Goal: Task Accomplishment & Management: Complete application form

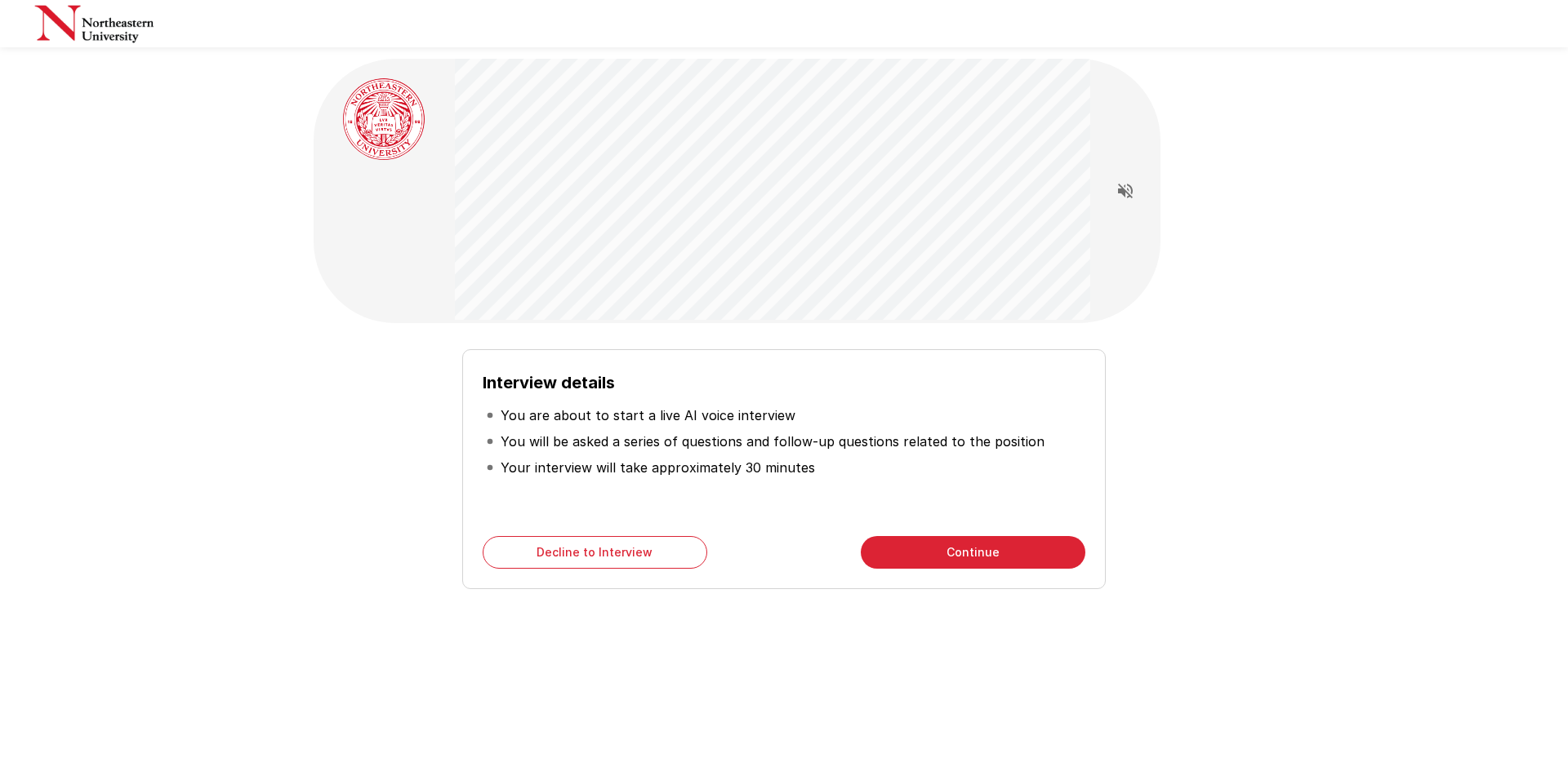
click at [1010, 553] on button "Continue" at bounding box center [973, 553] width 224 height 32
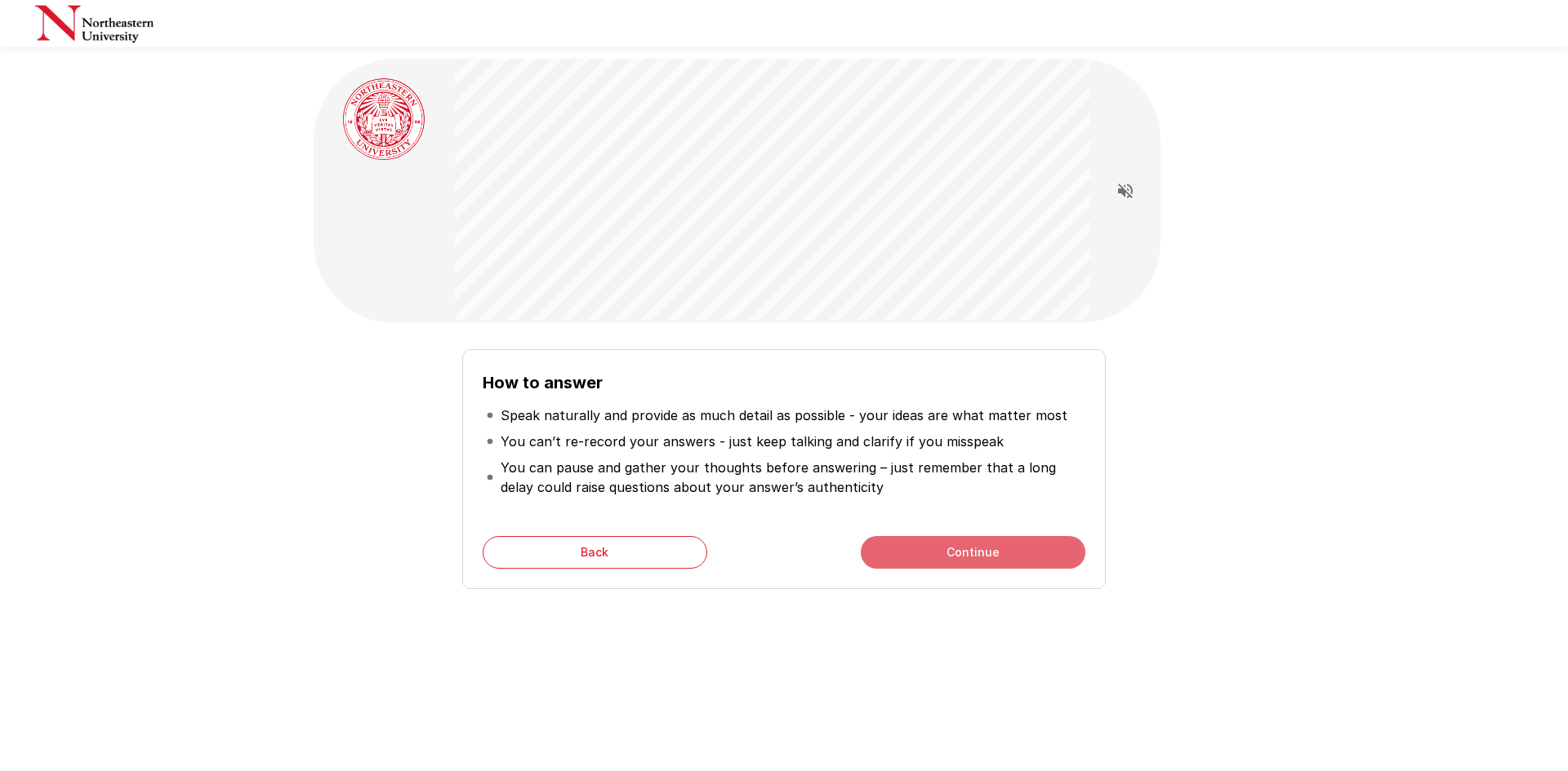
click at [944, 548] on button "Continue" at bounding box center [973, 553] width 224 height 32
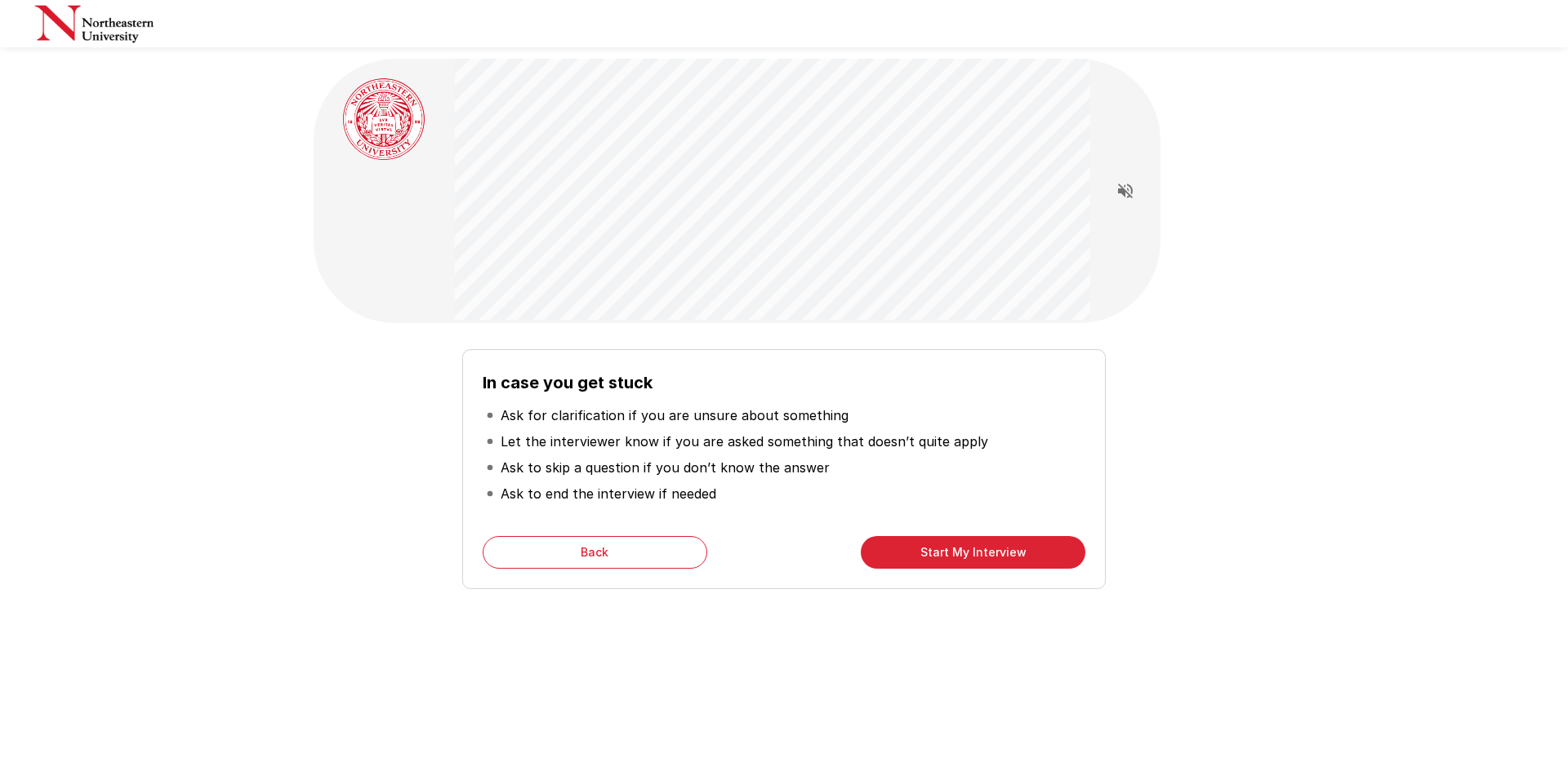
click at [968, 555] on button "Start My Interview" at bounding box center [973, 553] width 224 height 32
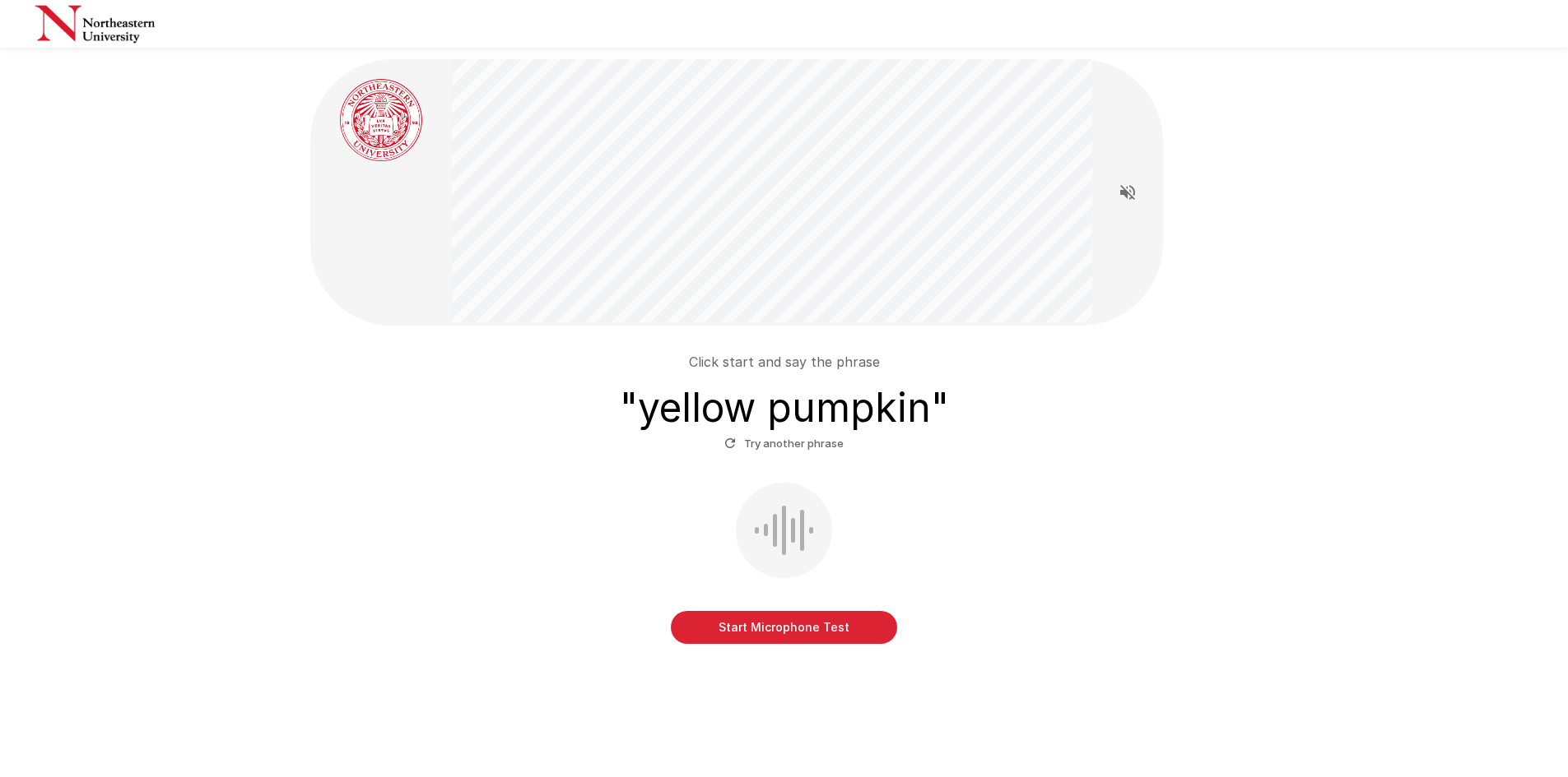
click at [774, 624] on button "Start Microphone Test" at bounding box center [784, 628] width 226 height 33
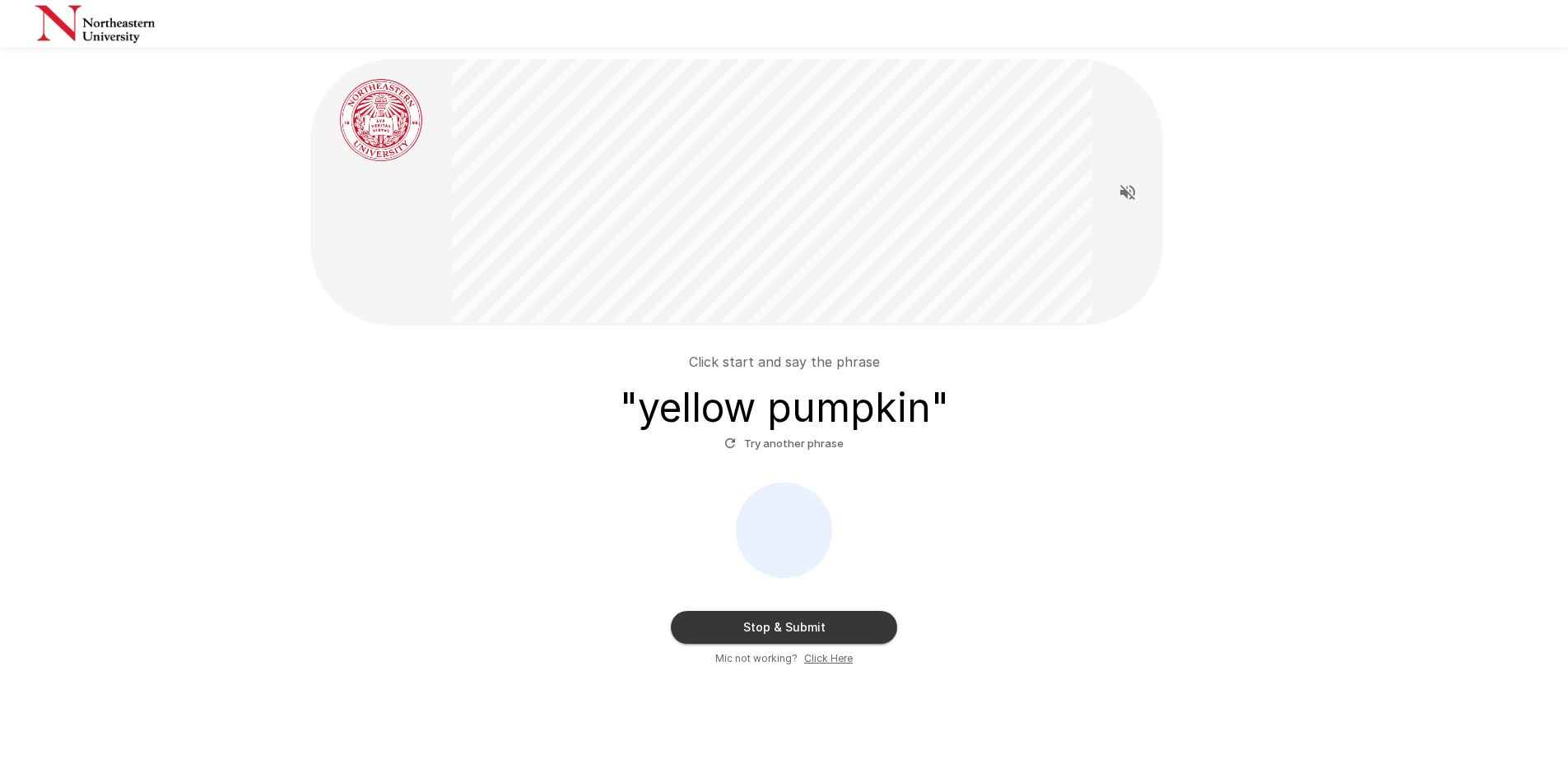
drag, startPoint x: 774, startPoint y: 624, endPoint x: 767, endPoint y: 613, distance: 13.0
click at [777, 622] on button "Stop & Submit" at bounding box center [784, 628] width 226 height 33
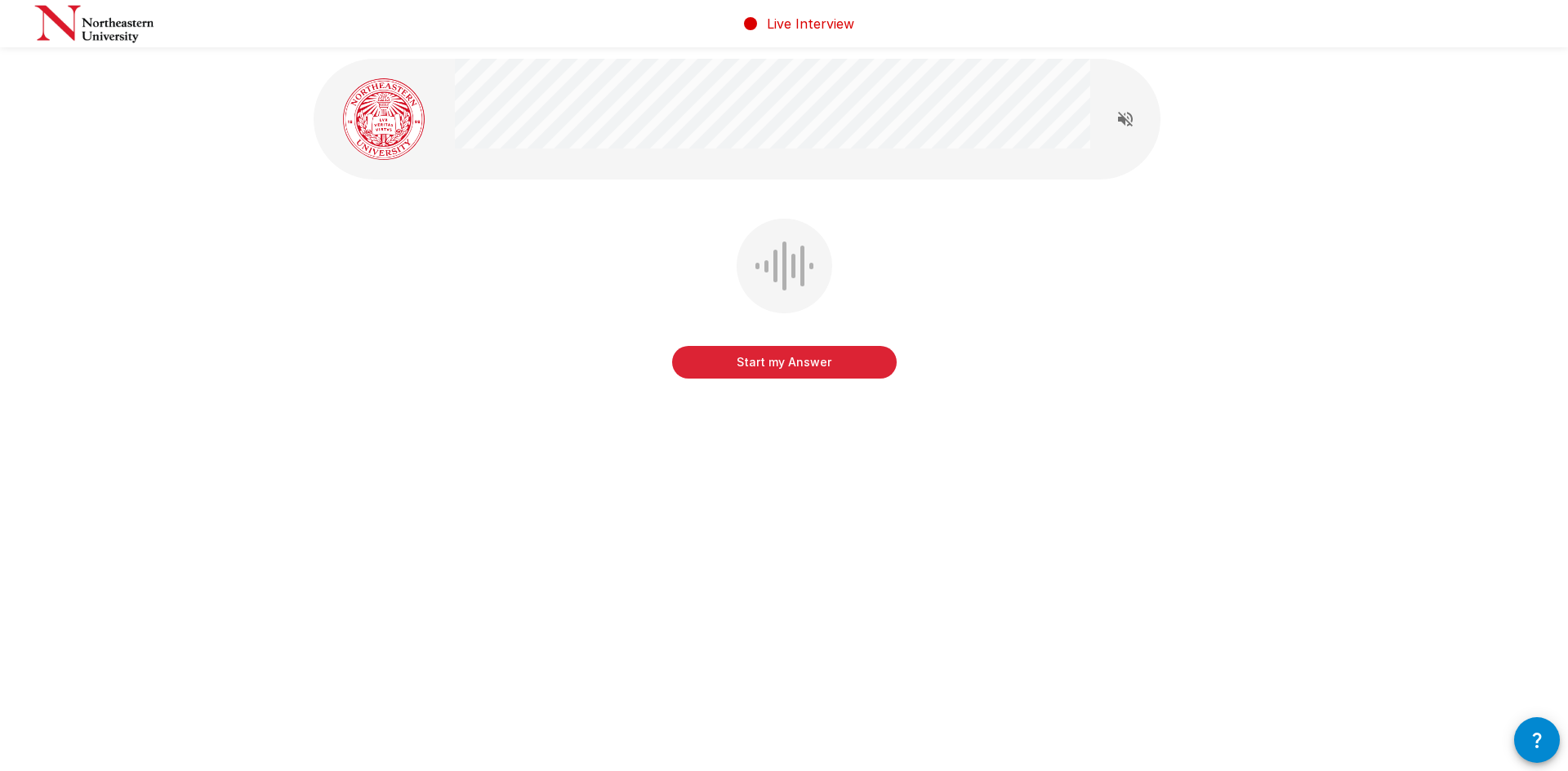
click at [755, 369] on button "Start my Answer" at bounding box center [784, 363] width 224 height 32
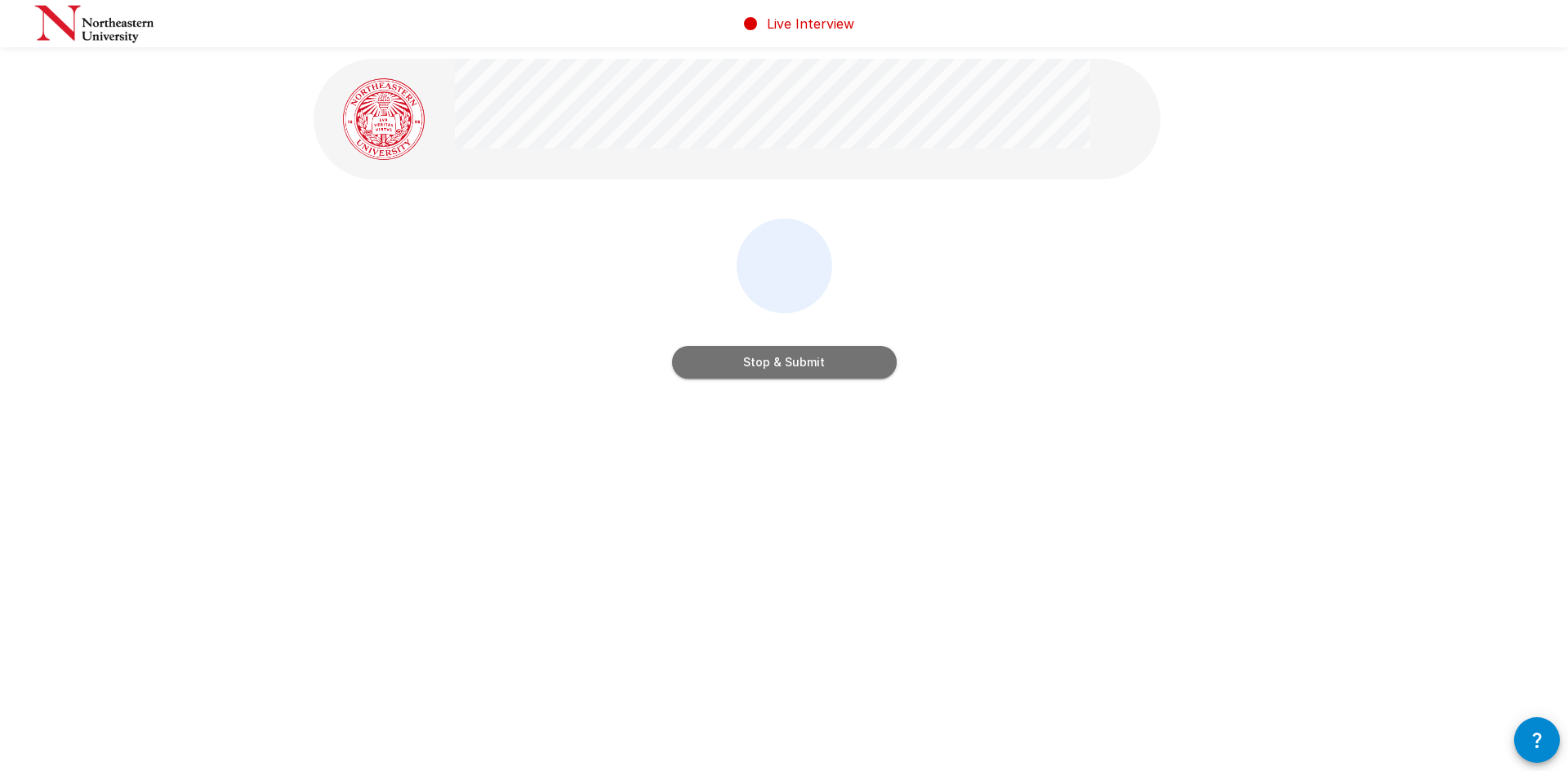
click at [756, 369] on button "Stop & Submit" at bounding box center [784, 363] width 224 height 32
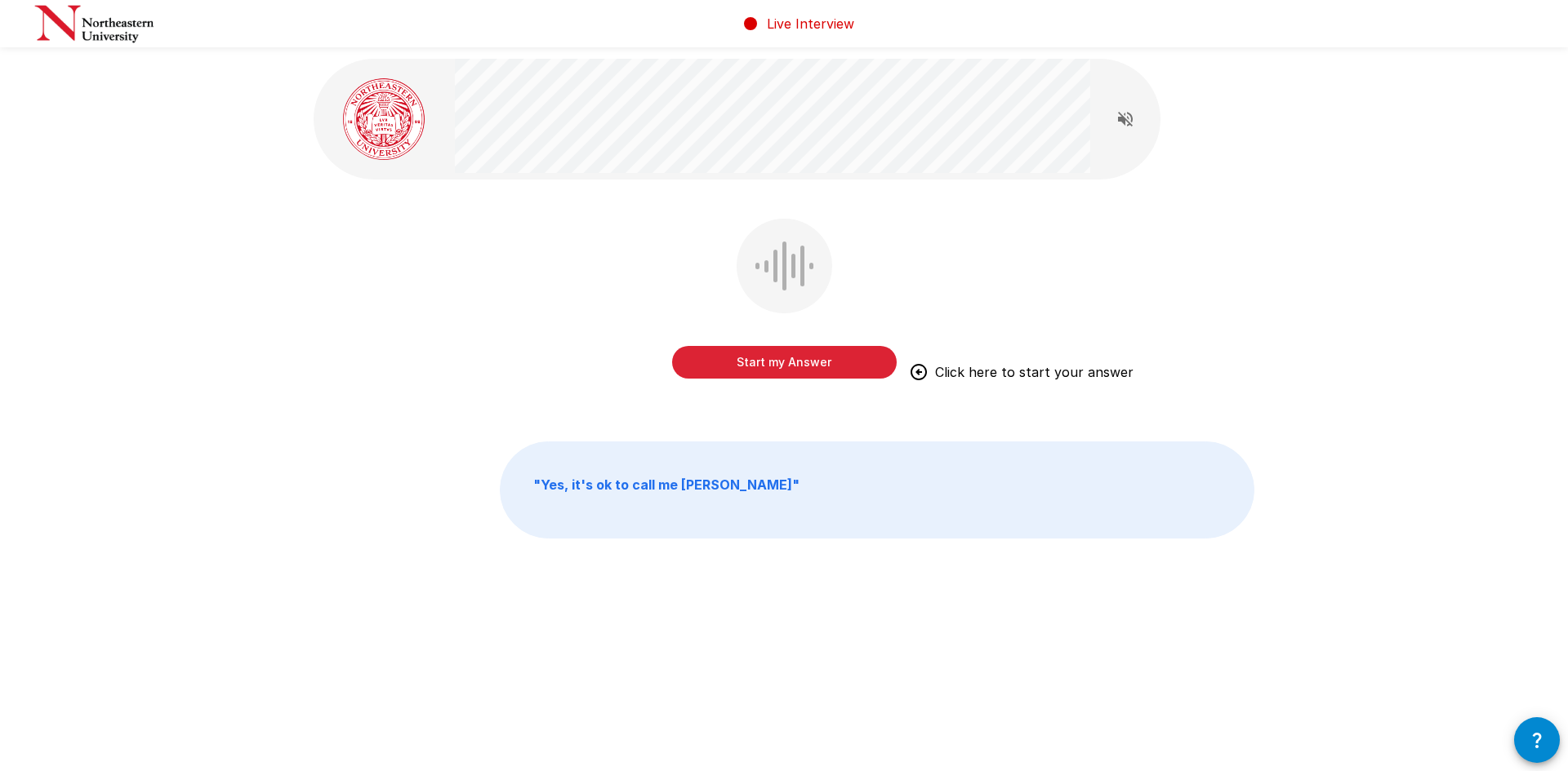
click at [774, 365] on button "Start my Answer" at bounding box center [784, 363] width 224 height 32
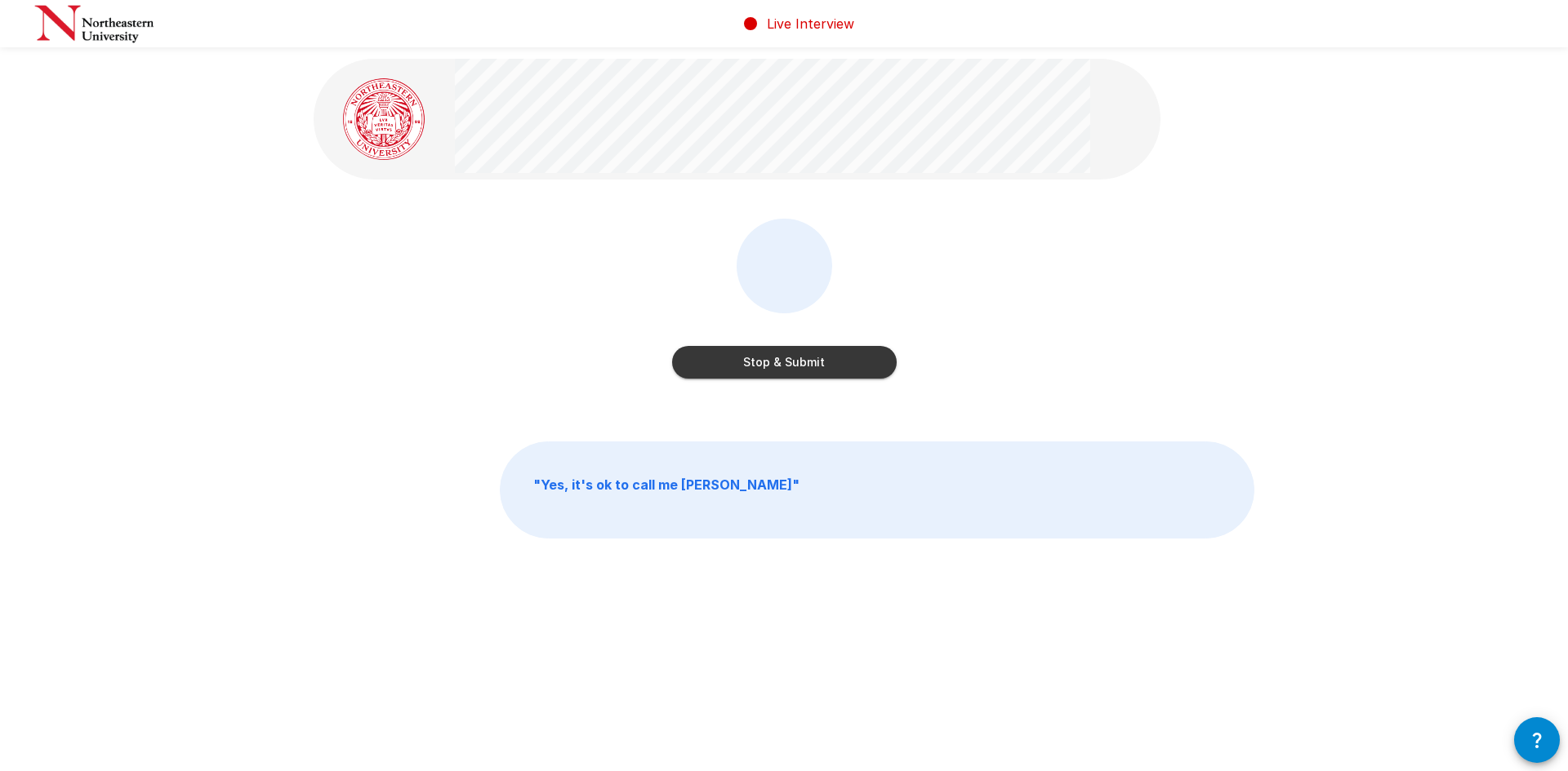
click at [774, 365] on button "Stop & Submit" at bounding box center [784, 363] width 224 height 32
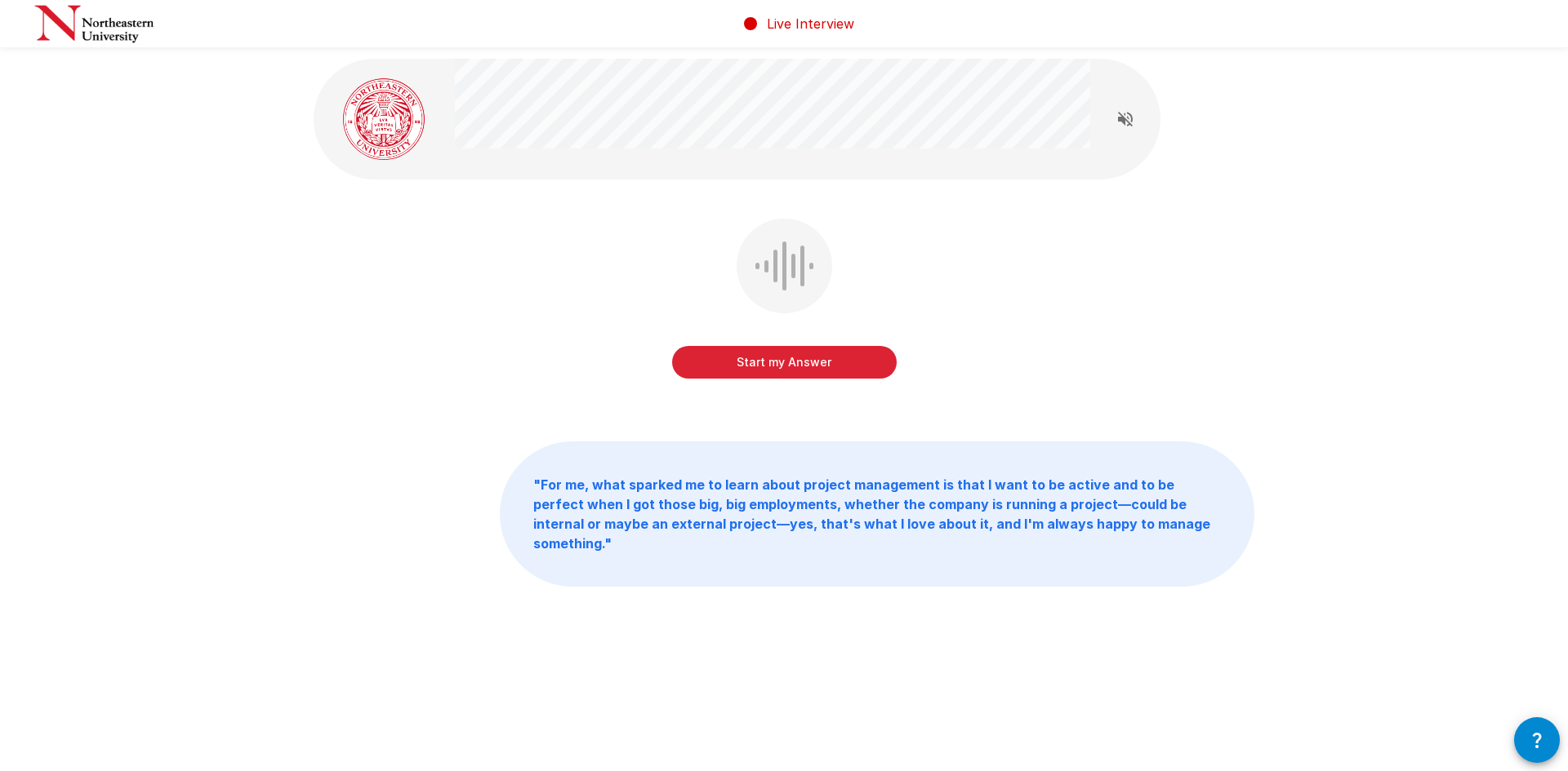
click at [775, 369] on button "Start my Answer" at bounding box center [784, 363] width 224 height 32
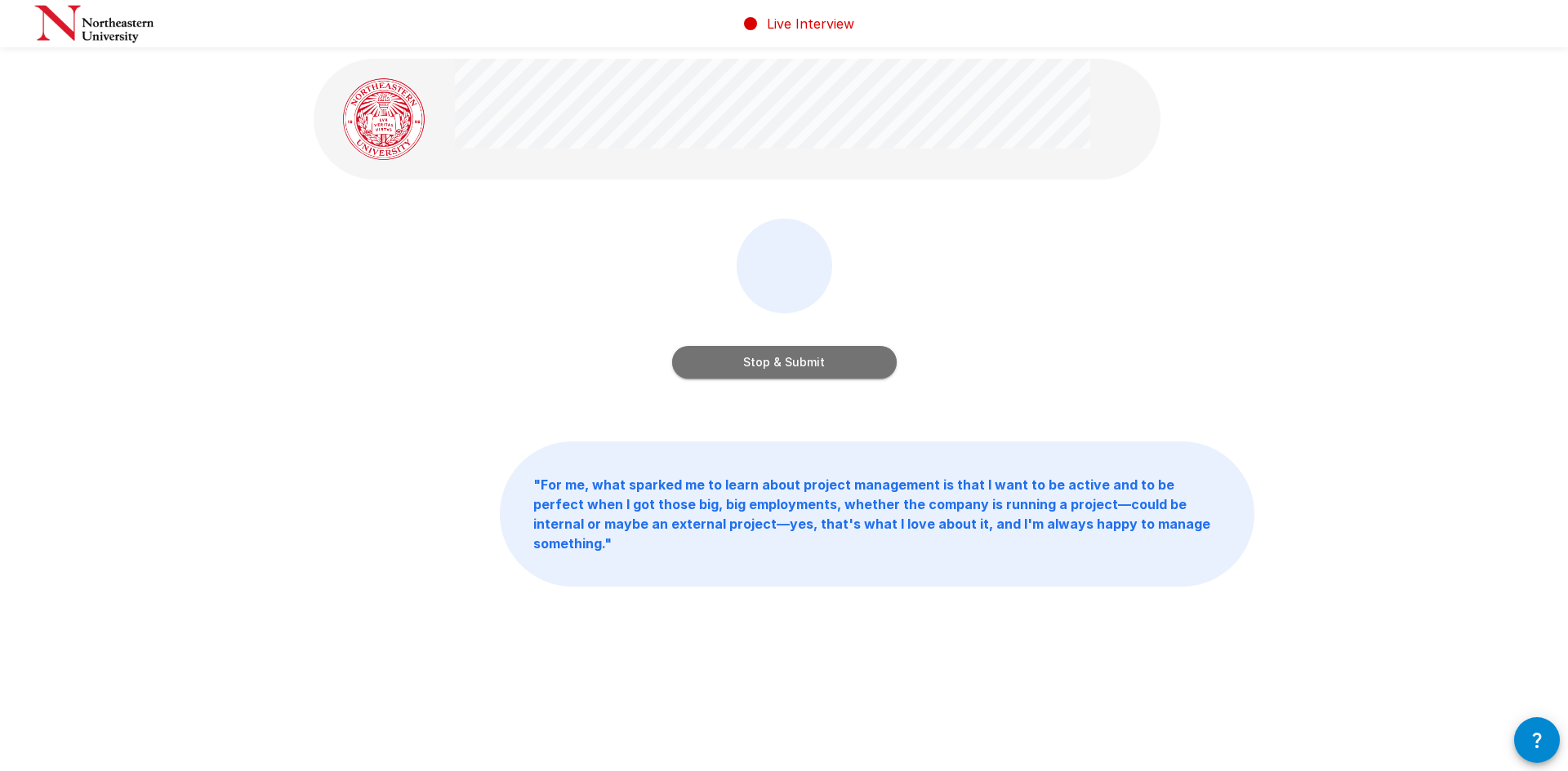
click at [776, 367] on button "Stop & Submit" at bounding box center [784, 363] width 224 height 32
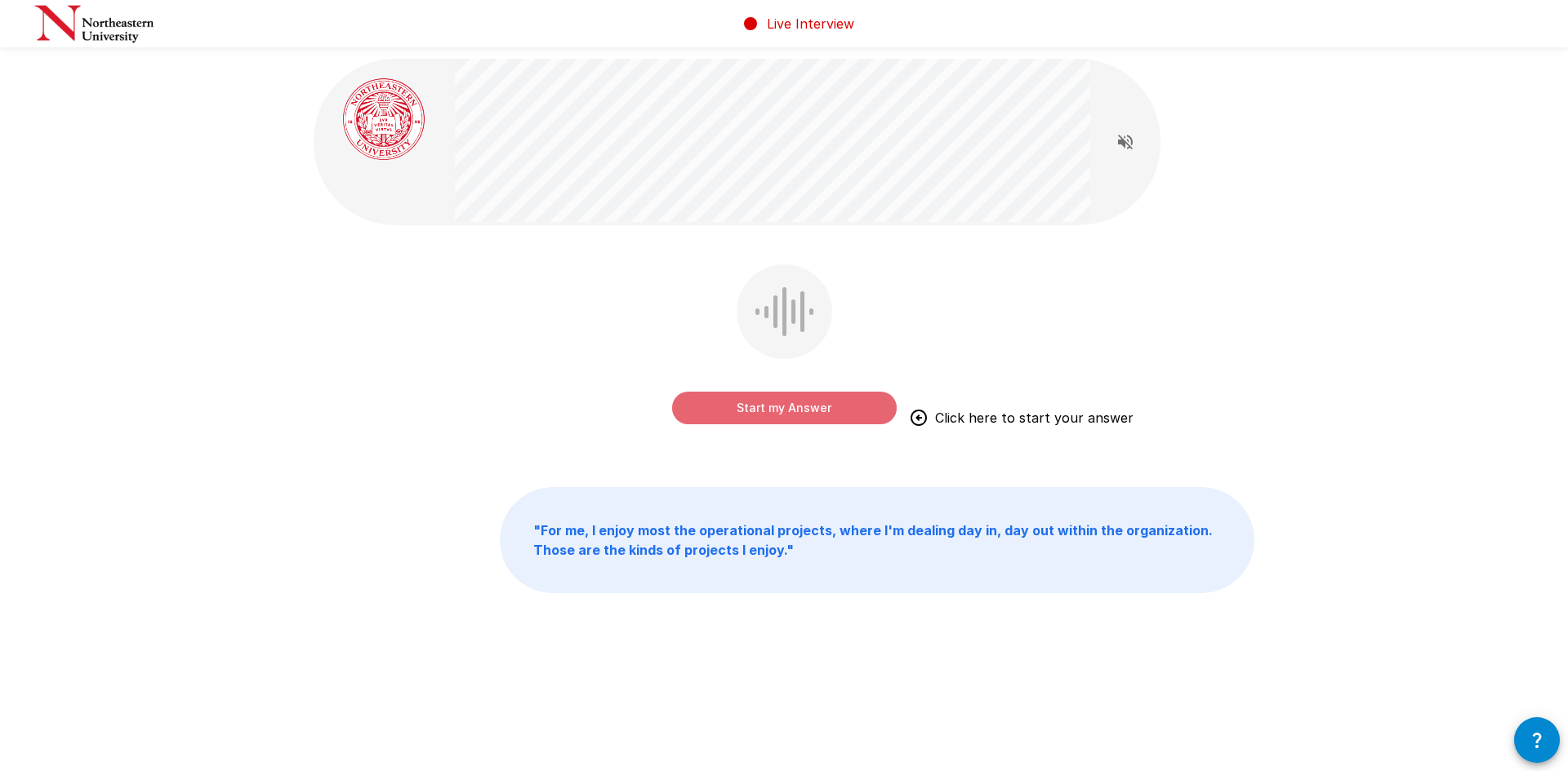
click at [779, 407] on button "Start my Answer" at bounding box center [784, 408] width 224 height 32
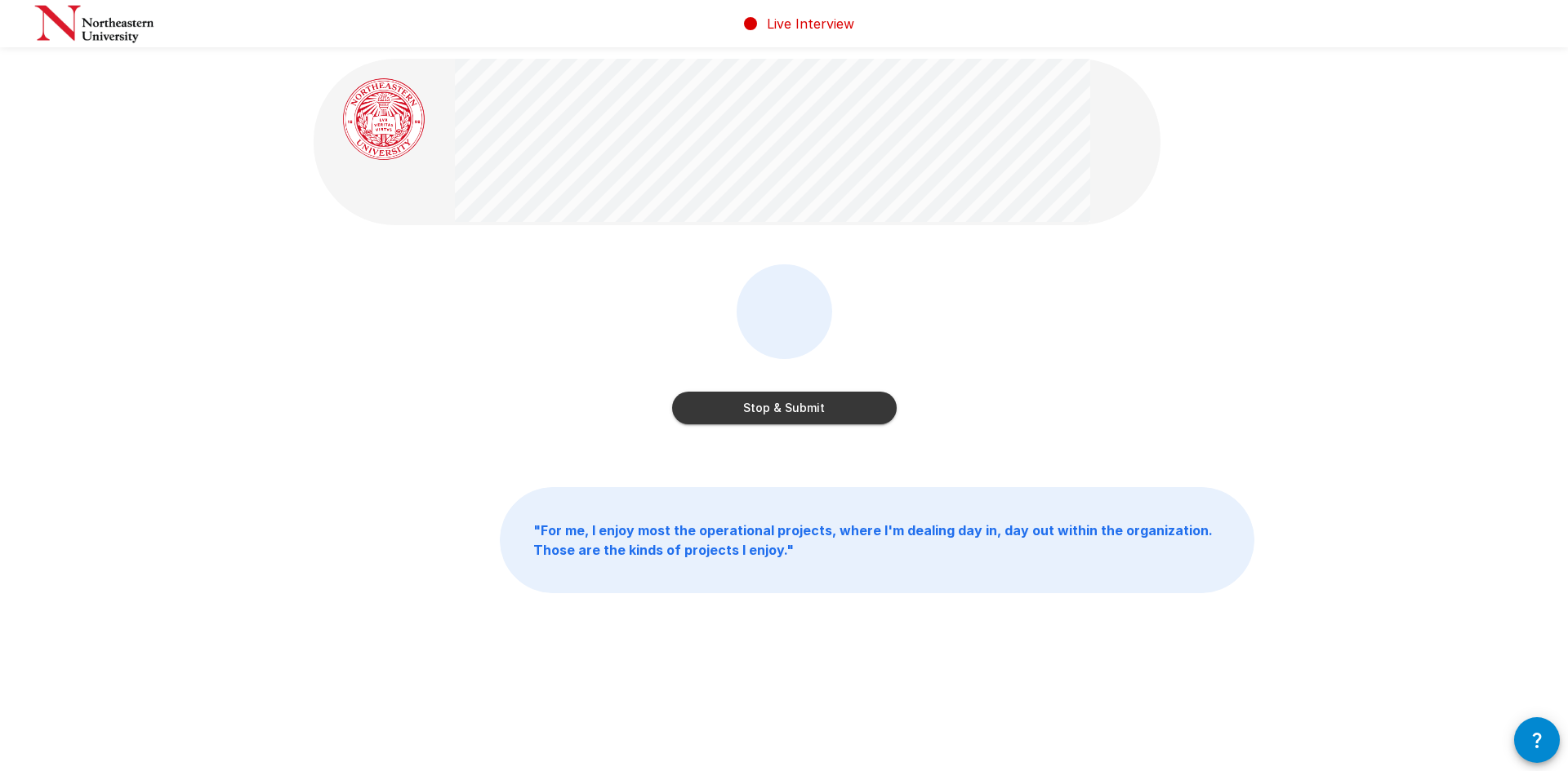
click at [783, 414] on button "Stop & Submit" at bounding box center [784, 408] width 224 height 32
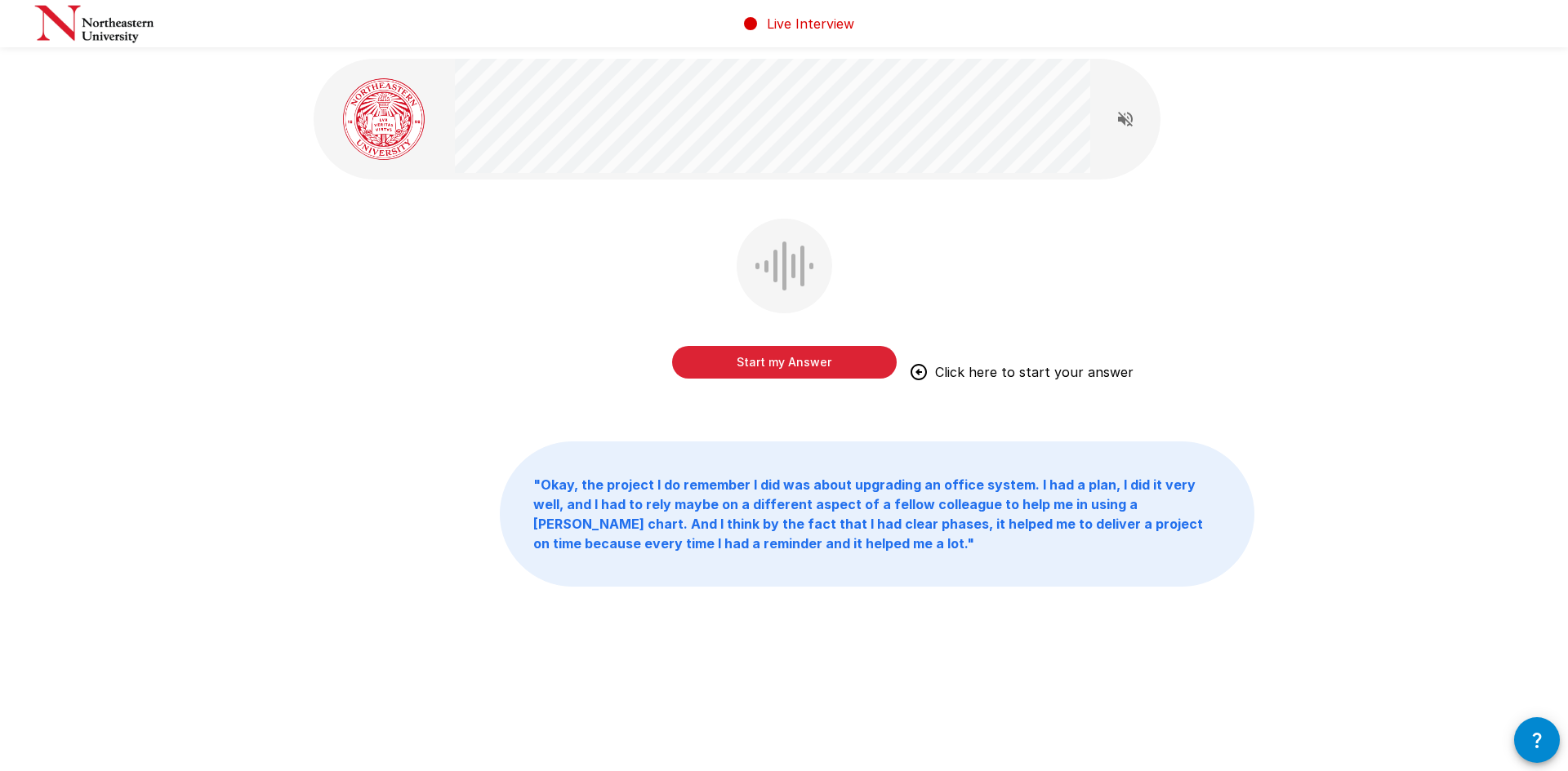
click at [815, 352] on button "Start my Answer" at bounding box center [784, 363] width 224 height 32
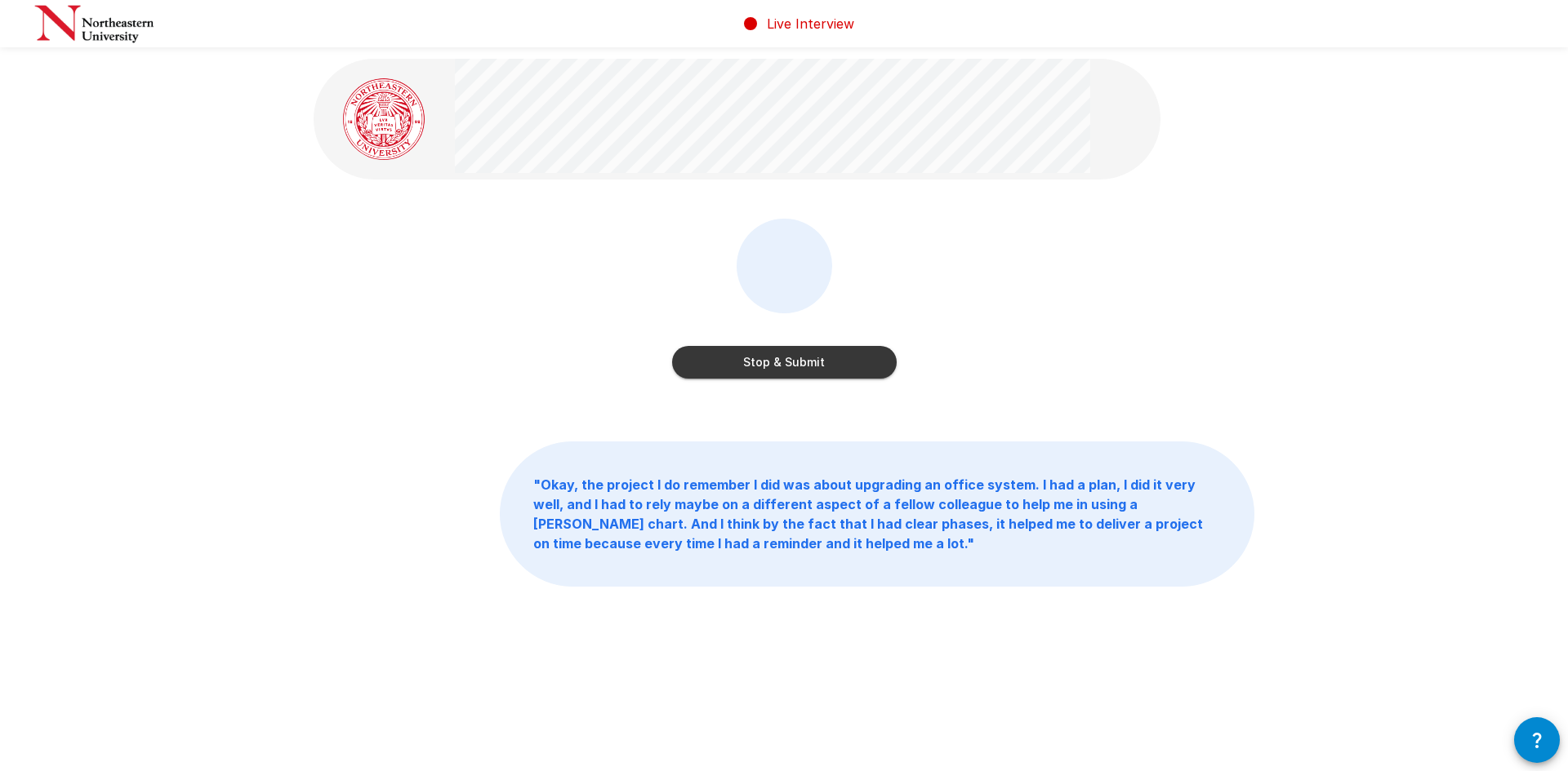
click at [773, 366] on button "Stop & Submit" at bounding box center [784, 363] width 224 height 32
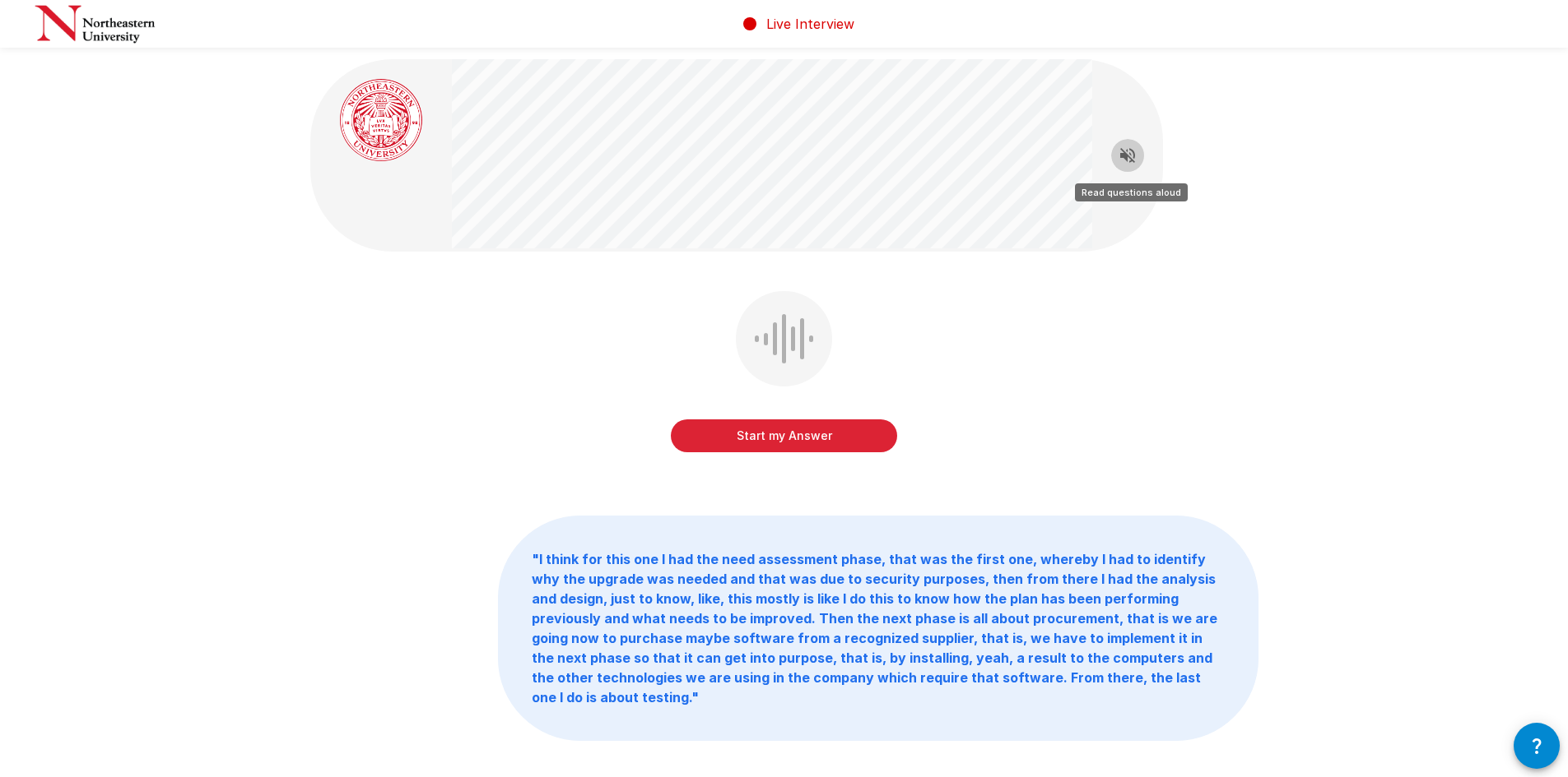
click at [1133, 155] on icon "Read questions aloud" at bounding box center [1127, 155] width 20 height 20
click at [1120, 155] on icon "Stop reading questions aloud" at bounding box center [1127, 155] width 20 height 20
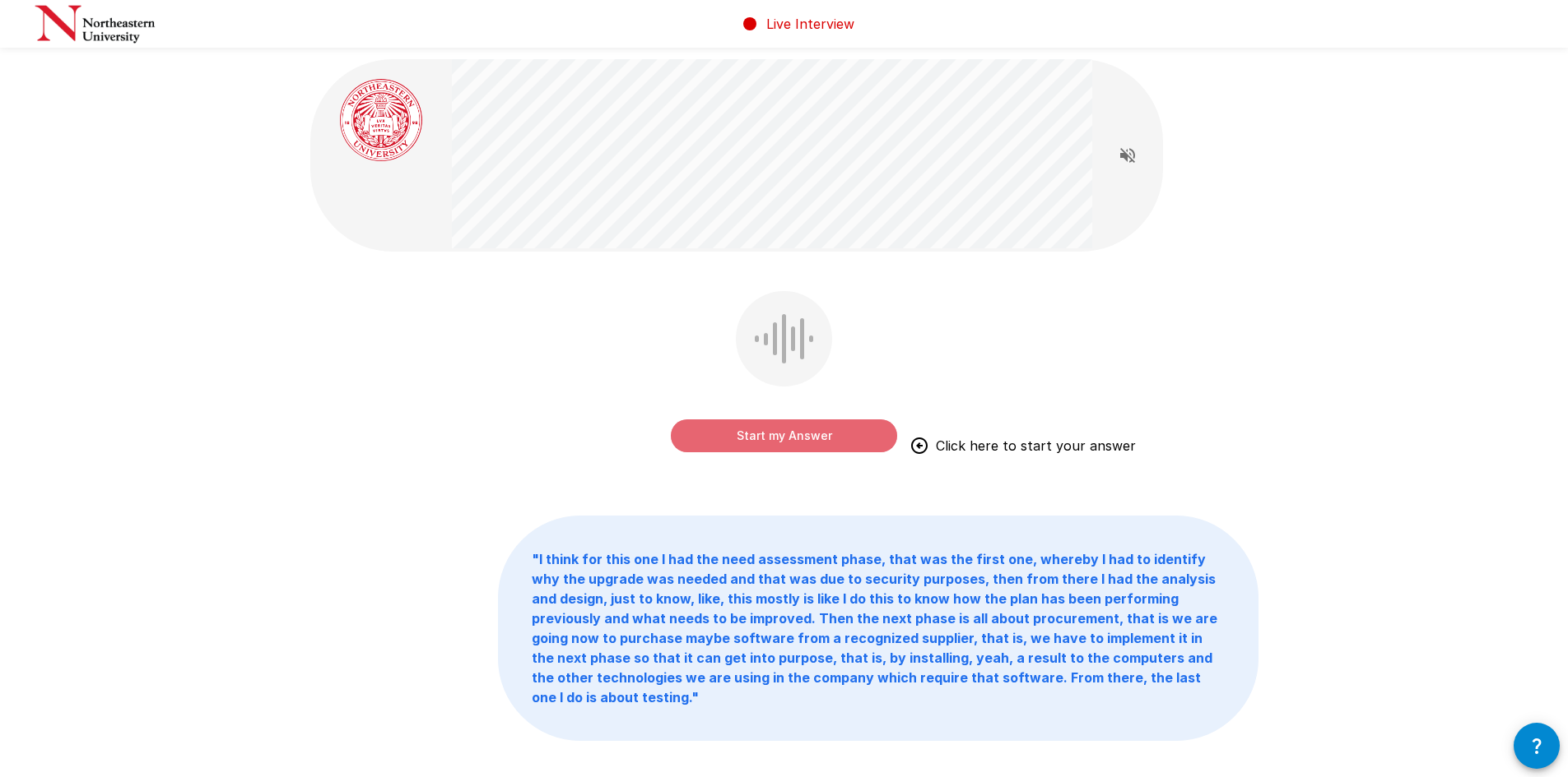
click at [762, 431] on button "Start my Answer" at bounding box center [784, 435] width 226 height 33
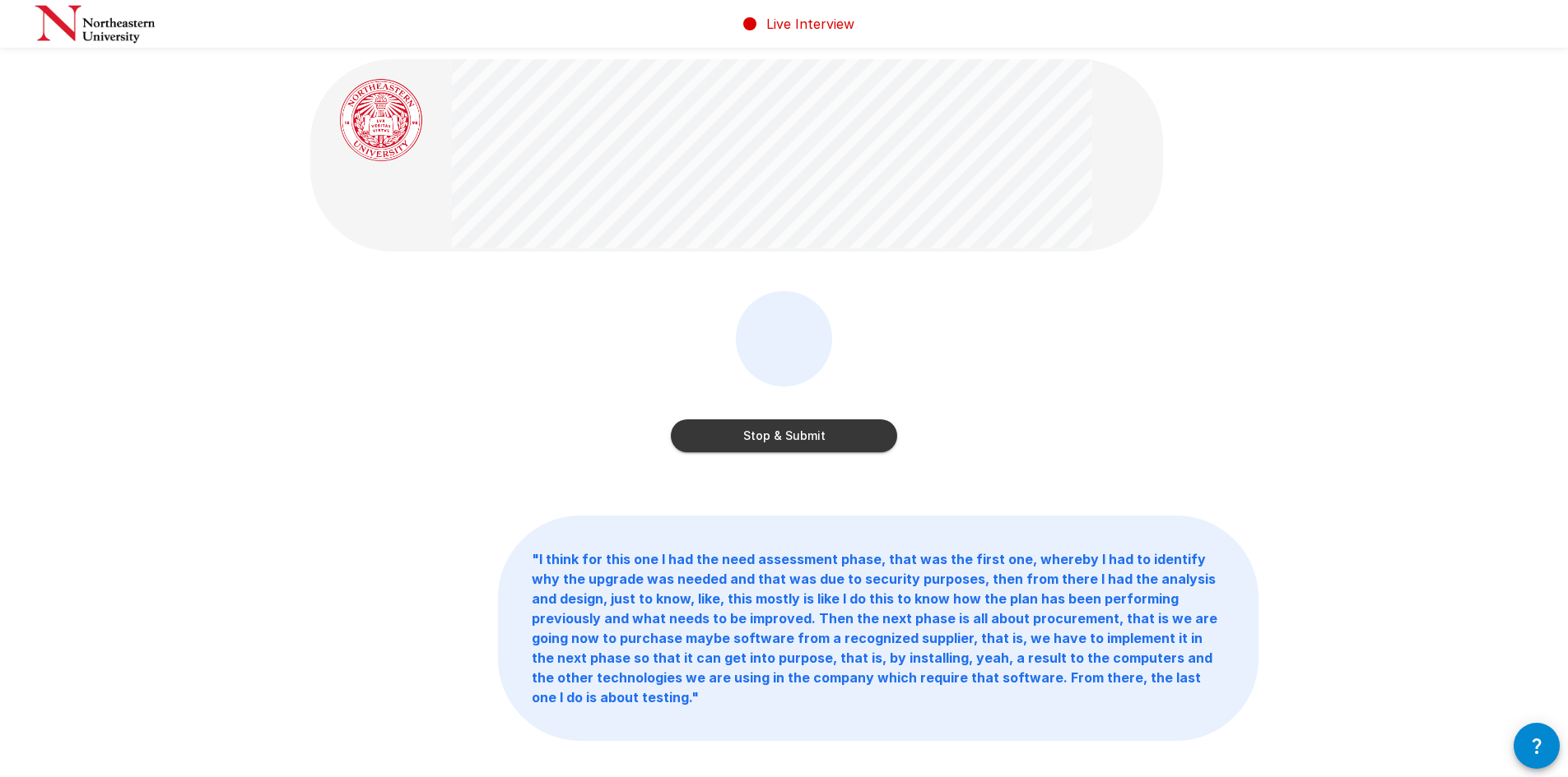
click at [789, 444] on button "Stop & Submit" at bounding box center [784, 435] width 226 height 33
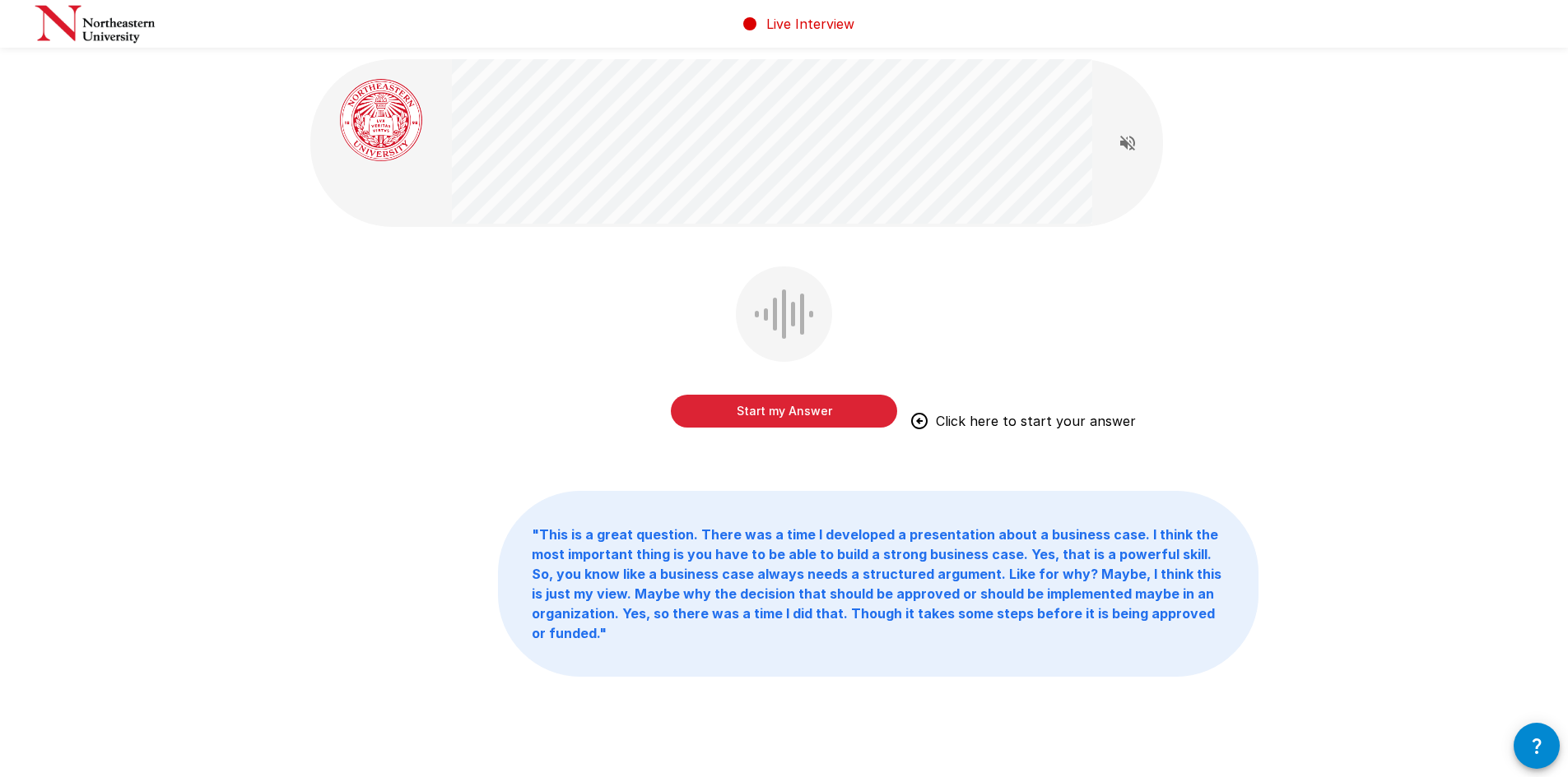
click at [778, 417] on button "Start my Answer" at bounding box center [784, 411] width 226 height 33
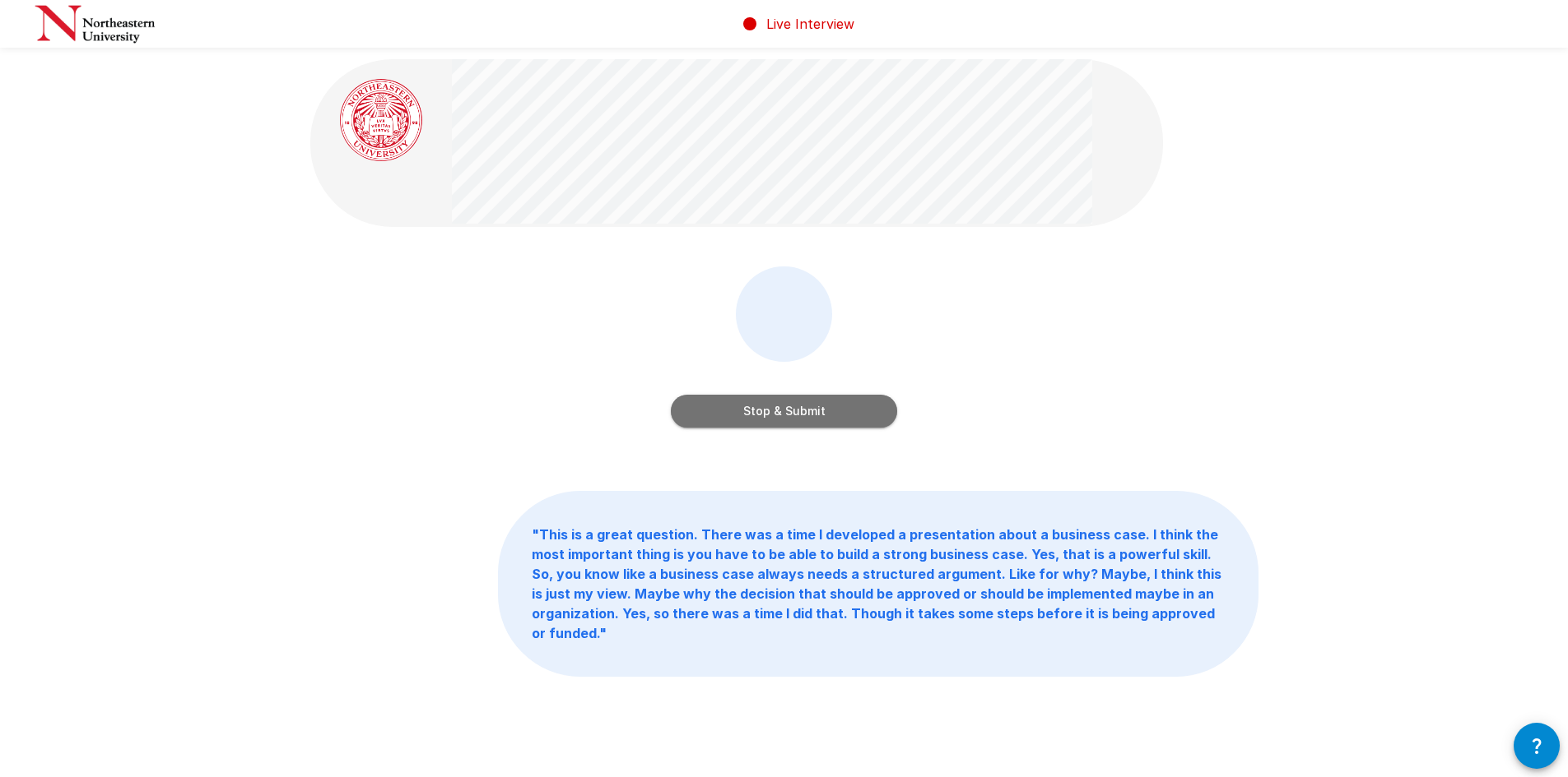
click at [808, 424] on button "Stop & Submit" at bounding box center [784, 411] width 226 height 33
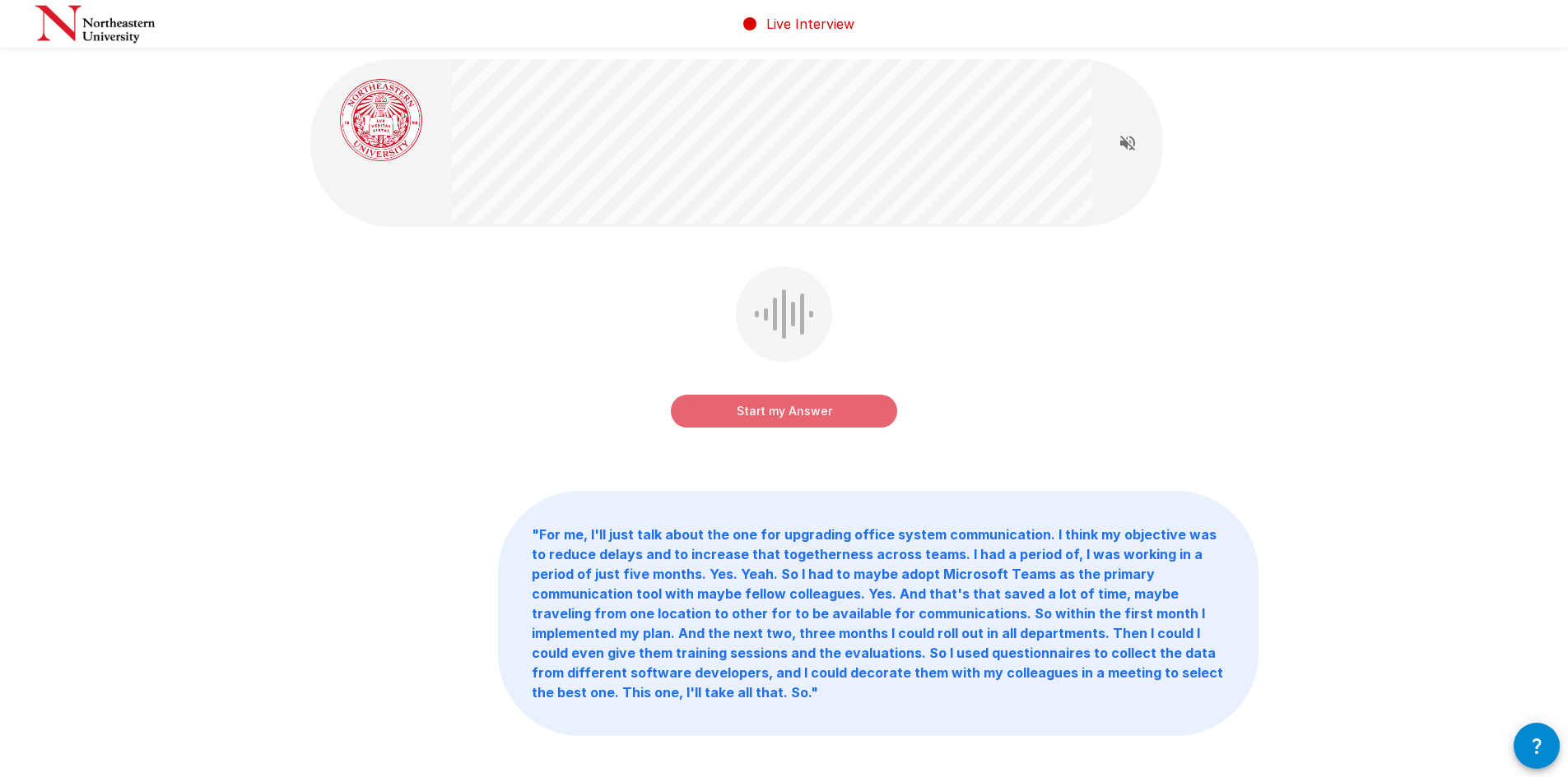
click at [783, 410] on button "Start my Answer" at bounding box center [784, 411] width 226 height 33
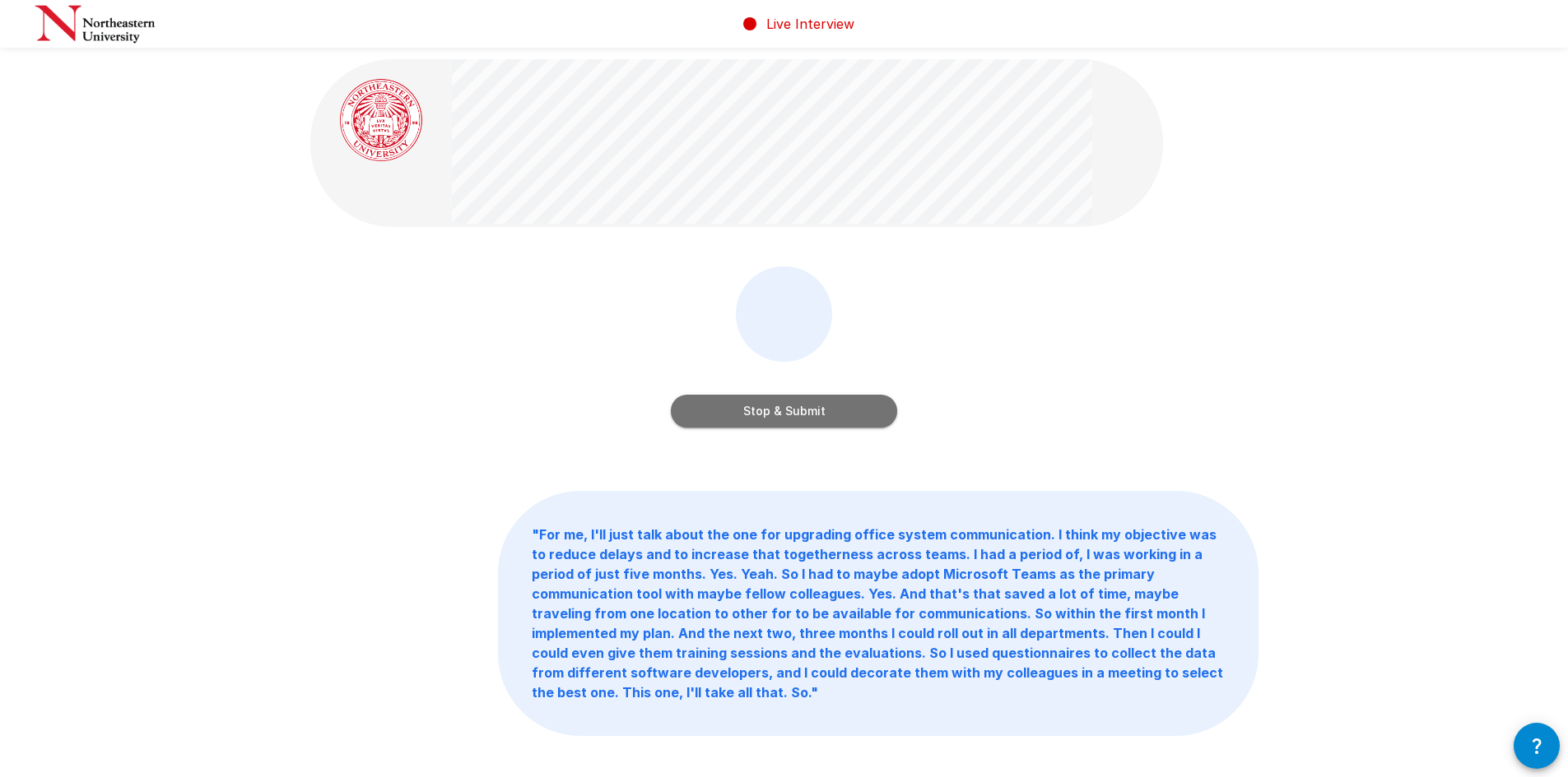
click at [782, 408] on button "Stop & Submit" at bounding box center [784, 411] width 226 height 33
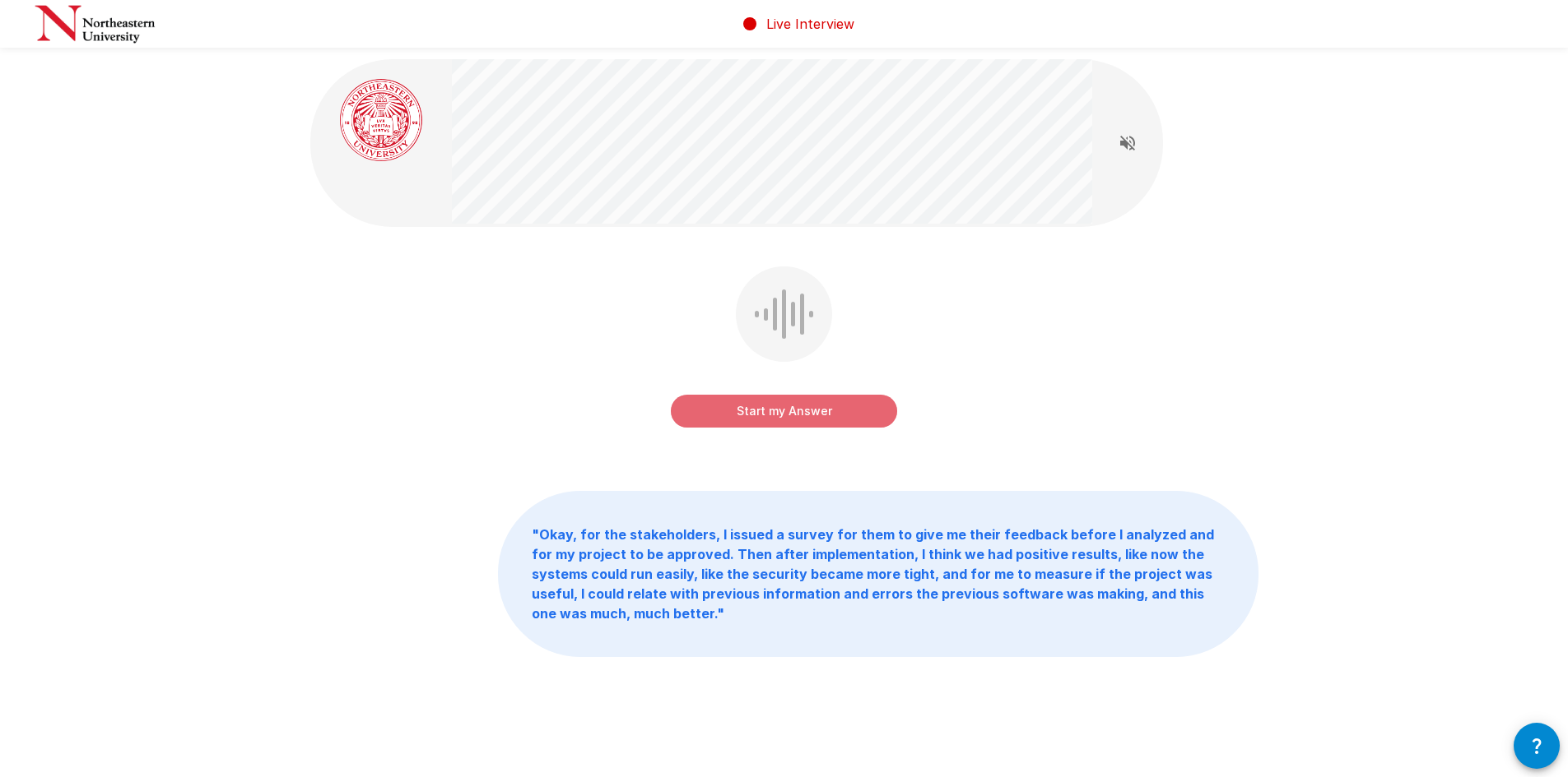
click at [786, 414] on button "Start my Answer" at bounding box center [784, 411] width 226 height 33
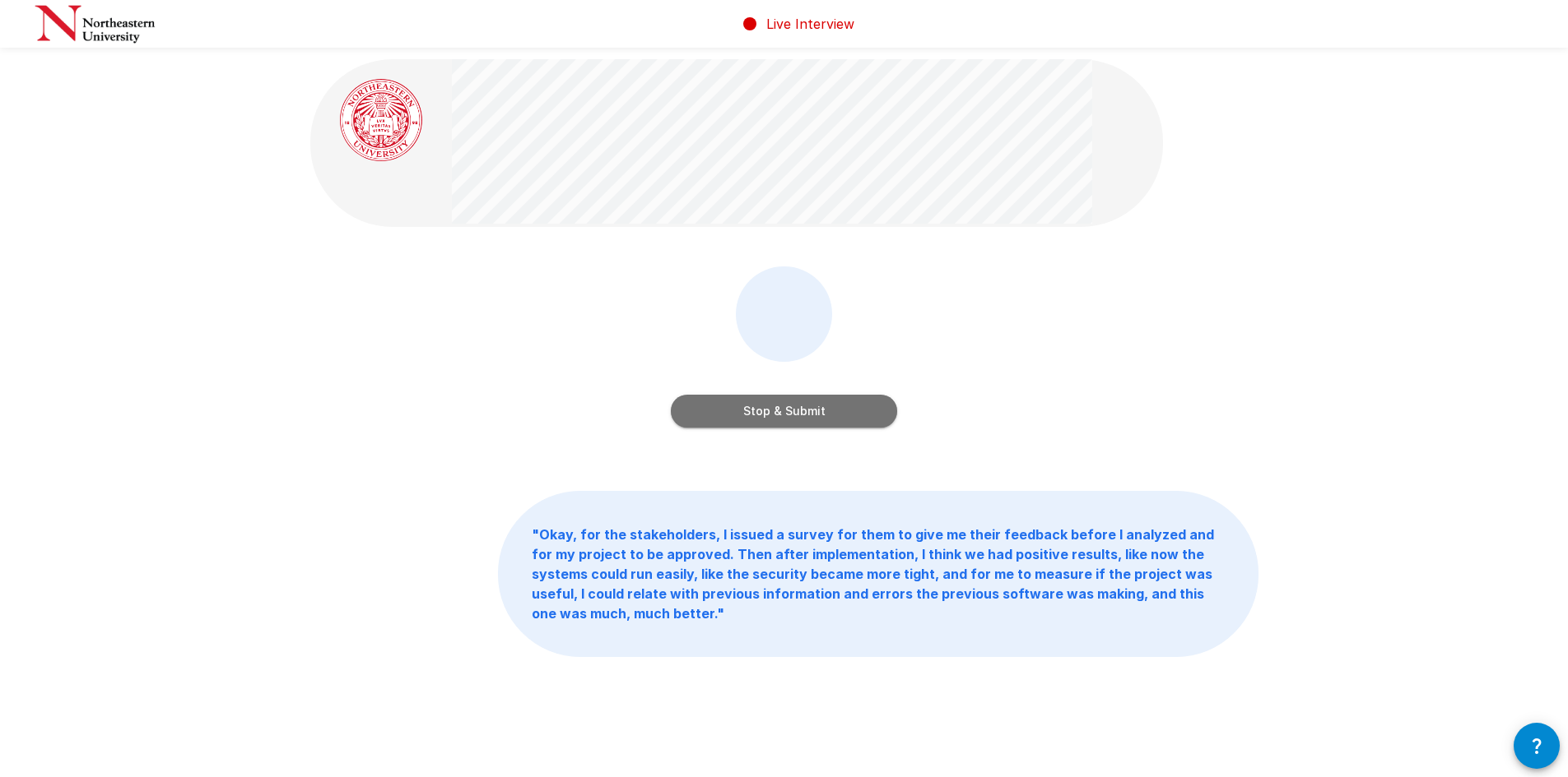
click at [786, 414] on button "Stop & Submit" at bounding box center [784, 411] width 226 height 33
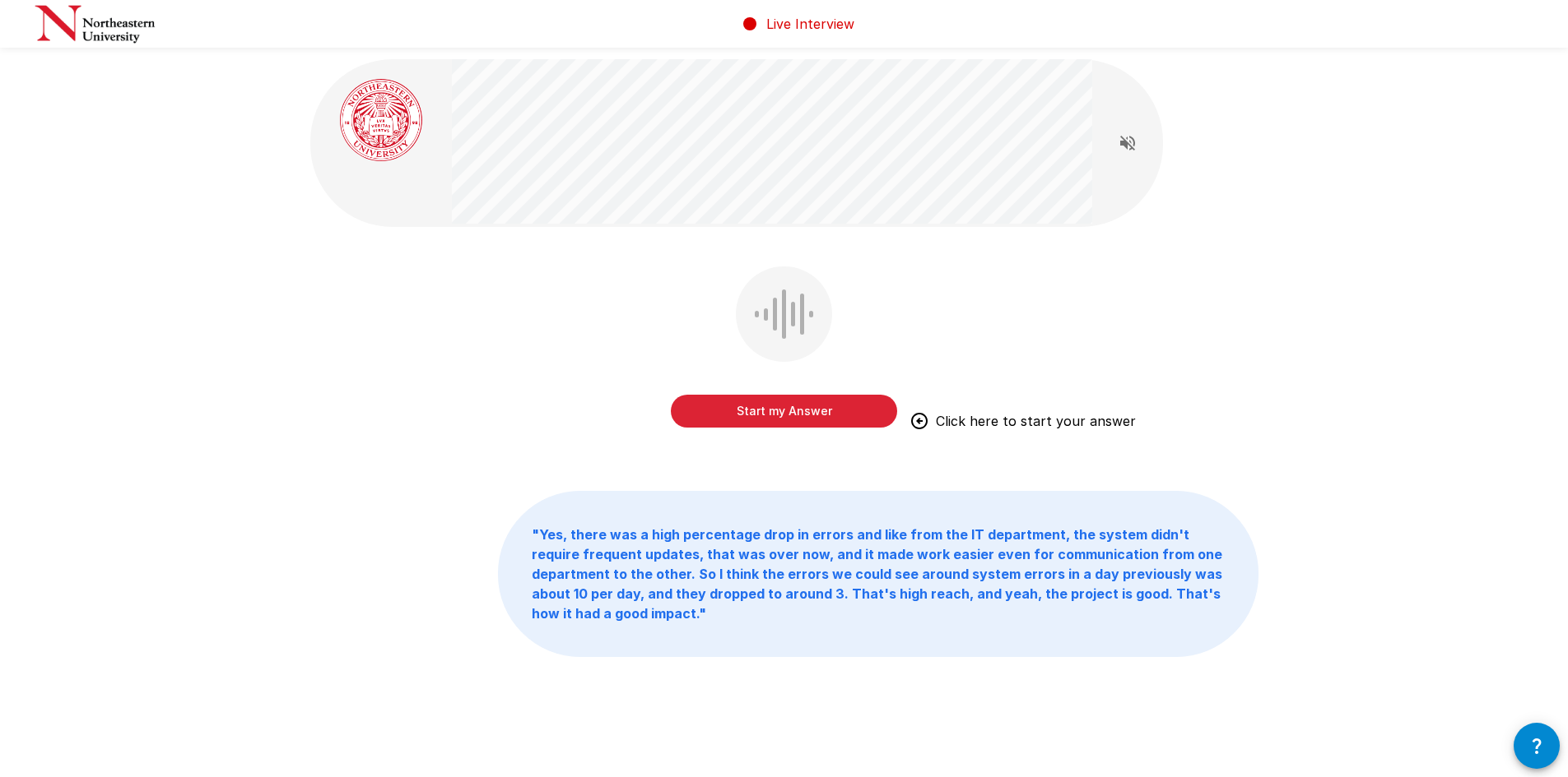
click at [764, 386] on div "Start my Answer Click here to start your answer" at bounding box center [784, 394] width 226 height 66
click at [756, 406] on button "Start my Answer" at bounding box center [784, 411] width 226 height 33
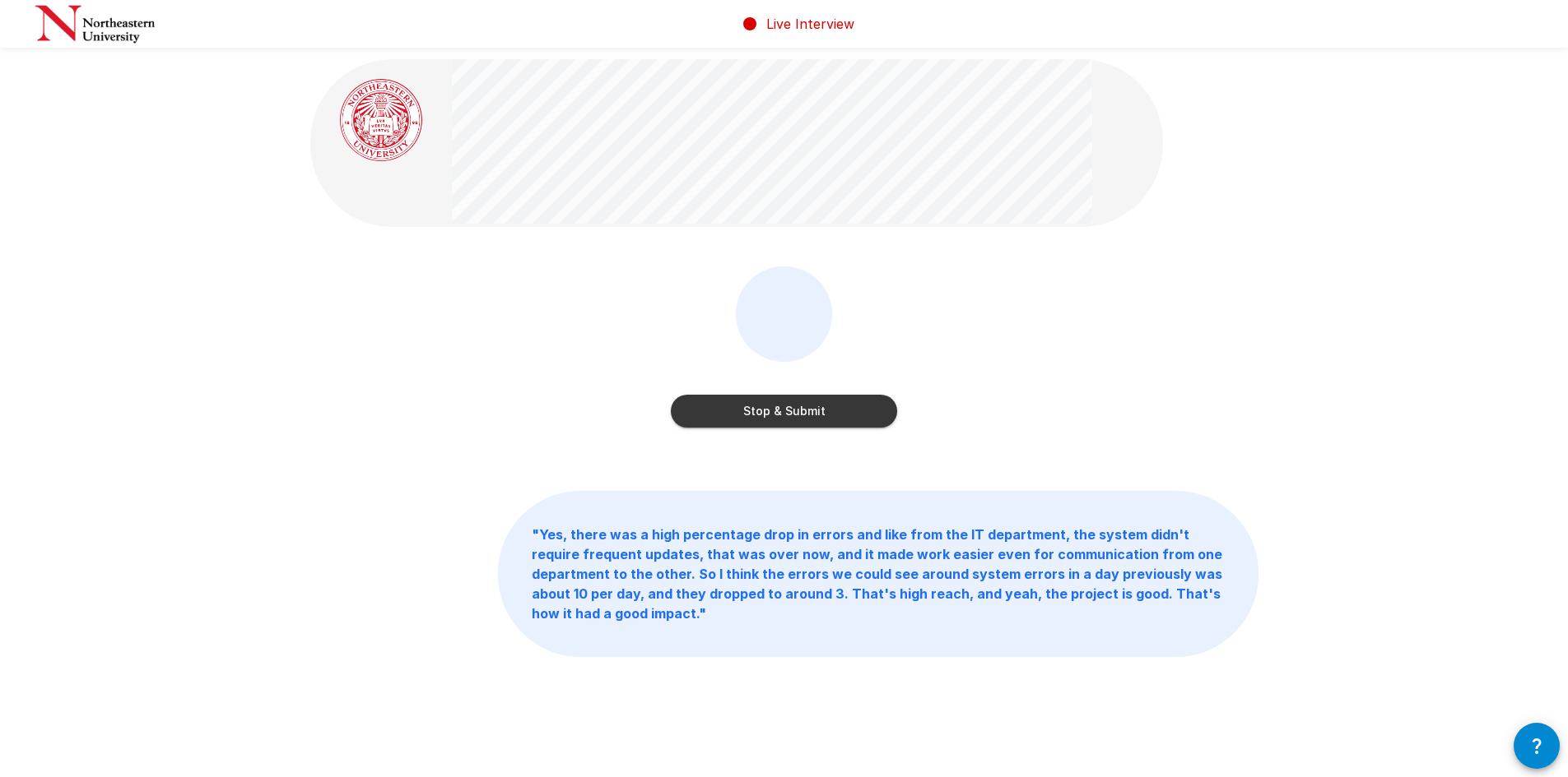
click at [768, 418] on button "Stop & Submit" at bounding box center [784, 411] width 226 height 33
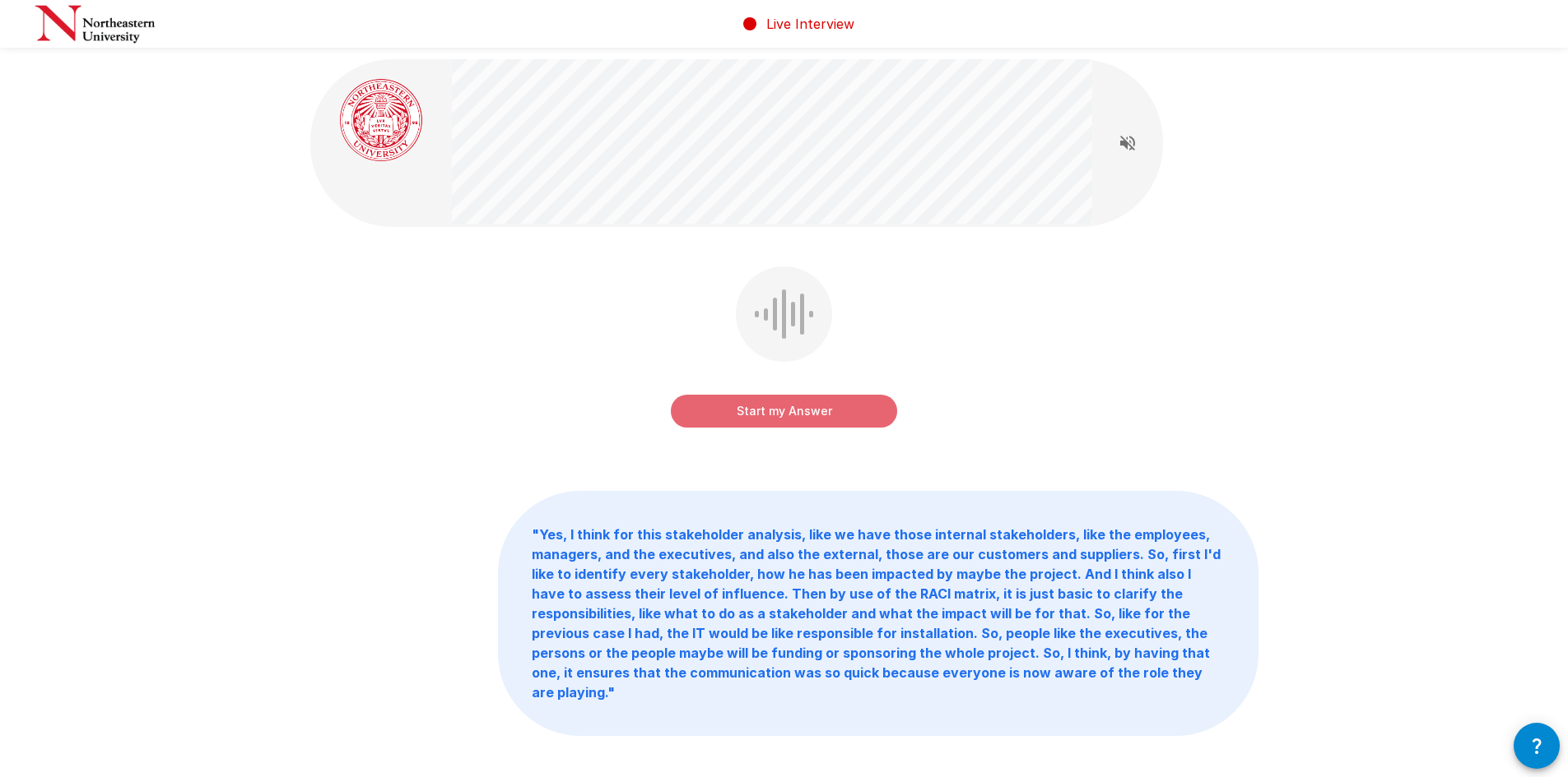
click at [780, 413] on button "Start my Answer" at bounding box center [784, 411] width 226 height 33
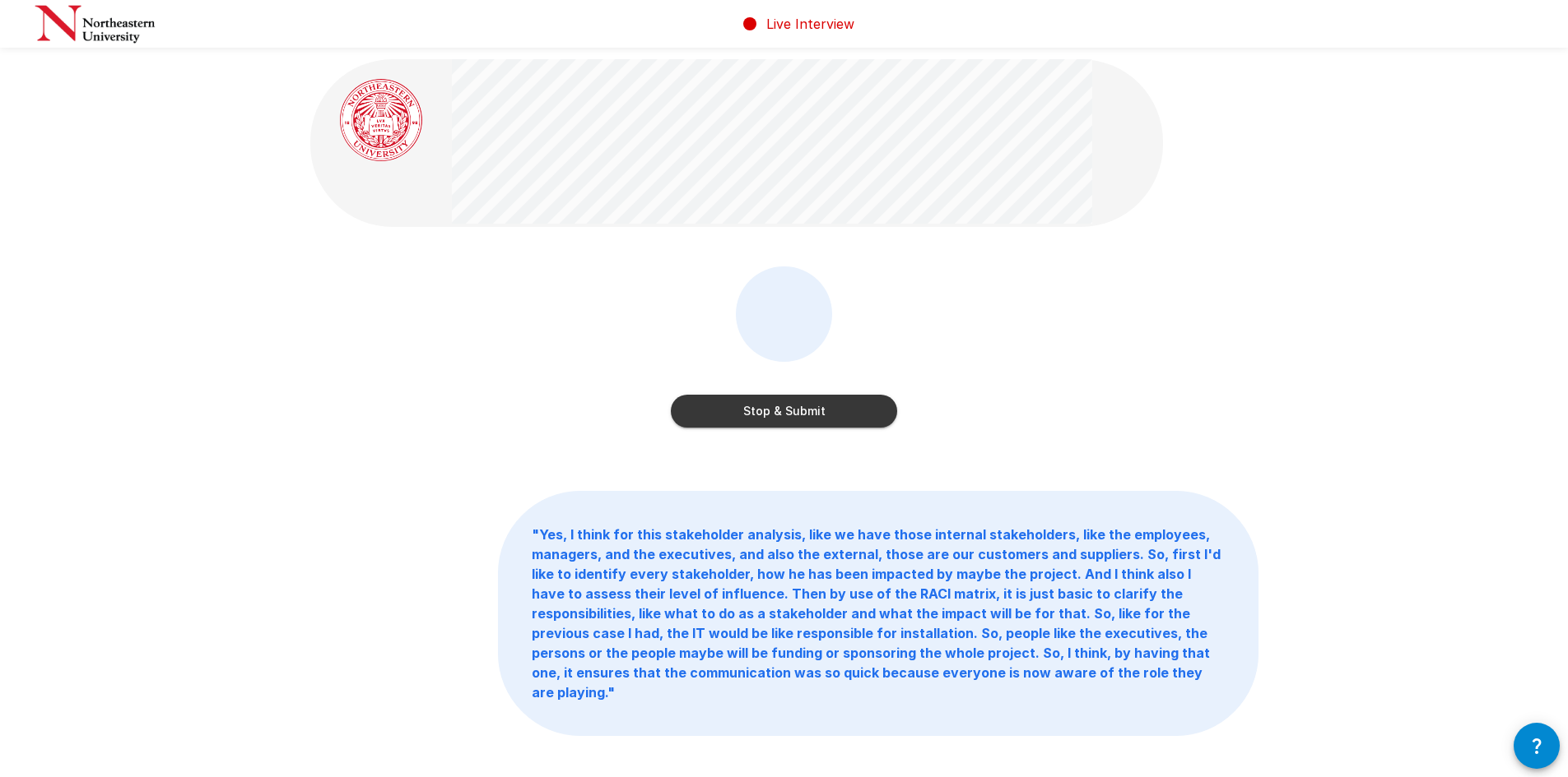
click at [781, 411] on button "Stop & Submit" at bounding box center [784, 411] width 226 height 33
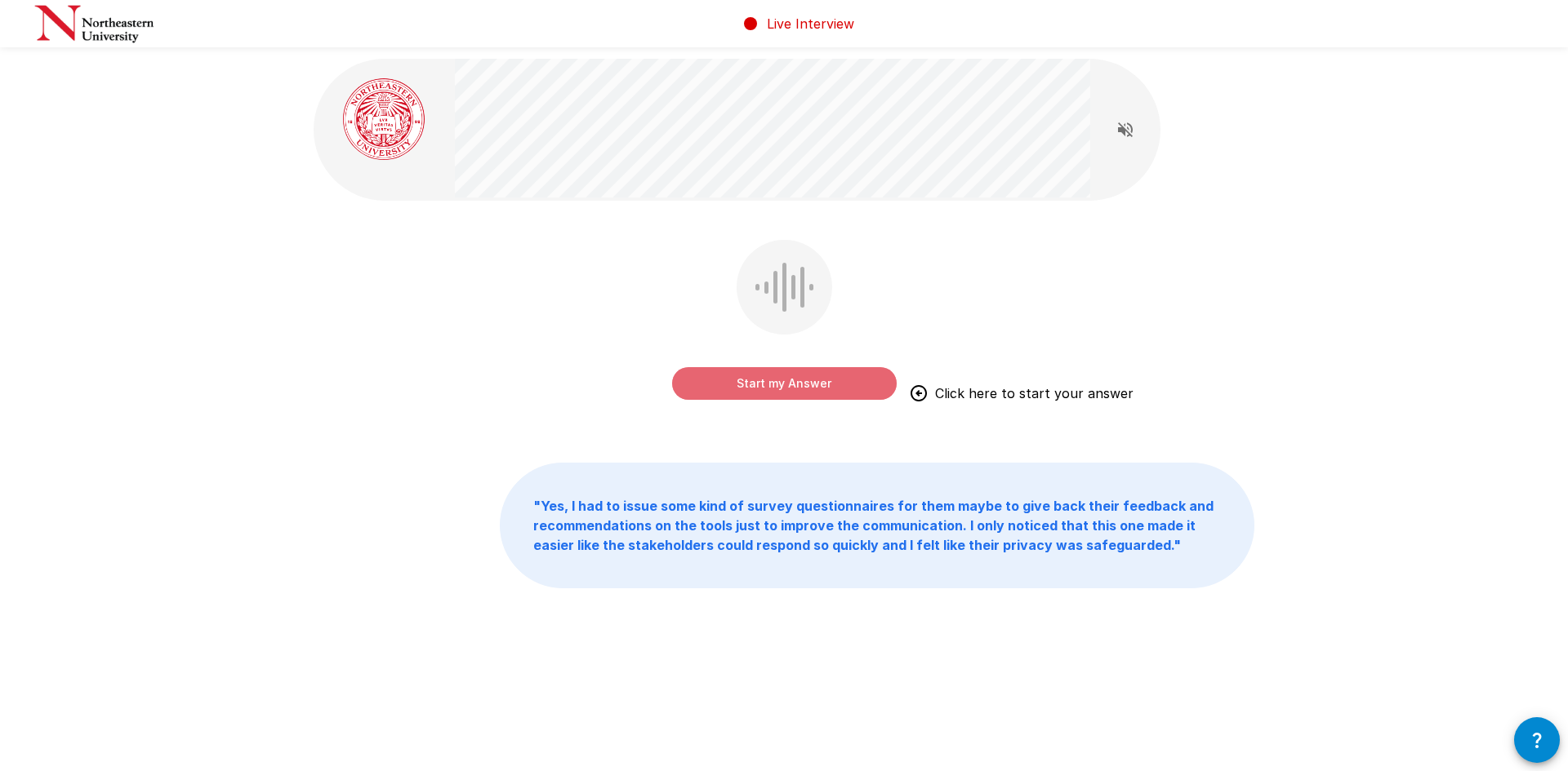
click at [789, 389] on button "Start my Answer" at bounding box center [784, 384] width 224 height 32
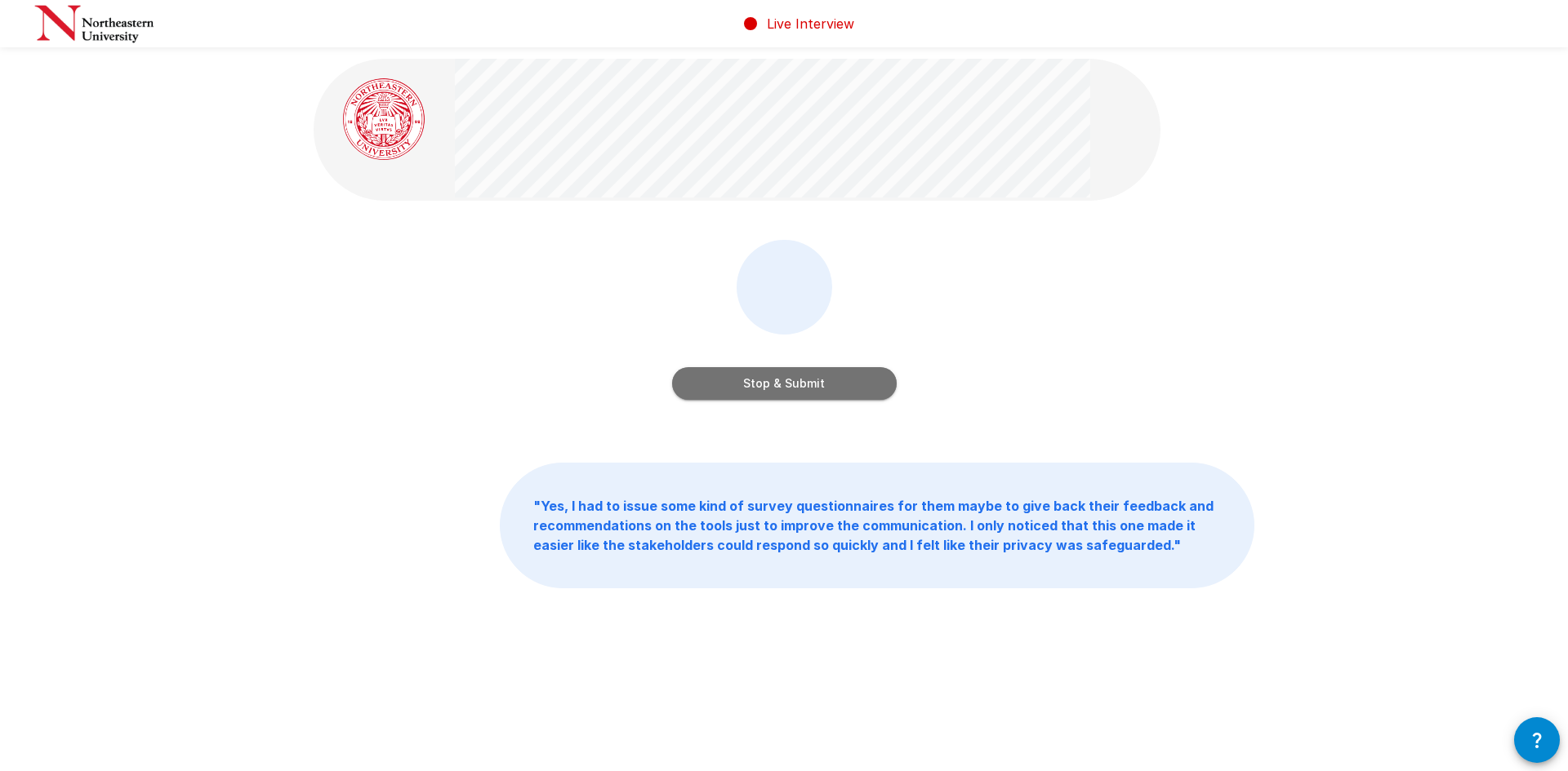
click at [789, 389] on button "Stop & Submit" at bounding box center [784, 384] width 224 height 32
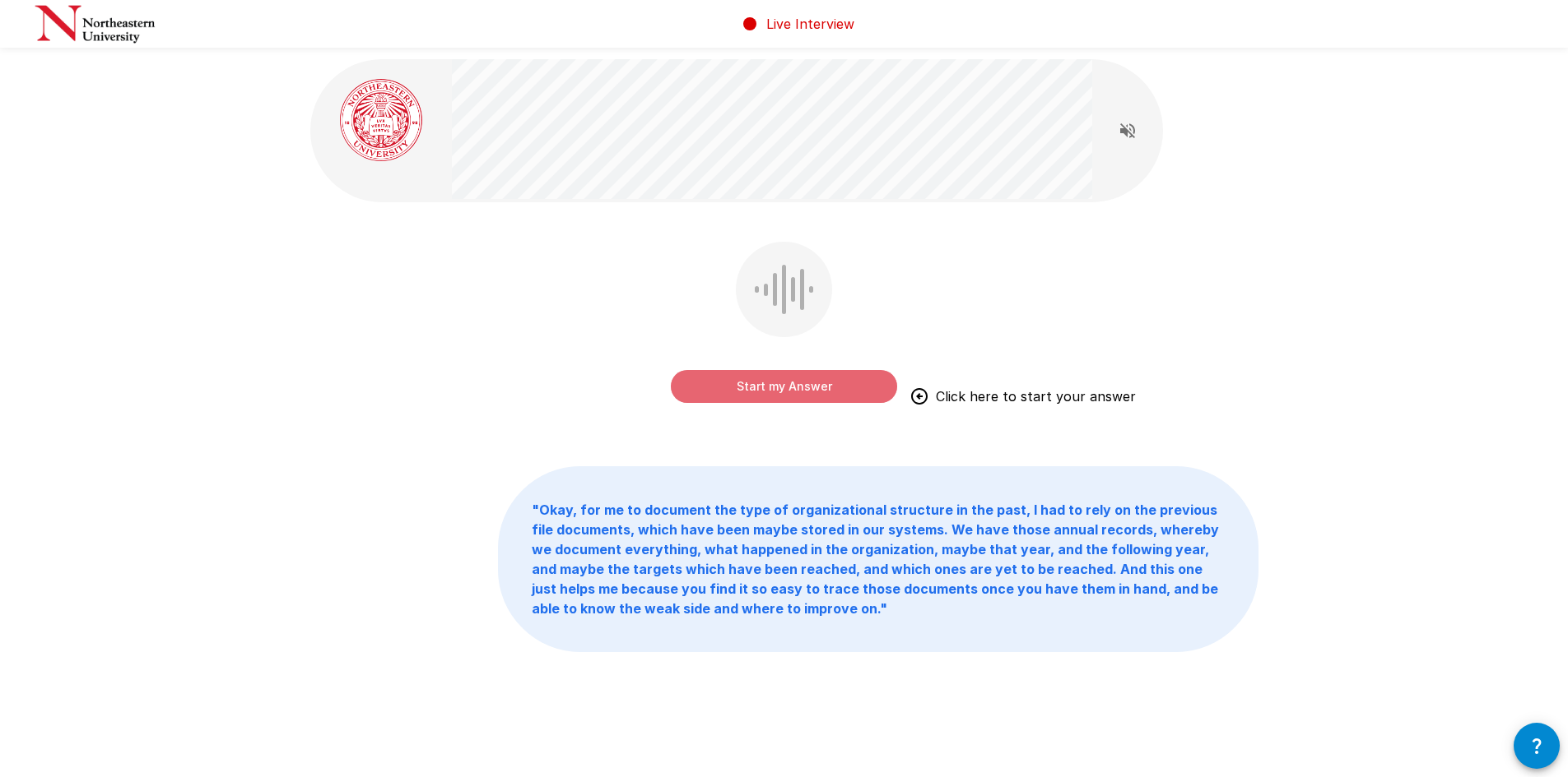
click at [736, 391] on button "Start my Answer" at bounding box center [784, 387] width 226 height 33
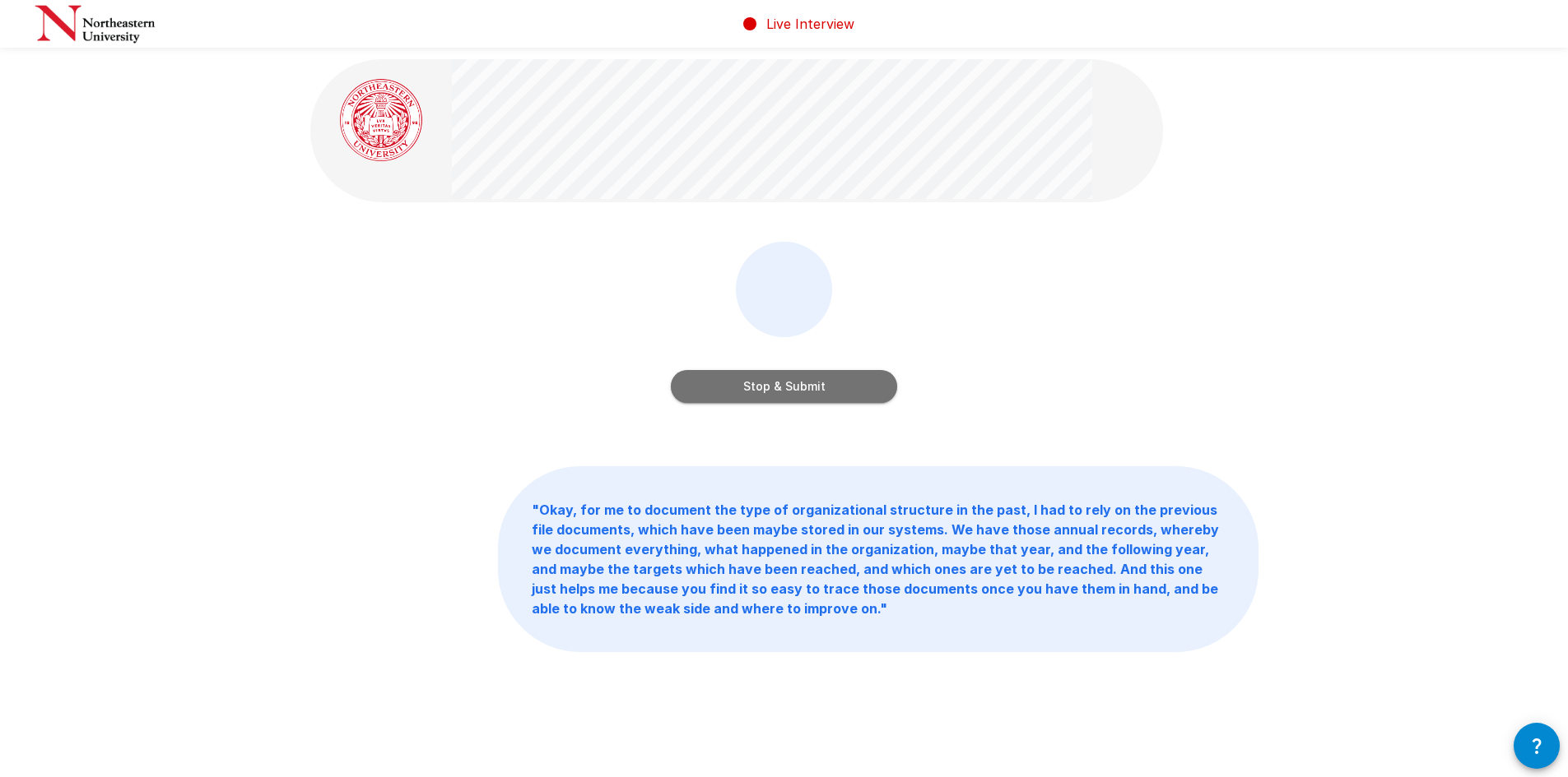
click at [736, 391] on button "Stop & Submit" at bounding box center [784, 387] width 226 height 33
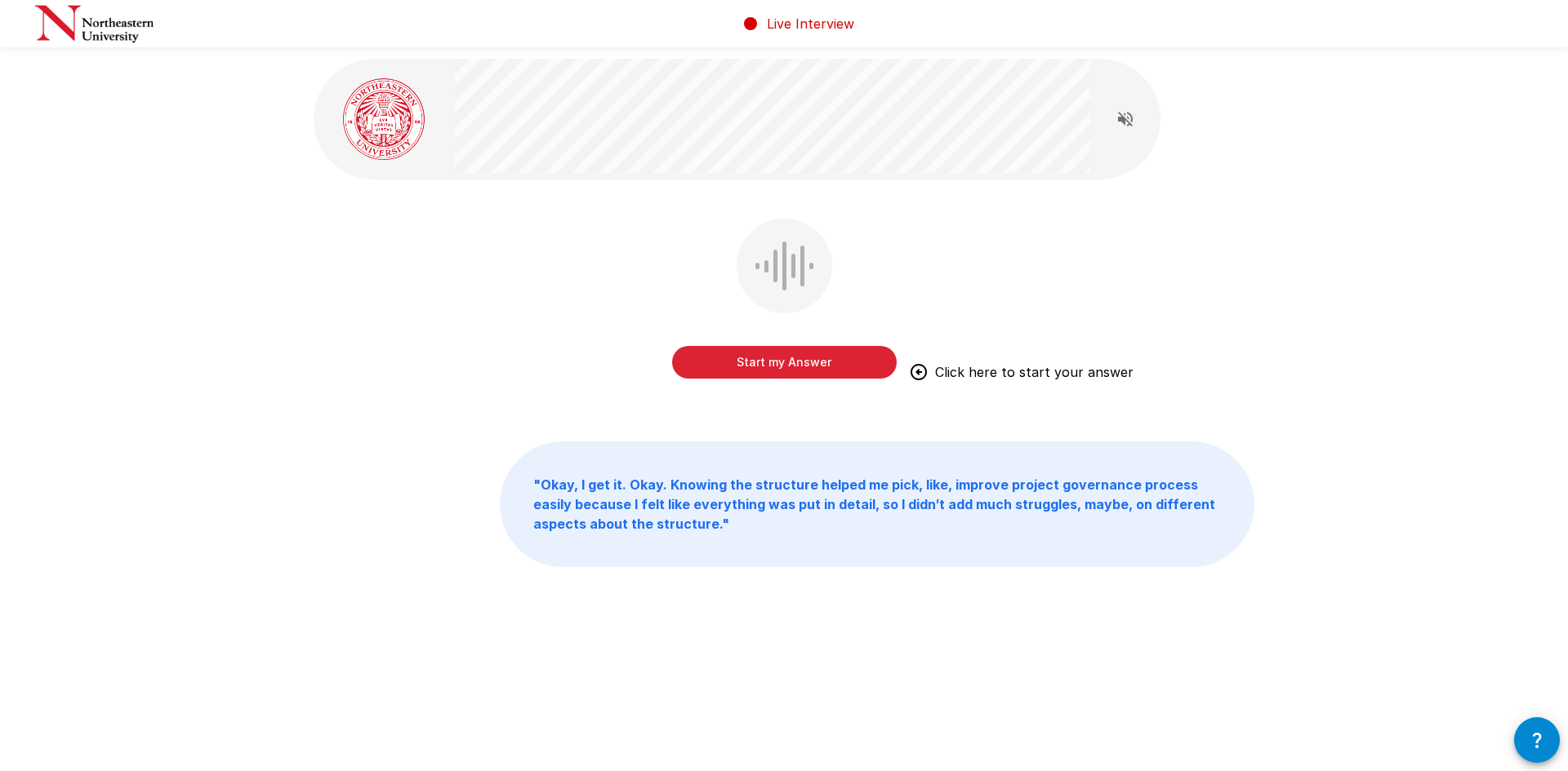
click at [810, 356] on button "Start my Answer" at bounding box center [784, 363] width 224 height 32
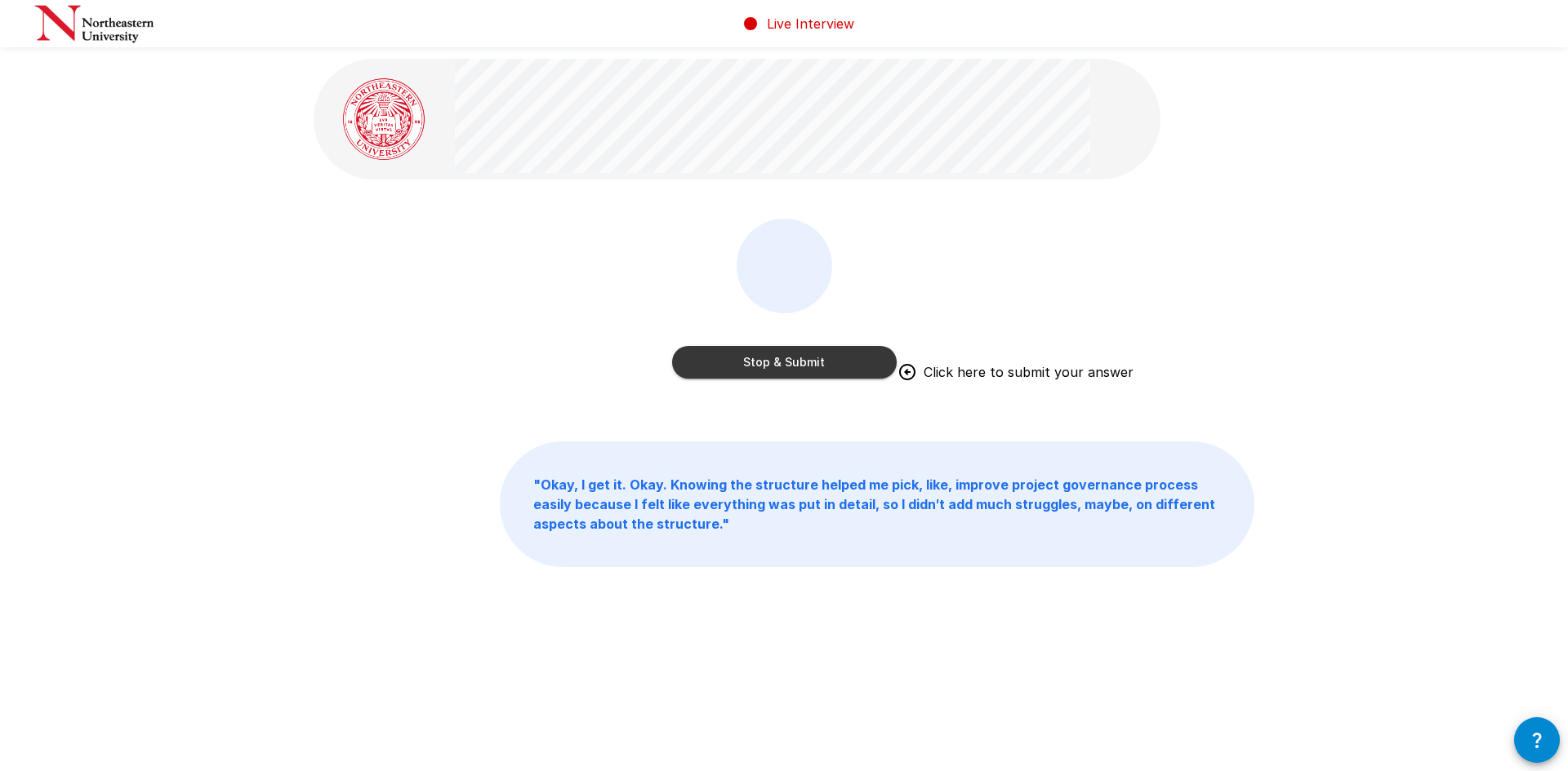
click at [800, 358] on button "Stop & Submit" at bounding box center [784, 363] width 224 height 32
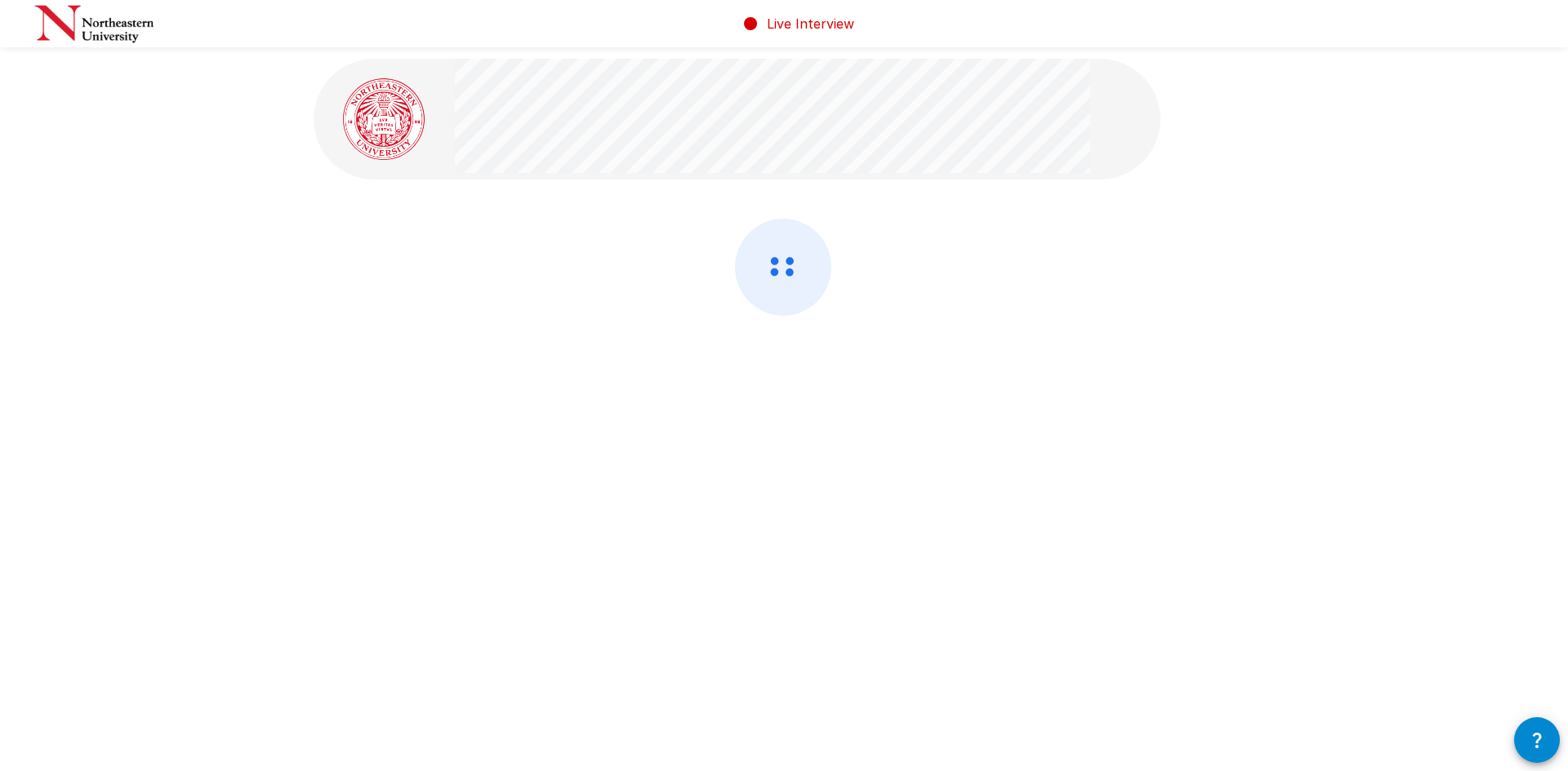
drag, startPoint x: 800, startPoint y: 358, endPoint x: 293, endPoint y: 216, distance: 526.5
click at [243, 180] on div at bounding box center [784, 266] width 1568 height 533
drag, startPoint x: 293, startPoint y: 216, endPoint x: 479, endPoint y: 333, distance: 219.7
click at [322, 235] on div at bounding box center [784, 266] width 1568 height 533
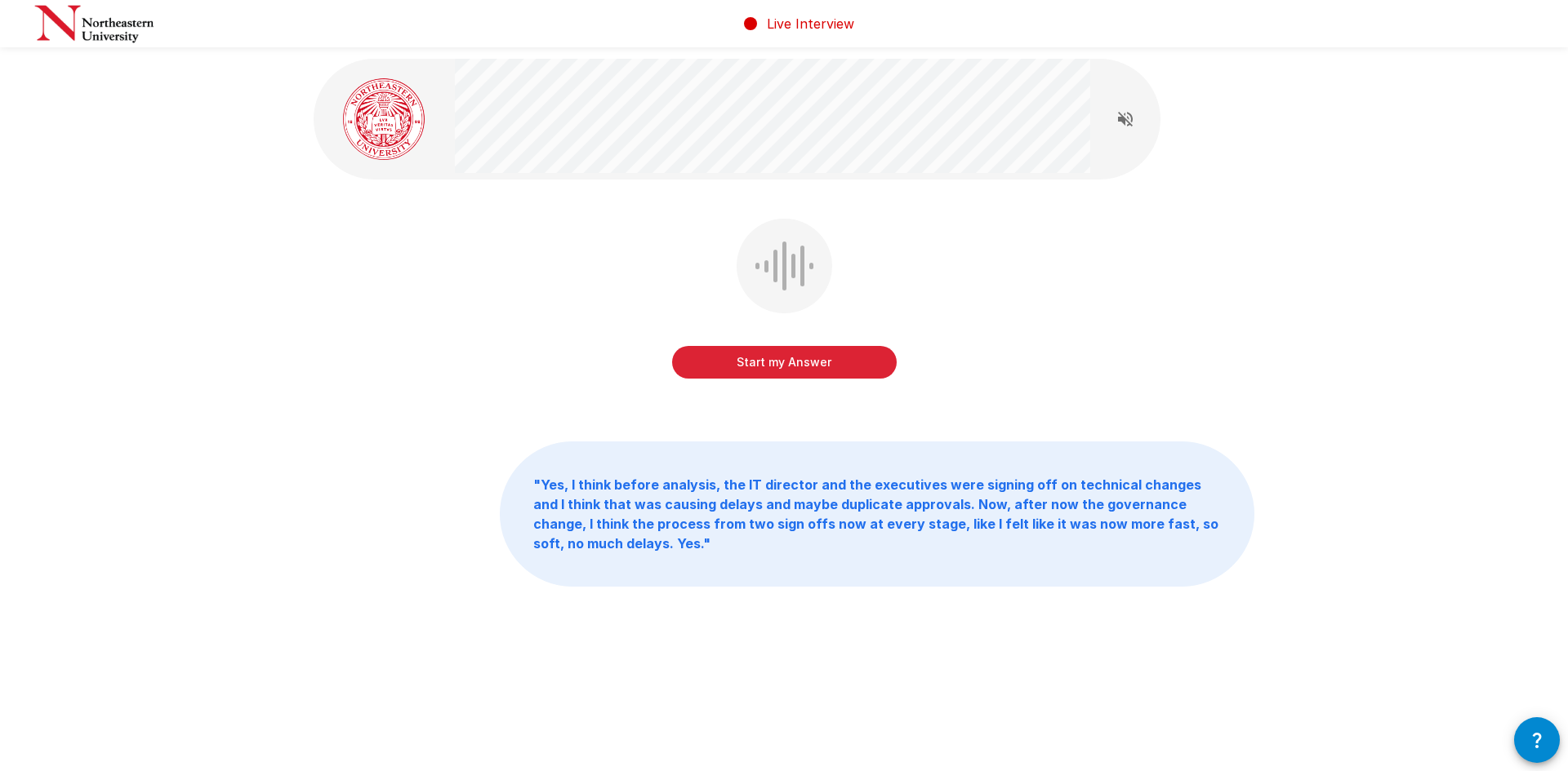
click at [808, 361] on button "Start my Answer" at bounding box center [784, 363] width 224 height 32
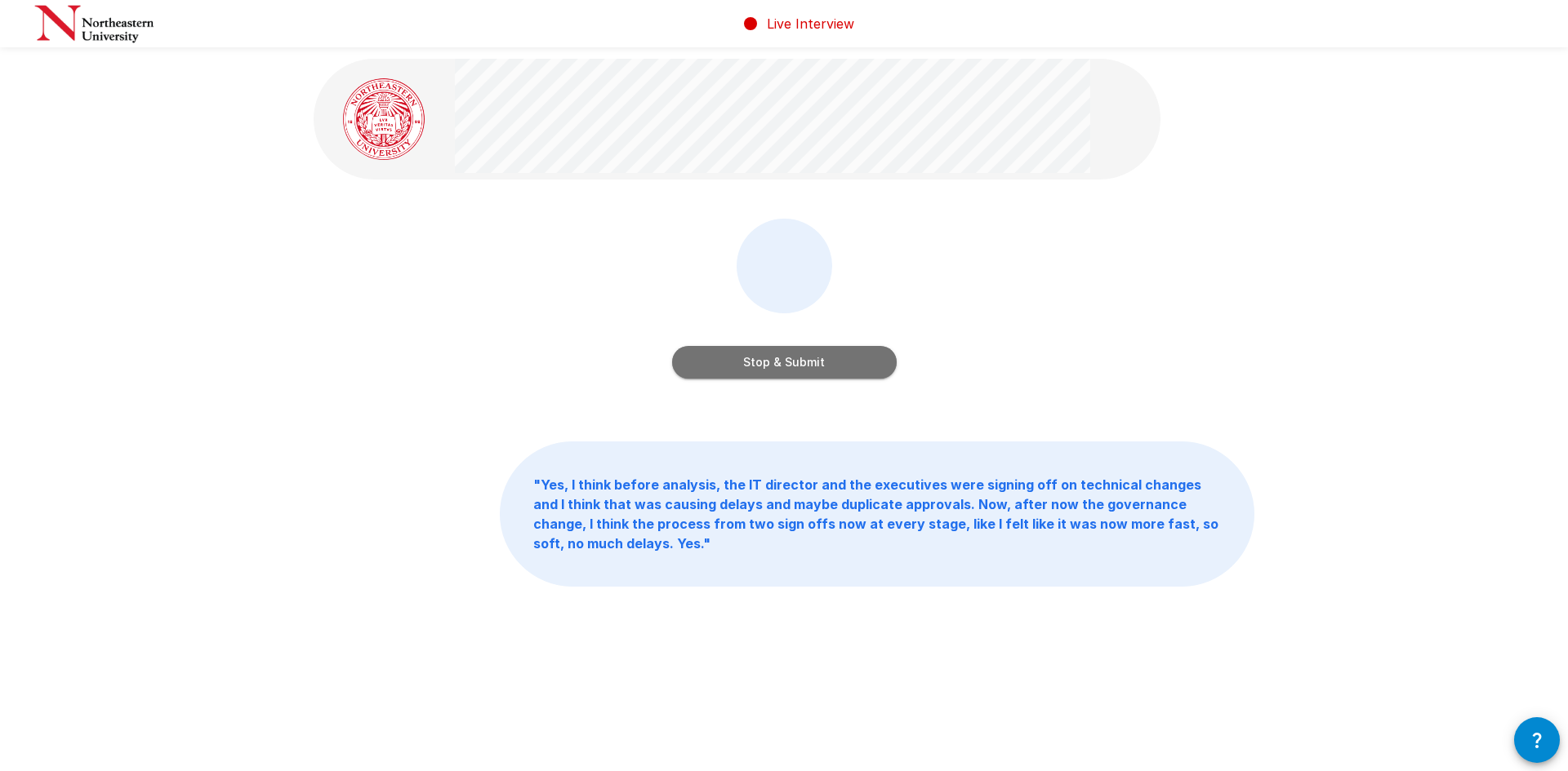
click at [797, 360] on button "Stop & Submit" at bounding box center [784, 363] width 224 height 32
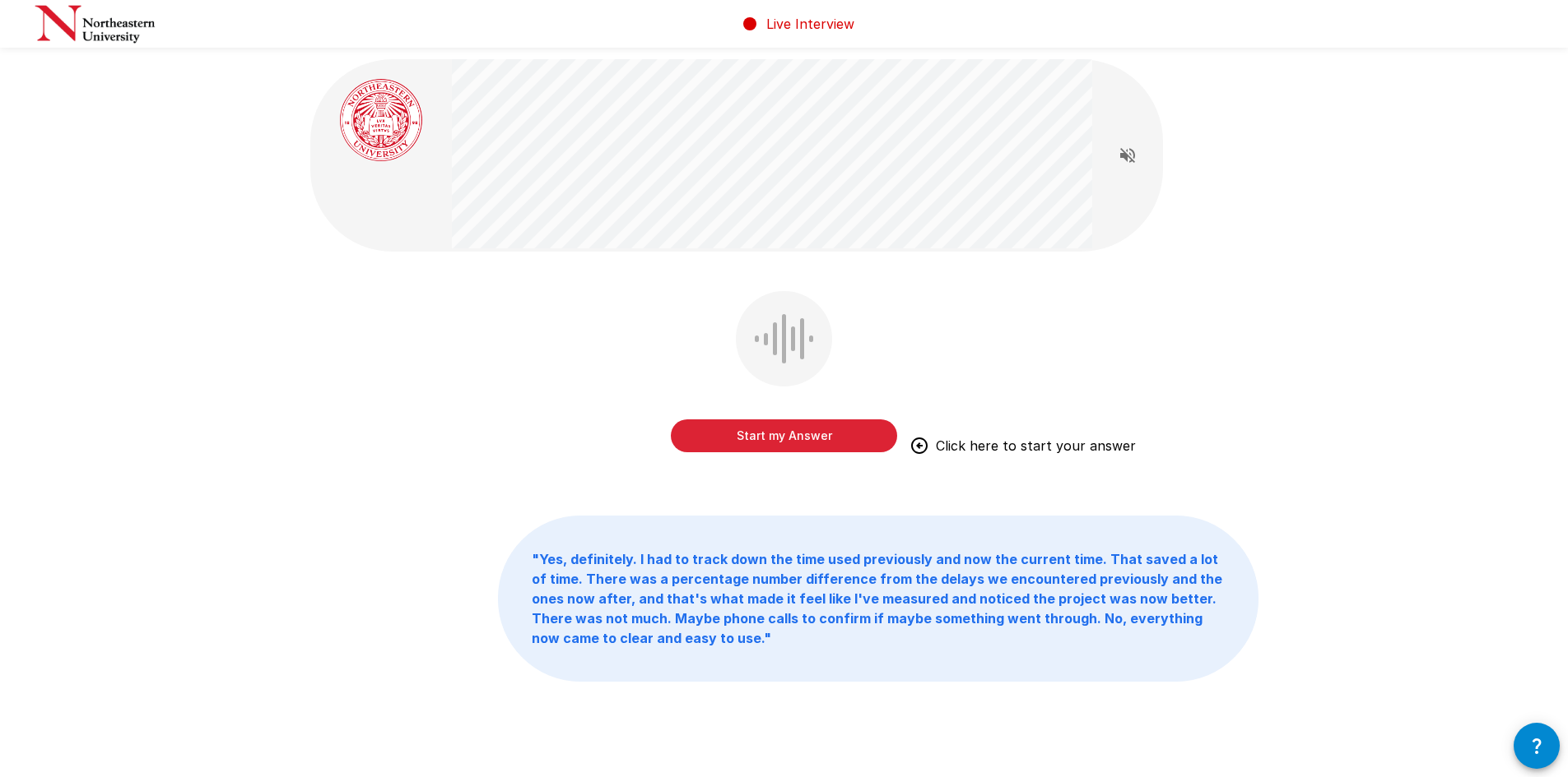
click at [786, 441] on button "Start my Answer" at bounding box center [784, 435] width 226 height 33
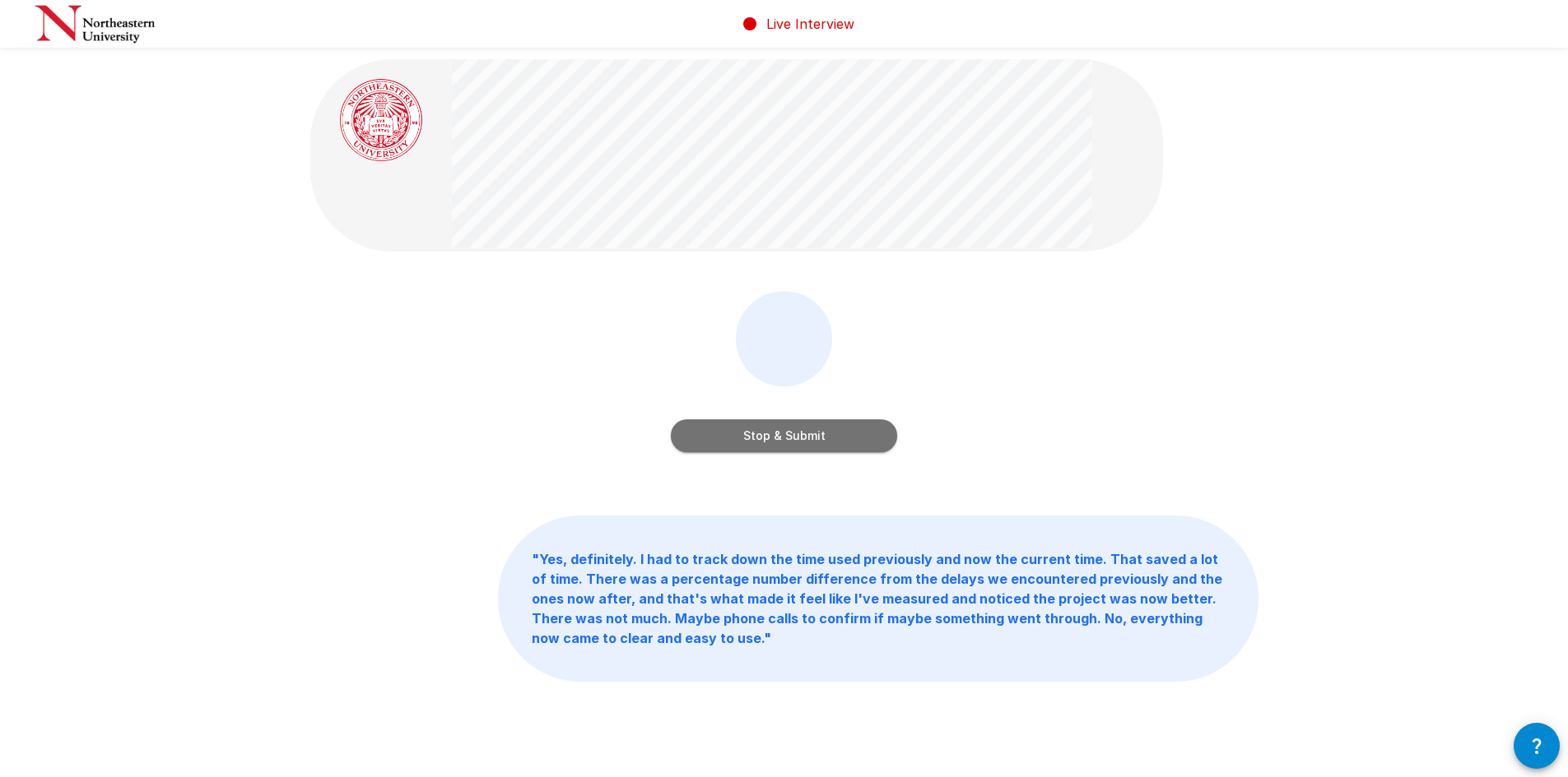
click at [792, 437] on button "Stop & Submit" at bounding box center [784, 435] width 226 height 33
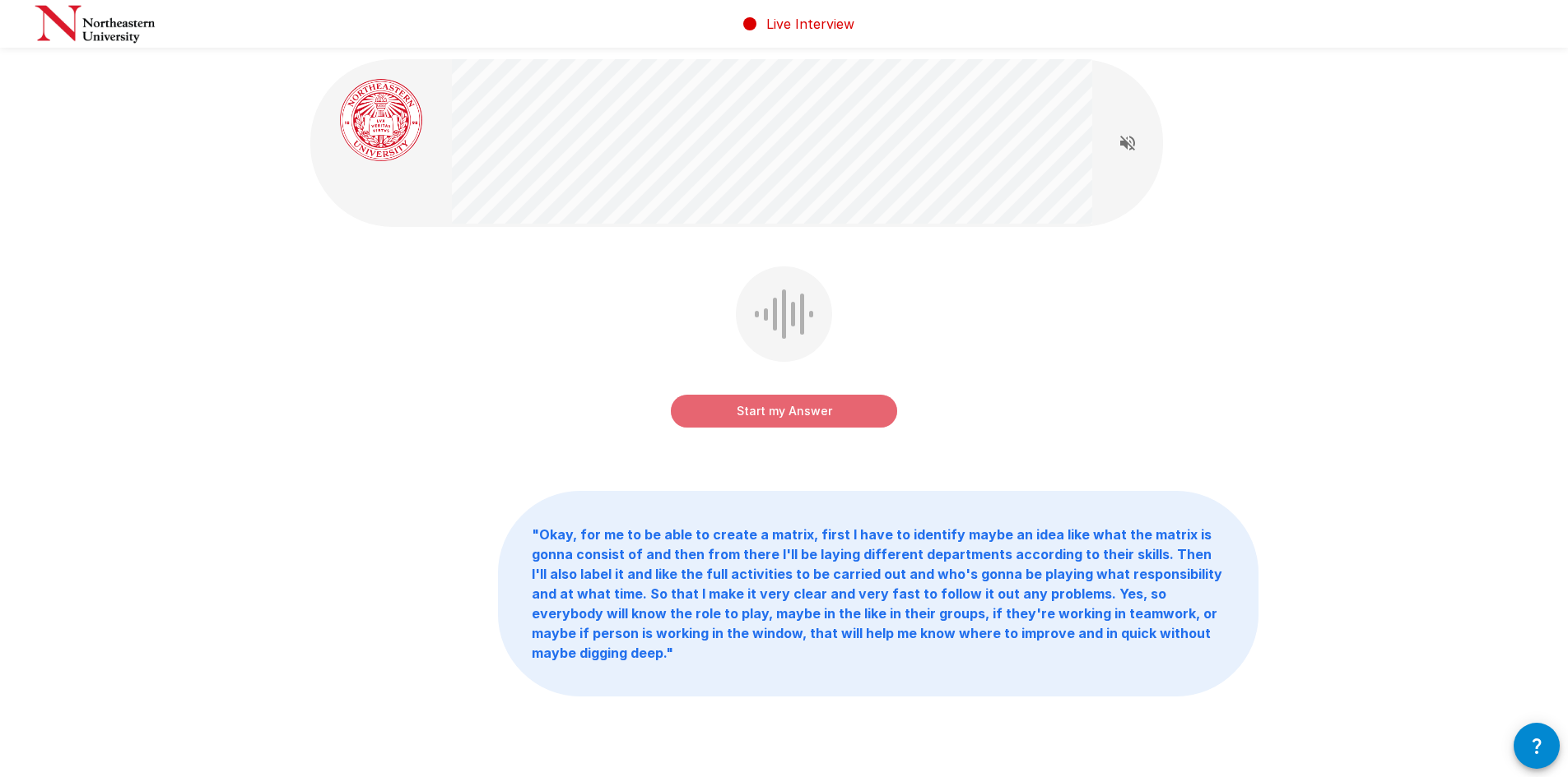
click at [774, 418] on button "Start my Answer" at bounding box center [784, 411] width 226 height 33
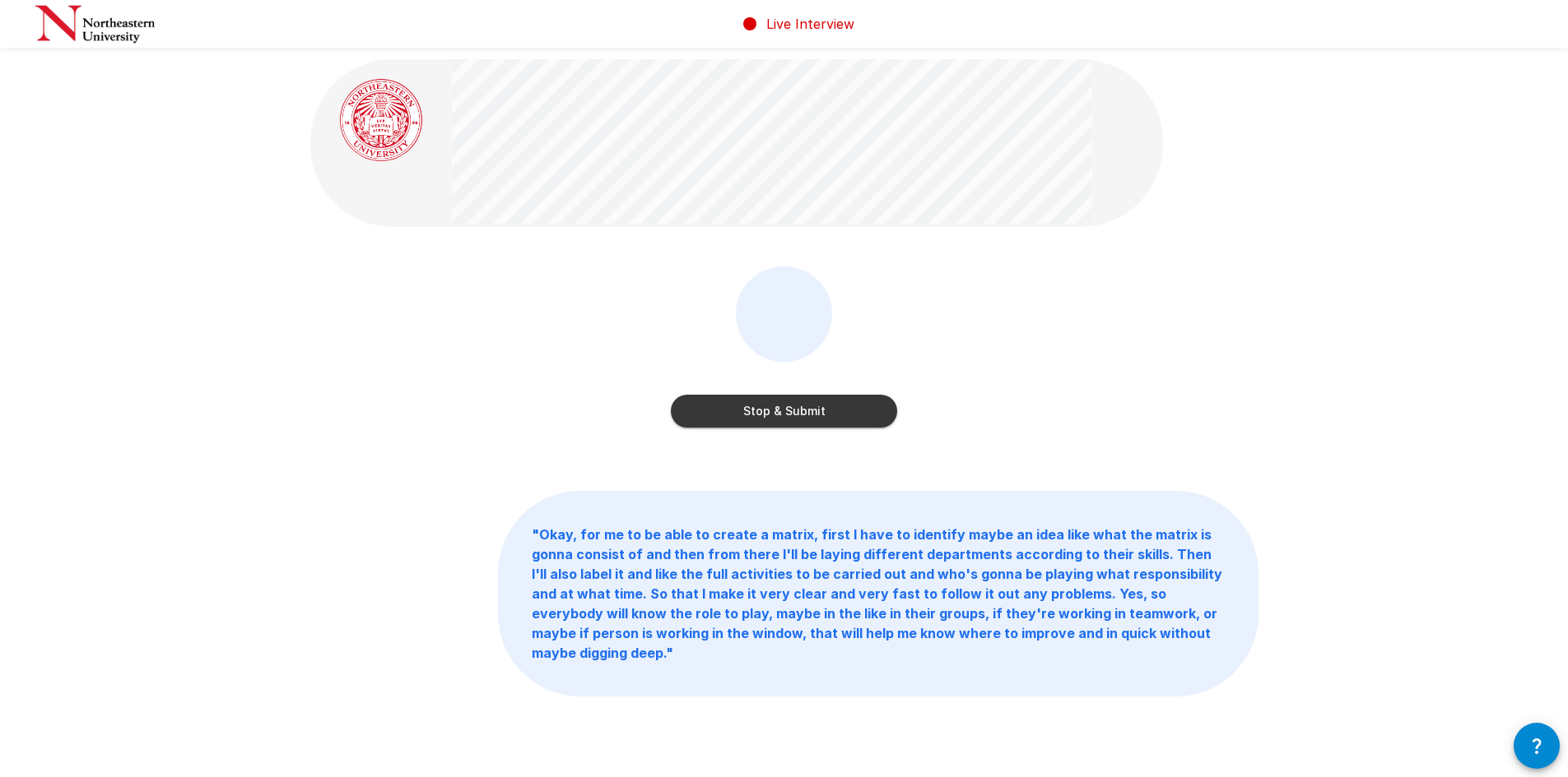
click at [776, 418] on button "Stop & Submit" at bounding box center [784, 411] width 226 height 33
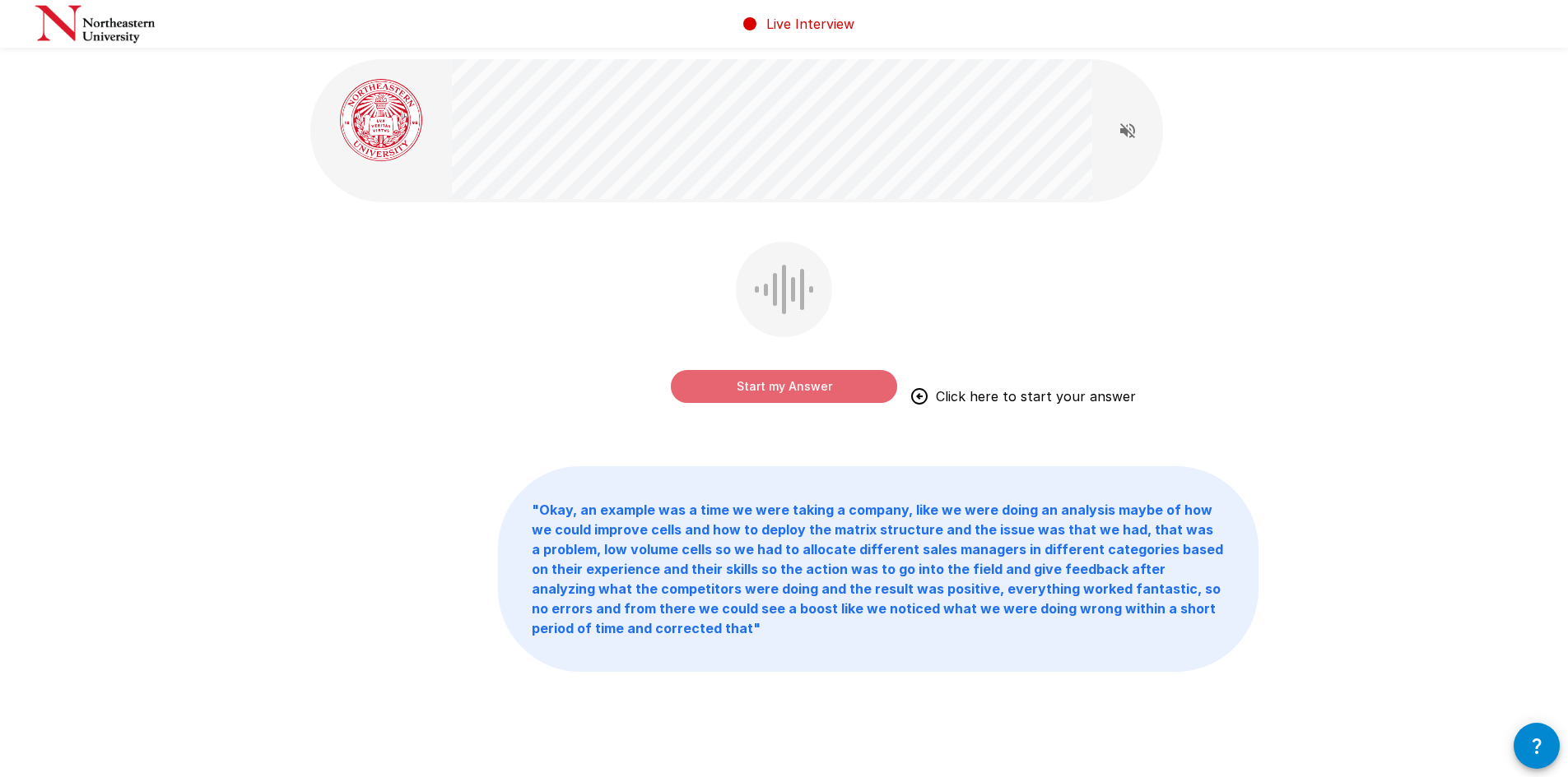
click at [786, 385] on button "Start my Answer" at bounding box center [784, 387] width 226 height 33
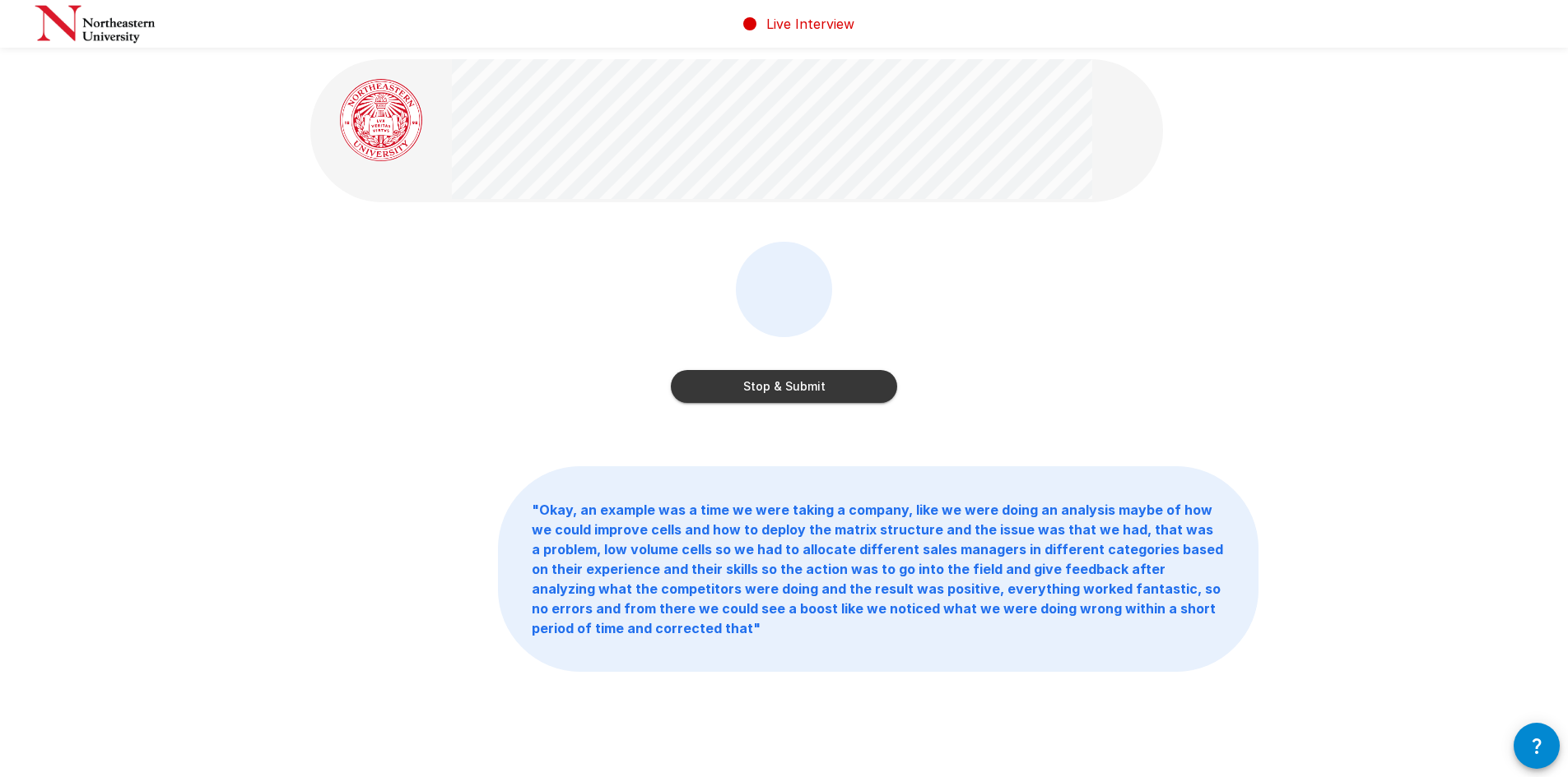
click at [786, 384] on button "Stop & Submit" at bounding box center [784, 387] width 226 height 33
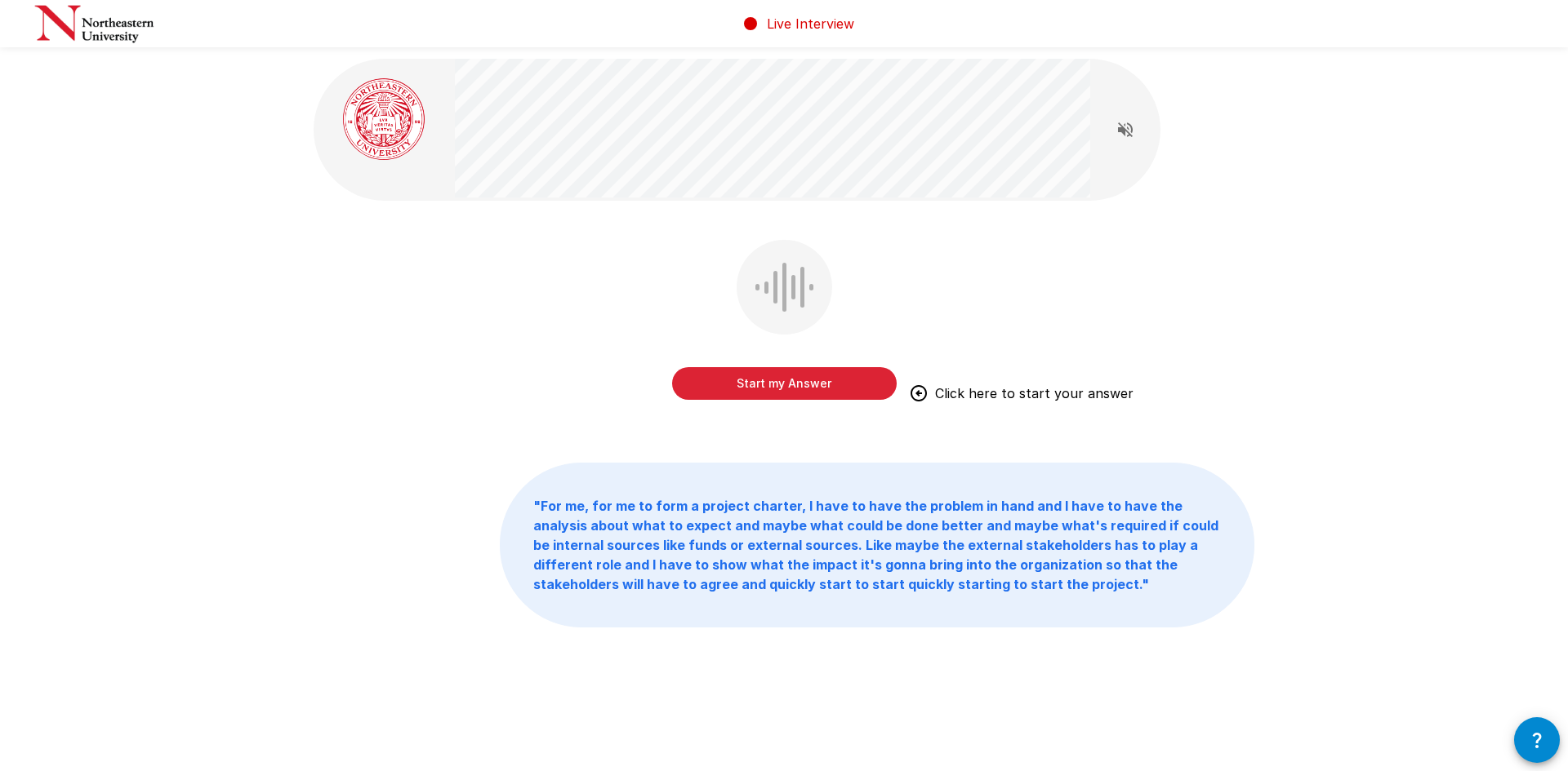
click at [759, 384] on button "Start my Answer" at bounding box center [784, 384] width 224 height 32
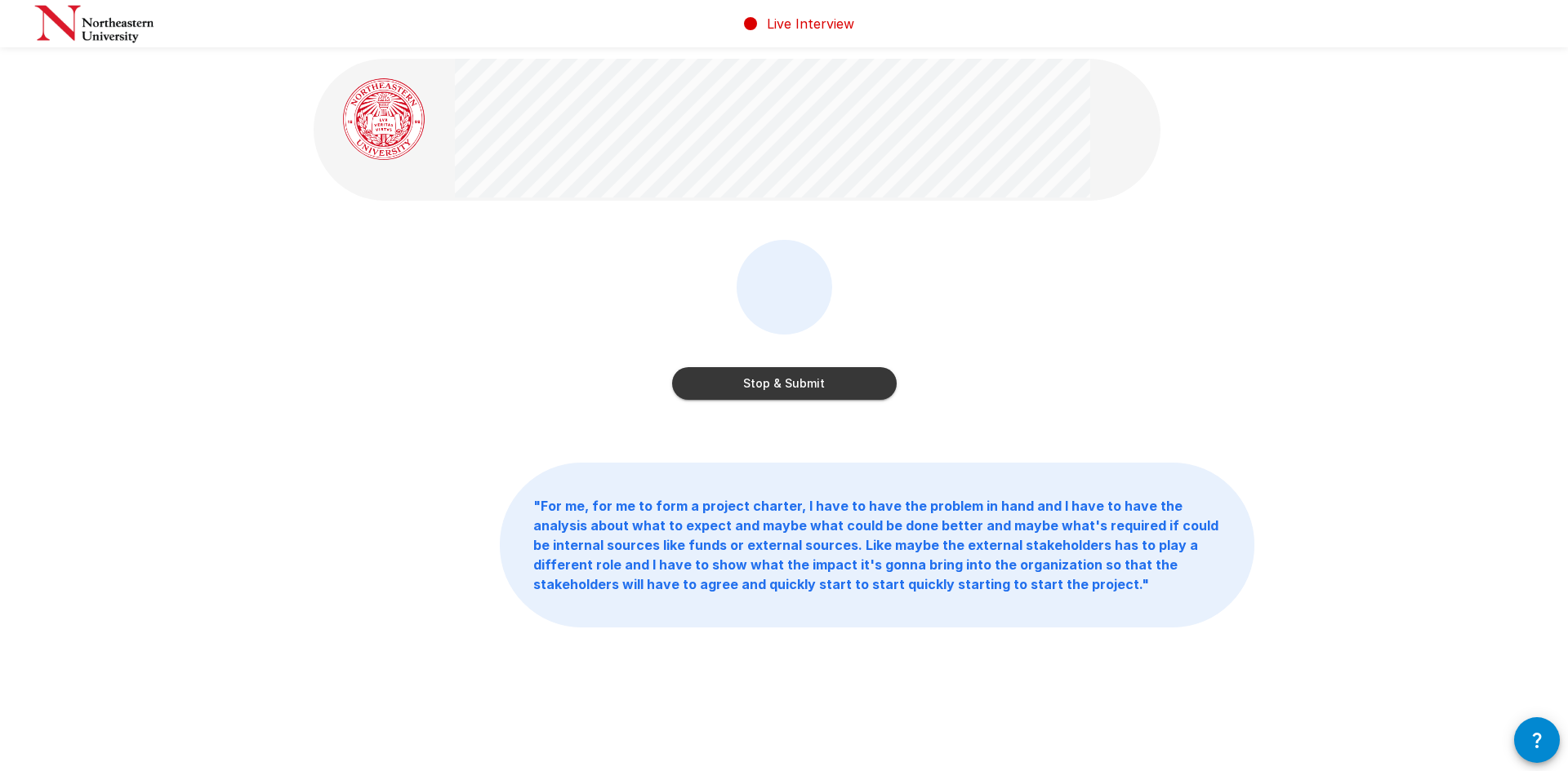
click at [765, 380] on button "Stop & Submit" at bounding box center [784, 384] width 224 height 32
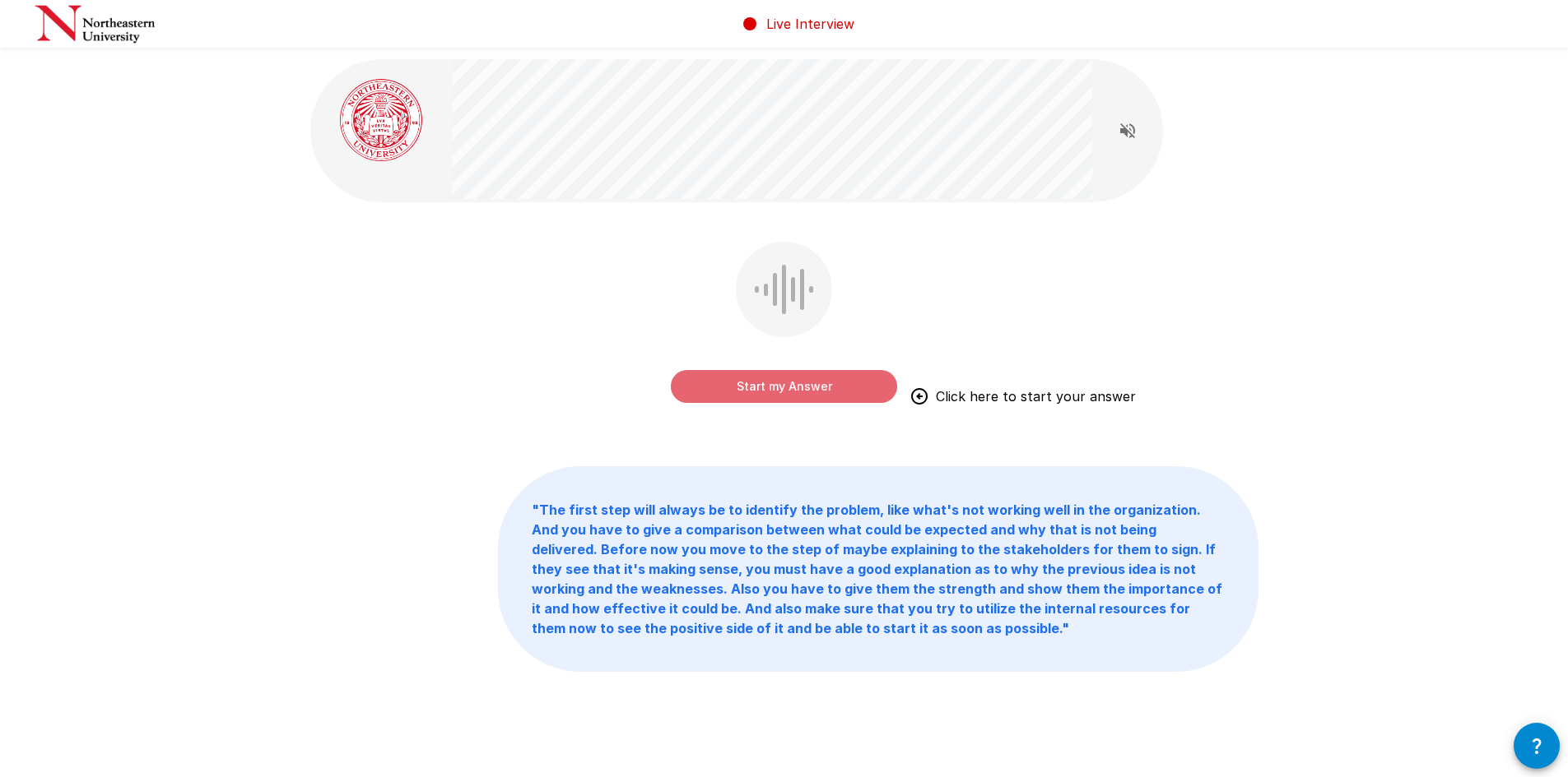
click at [773, 383] on button "Start my Answer" at bounding box center [784, 387] width 226 height 33
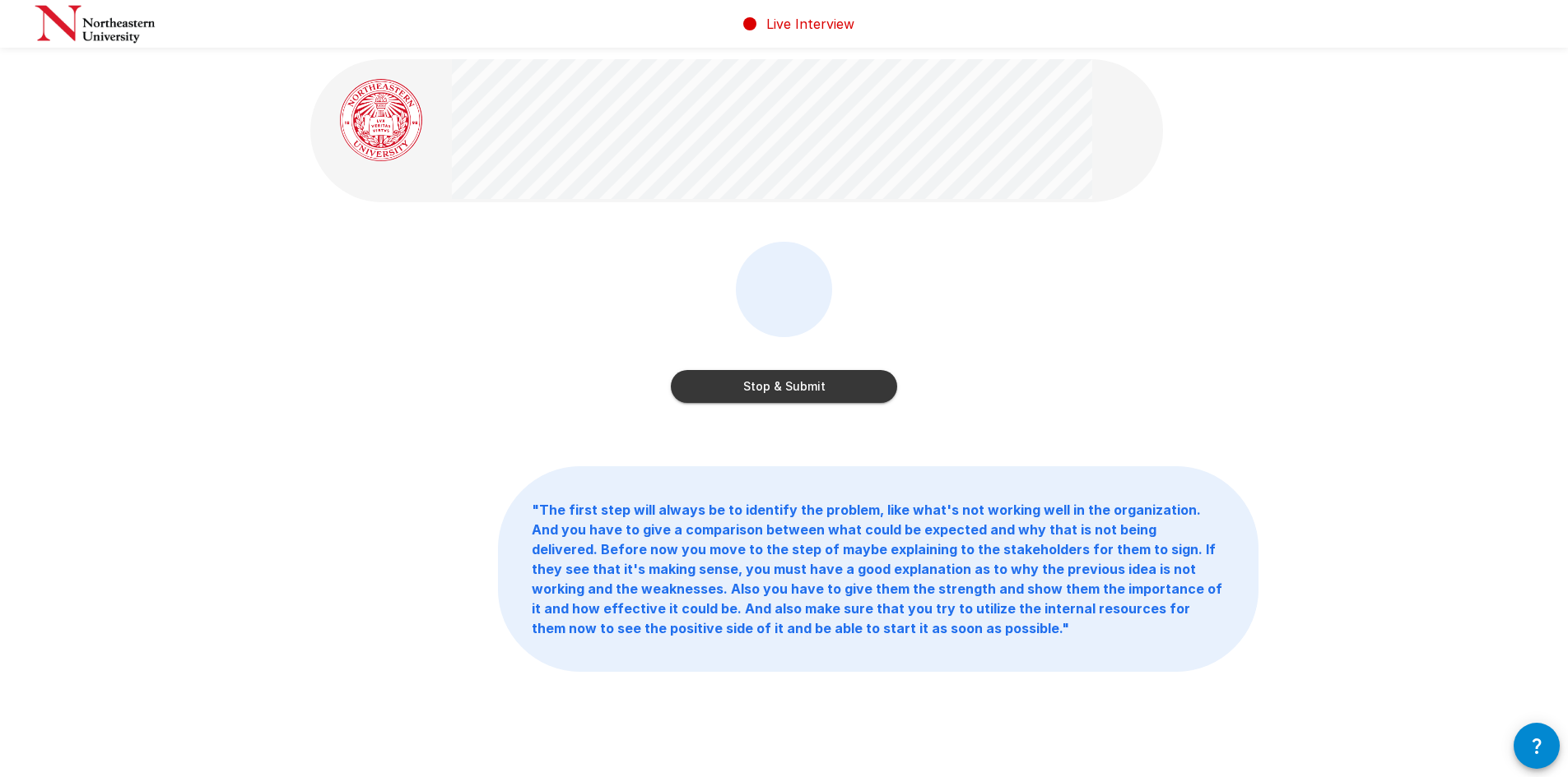
click at [777, 377] on button "Stop & Submit" at bounding box center [784, 387] width 226 height 33
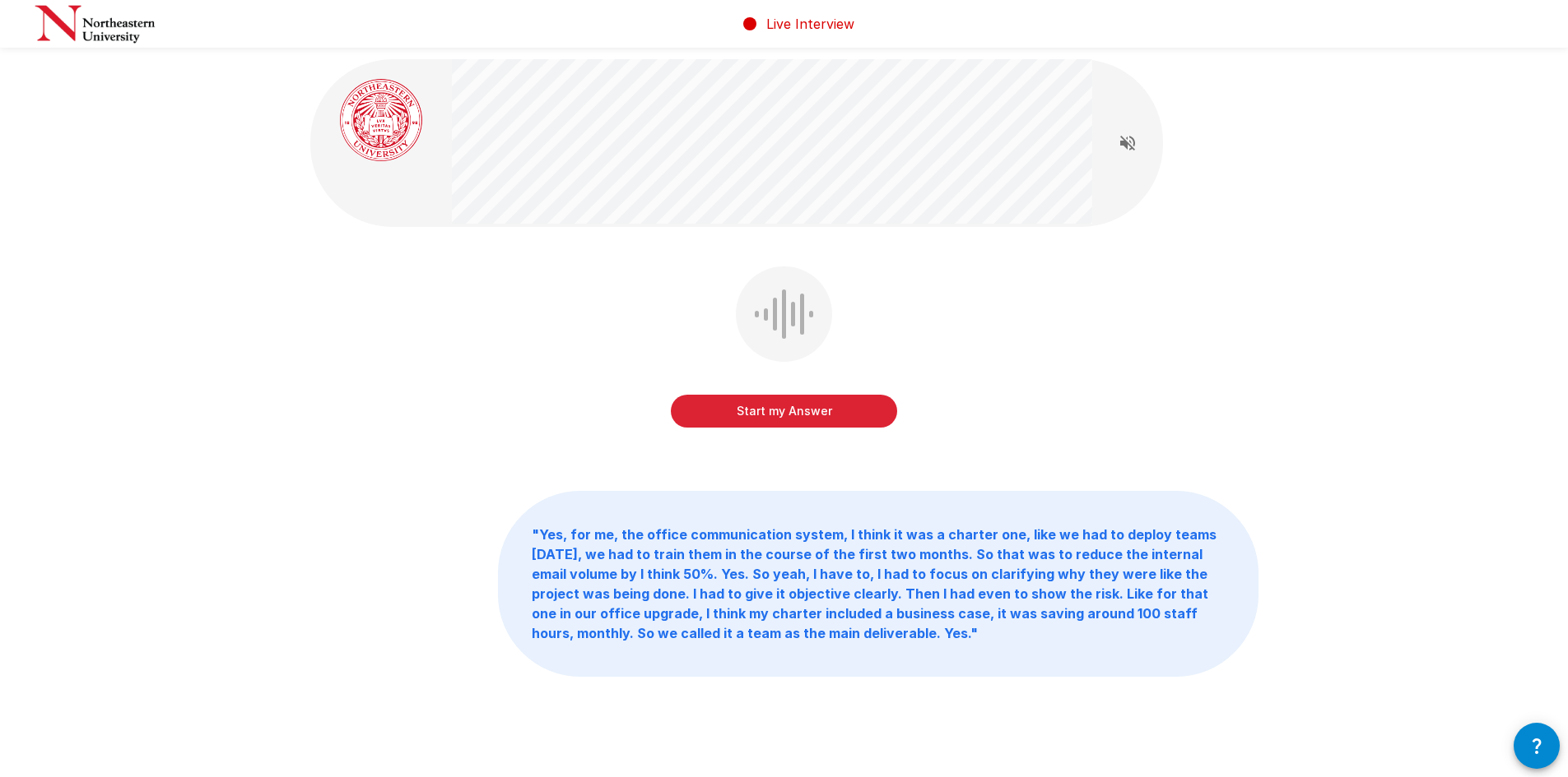
click at [771, 408] on button "Start my Answer" at bounding box center [784, 411] width 226 height 33
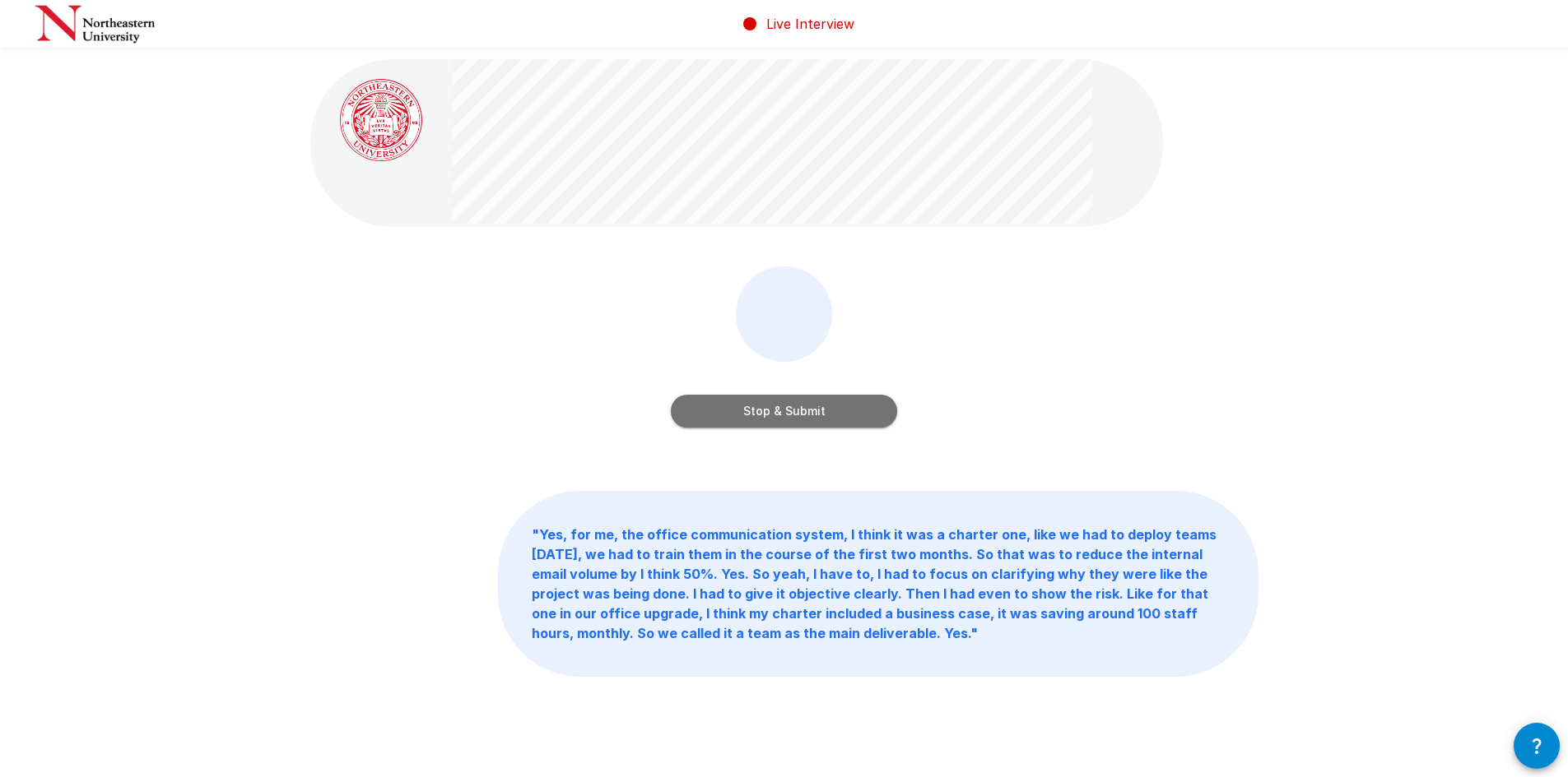
click at [773, 408] on button "Stop & Submit" at bounding box center [784, 411] width 226 height 33
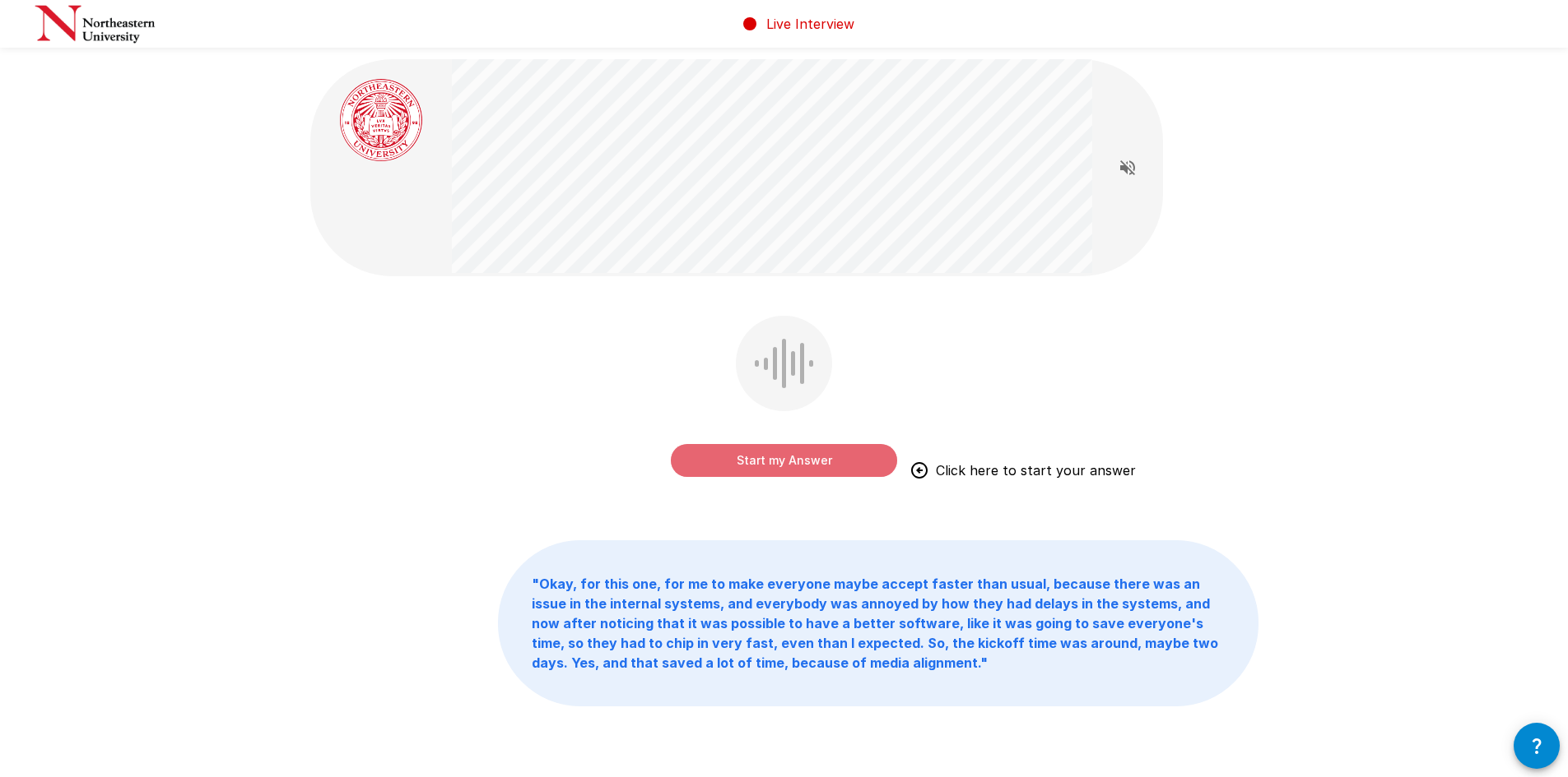
click at [778, 460] on button "Start my Answer" at bounding box center [784, 460] width 226 height 33
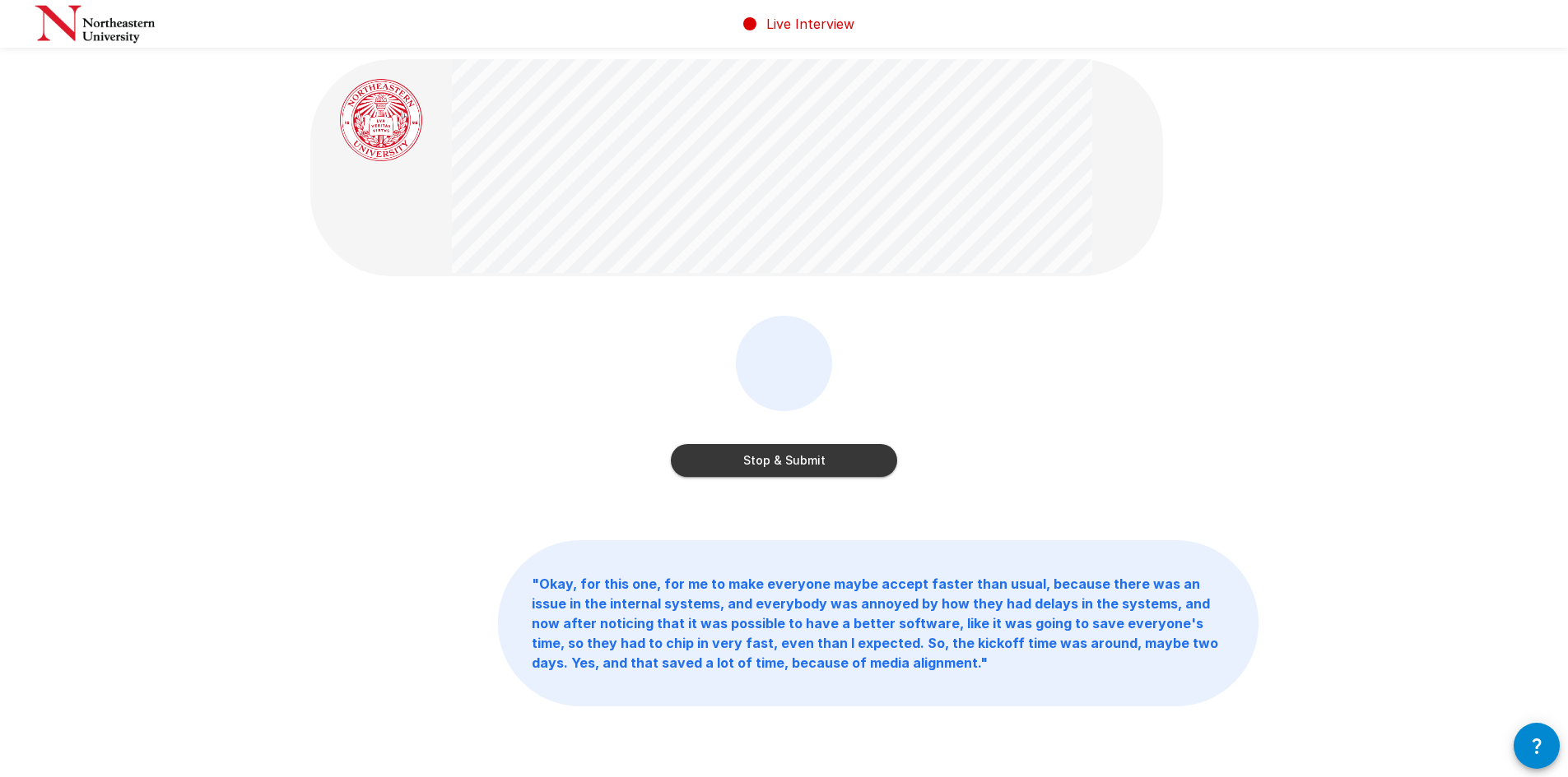
click at [778, 460] on button "Stop & Submit" at bounding box center [784, 460] width 226 height 33
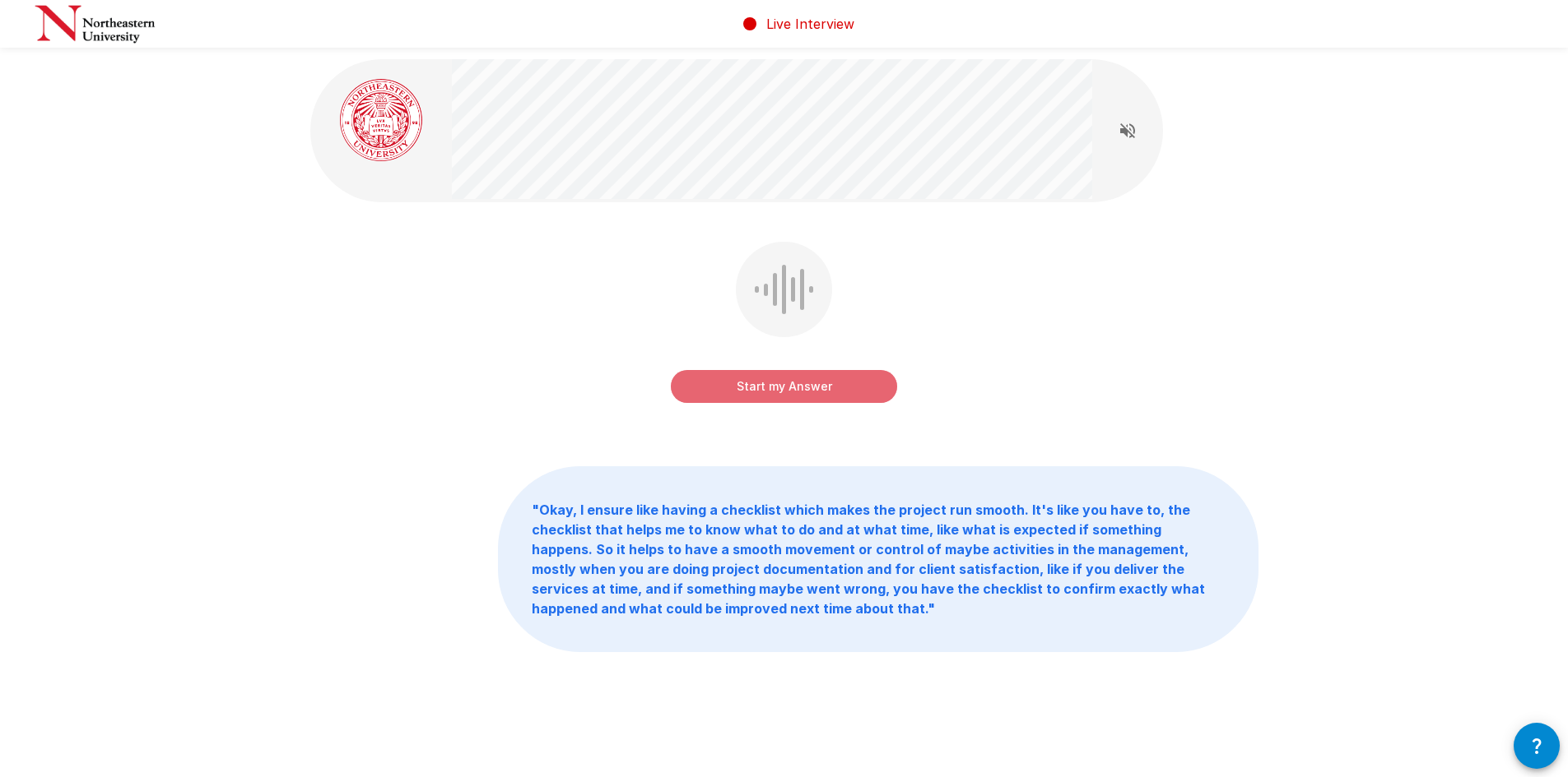
click at [767, 389] on button "Start my Answer" at bounding box center [784, 387] width 226 height 33
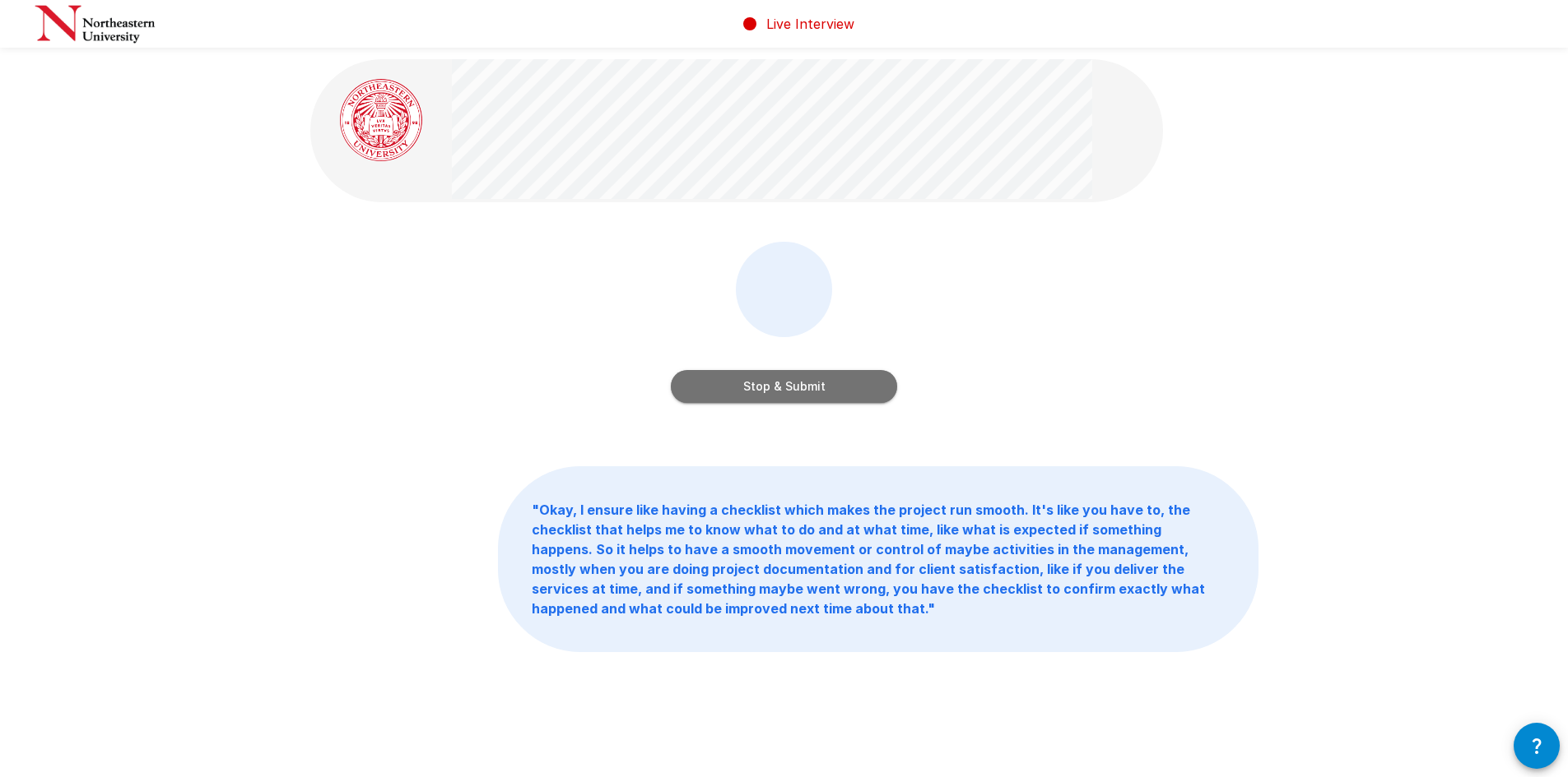
click at [761, 387] on button "Stop & Submit" at bounding box center [784, 387] width 226 height 33
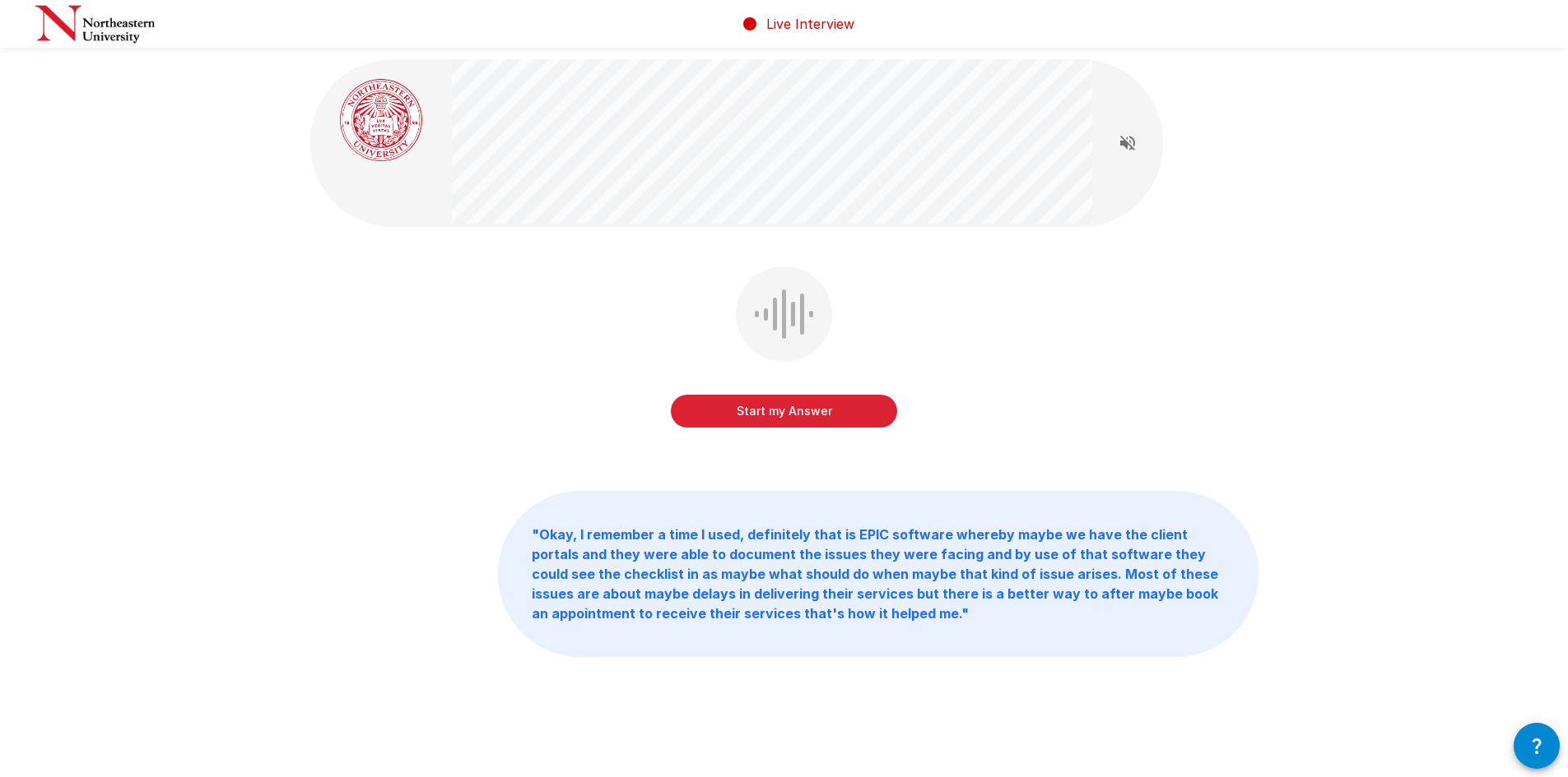
click at [763, 416] on button "Start my Answer" at bounding box center [784, 411] width 226 height 33
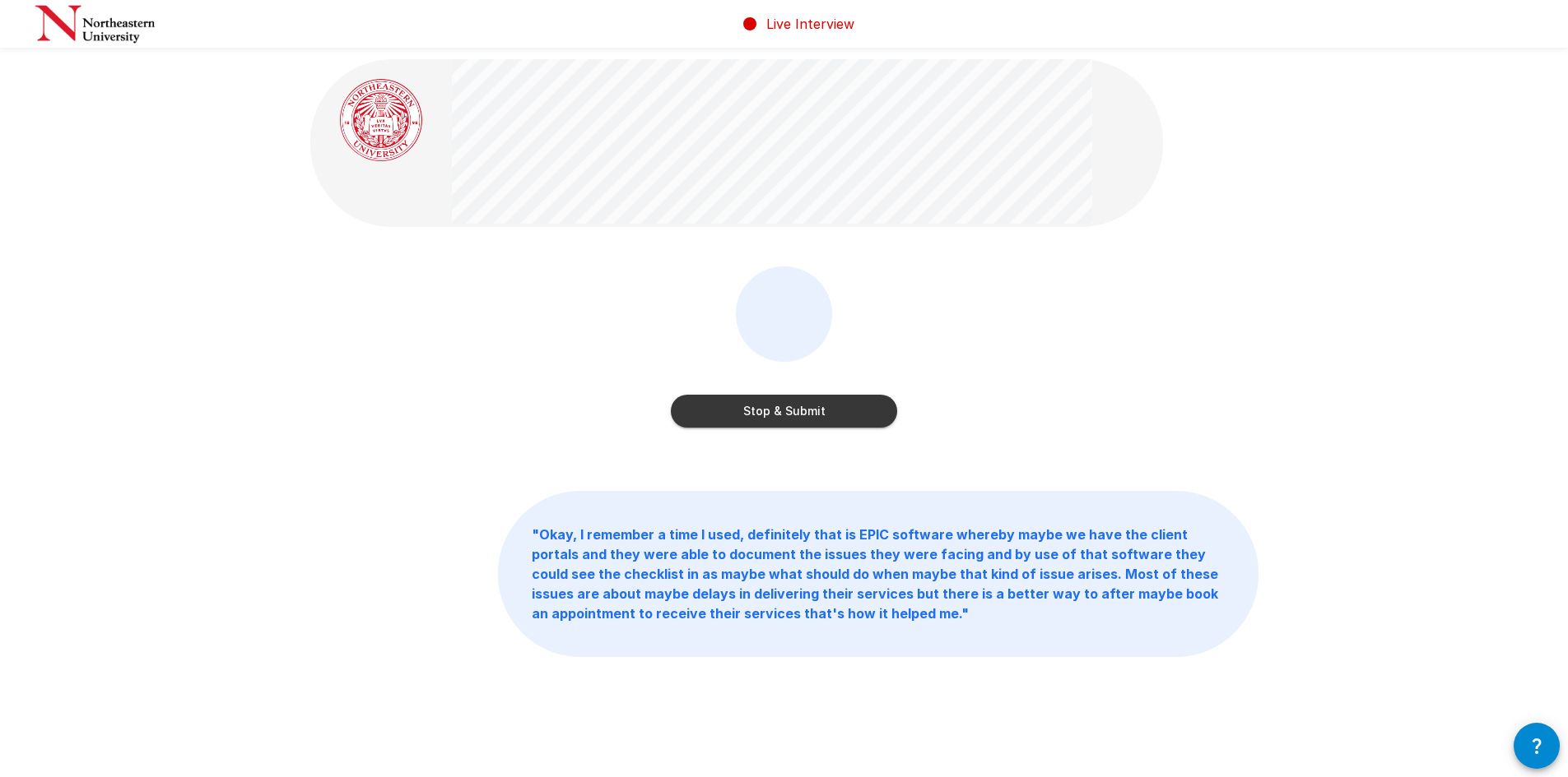
click at [766, 413] on button "Stop & Submit" at bounding box center [784, 411] width 226 height 33
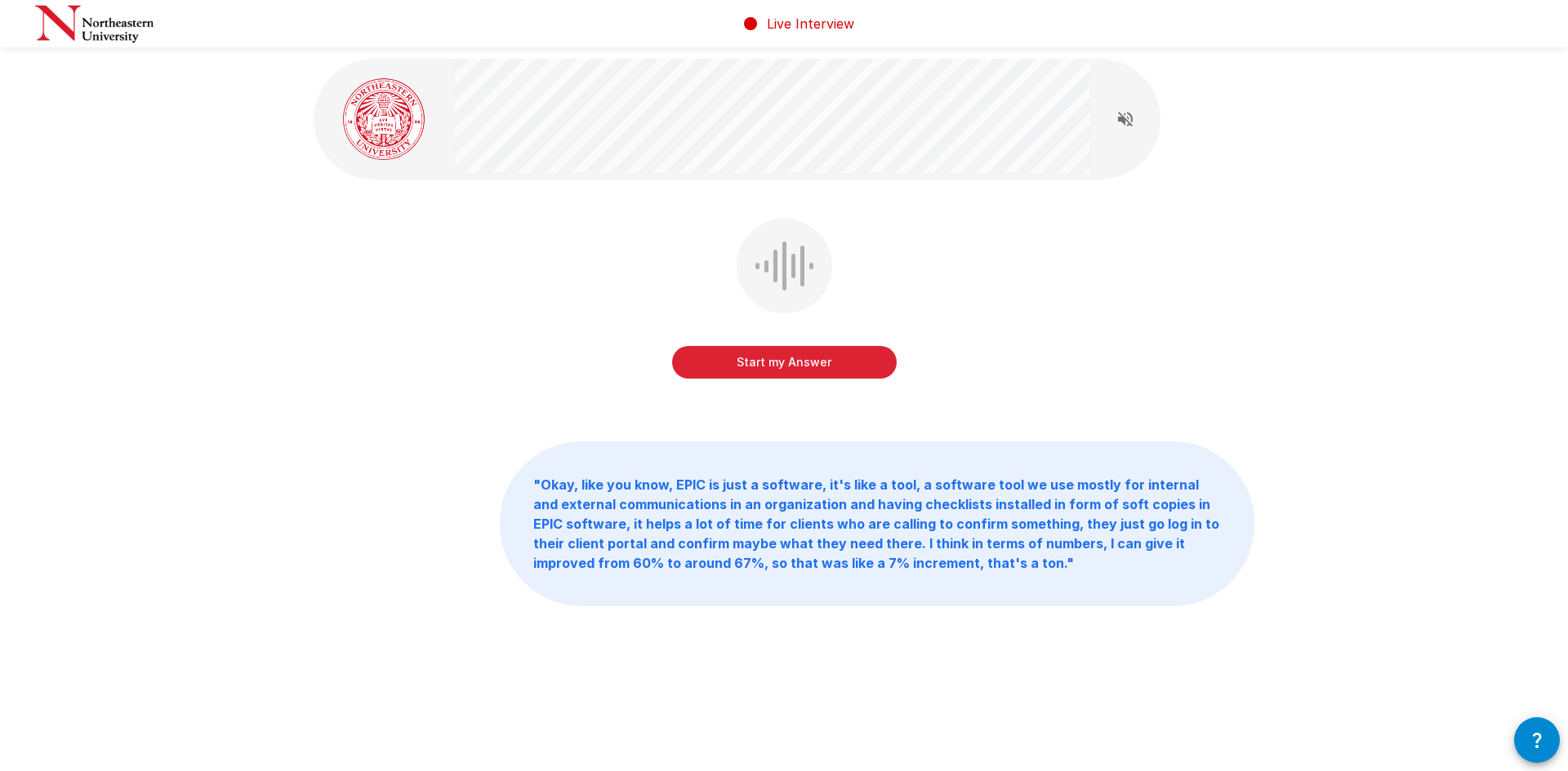
click at [781, 363] on button "Start my Answer" at bounding box center [784, 363] width 224 height 32
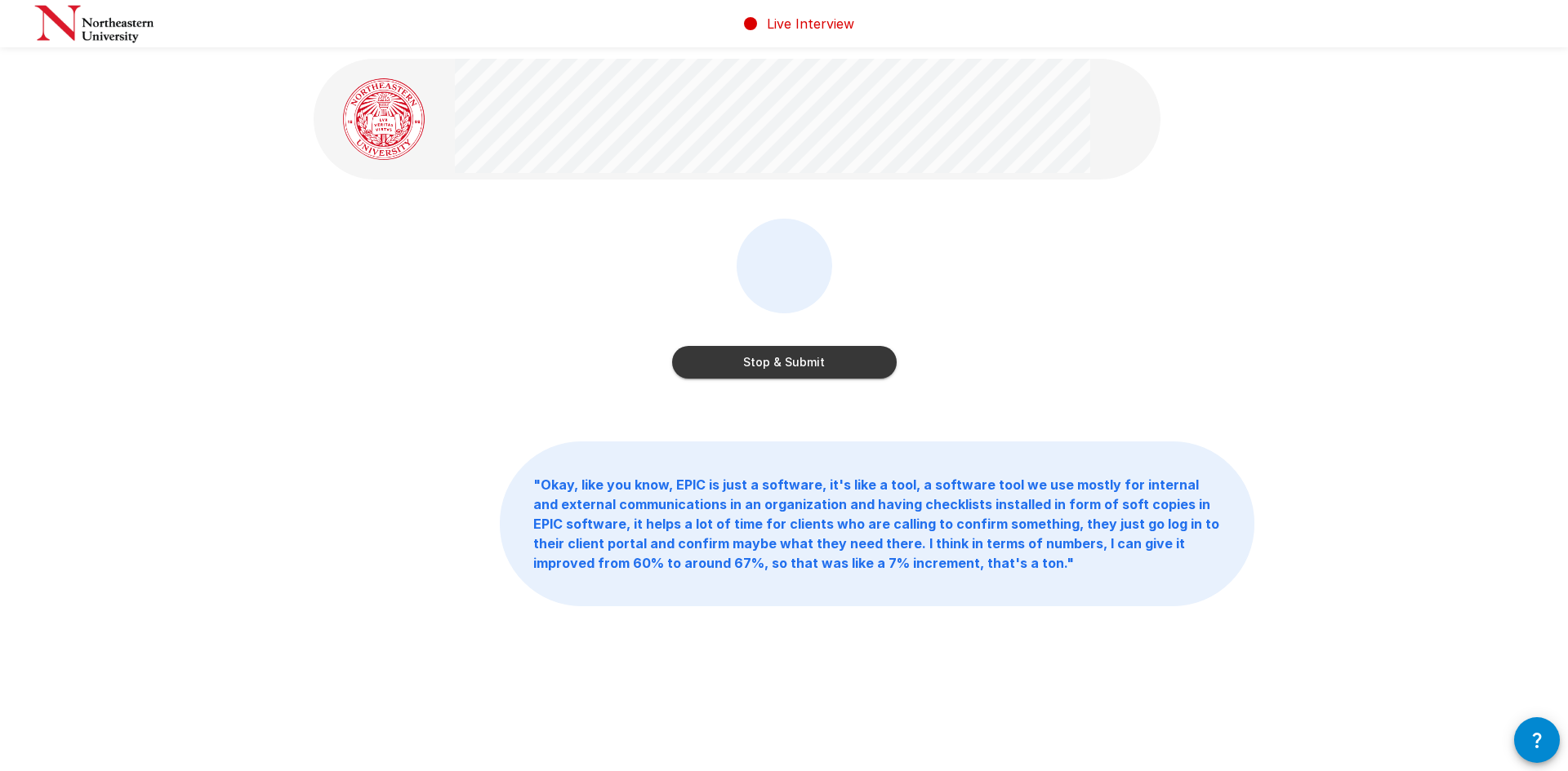
click at [781, 363] on button "Stop & Submit" at bounding box center [784, 363] width 224 height 32
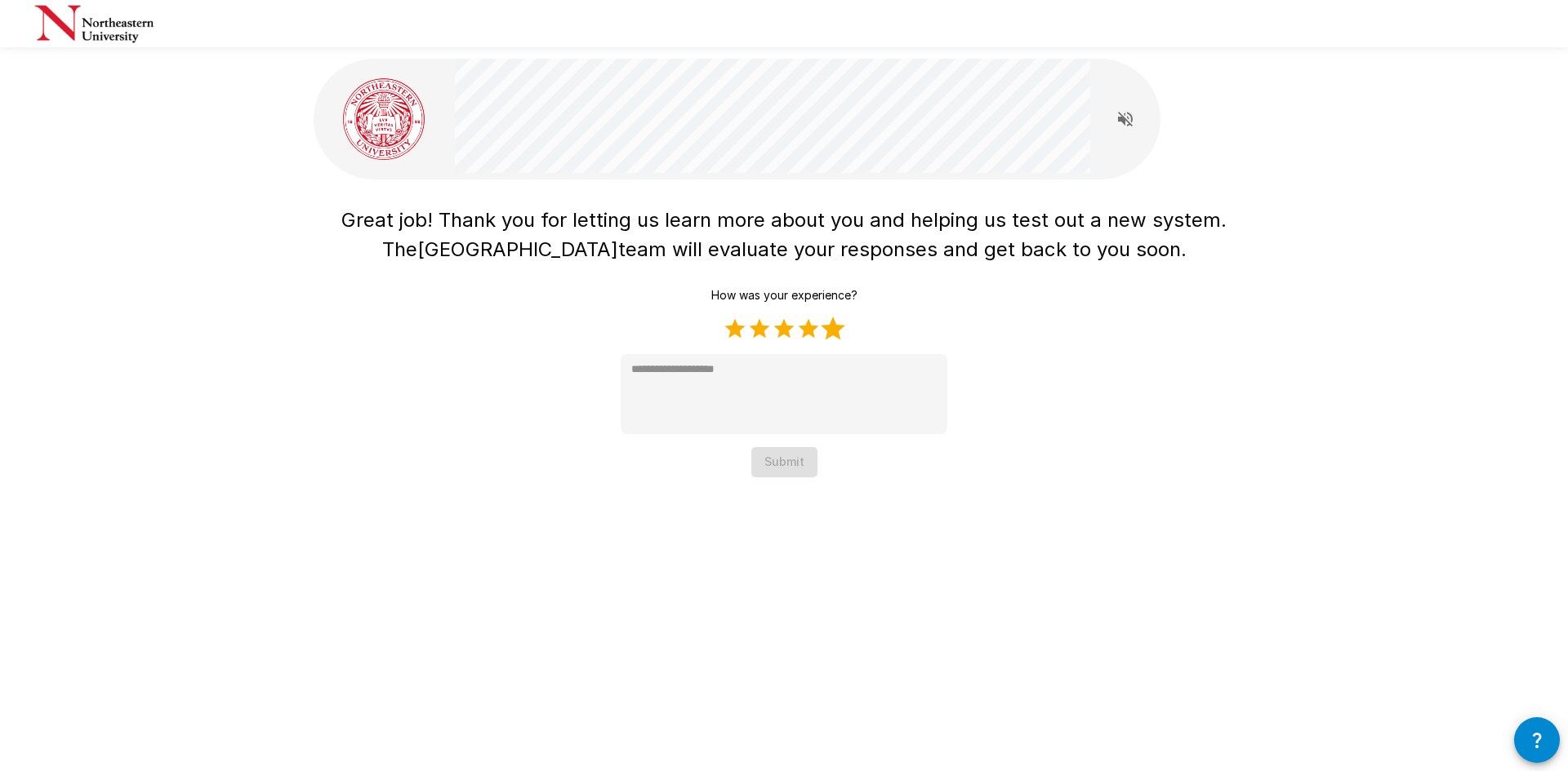
click at [835, 329] on label "5 Stars" at bounding box center [833, 329] width 25 height 25
type textarea "*"
click at [778, 468] on button "Submit" at bounding box center [784, 462] width 66 height 30
